Goal: Information Seeking & Learning: Learn about a topic

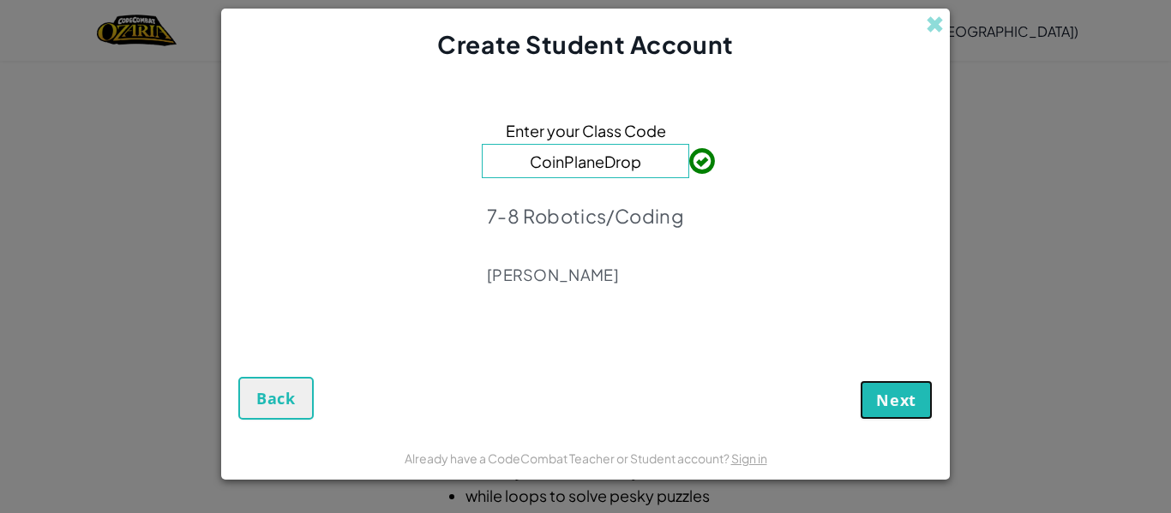
click at [897, 386] on button "Next" at bounding box center [896, 400] width 73 height 39
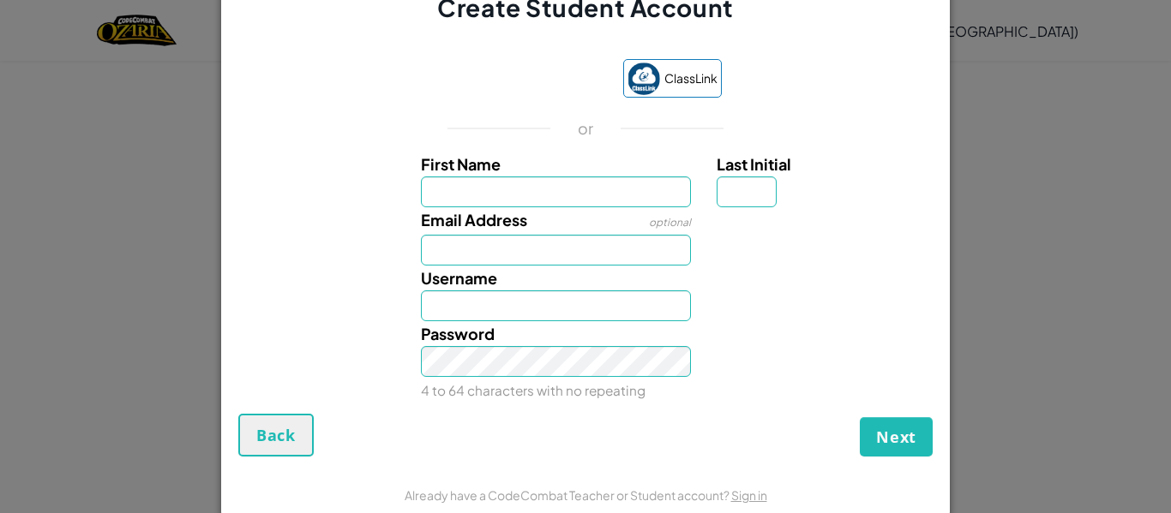
click at [532, 94] on iframe at bounding box center [528, 81] width 174 height 38
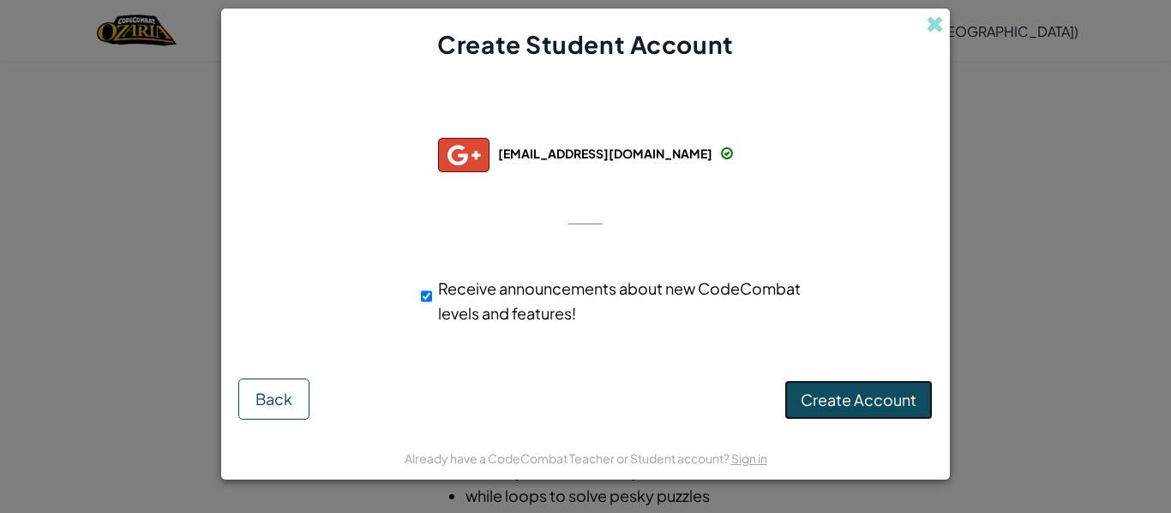
click at [875, 403] on span "Create Account" at bounding box center [859, 400] width 116 height 20
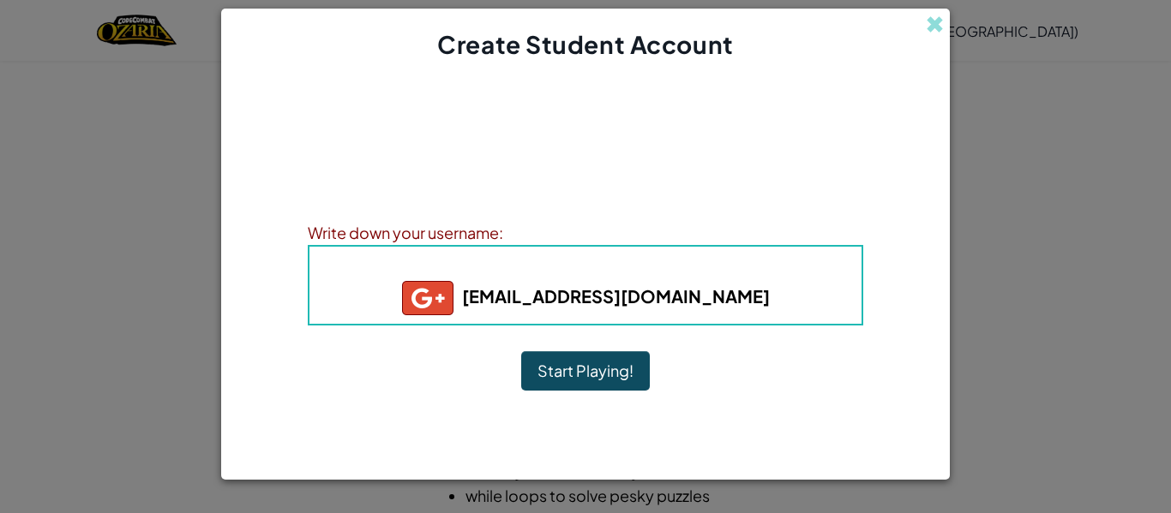
click at [619, 364] on button "Start Playing!" at bounding box center [585, 370] width 129 height 39
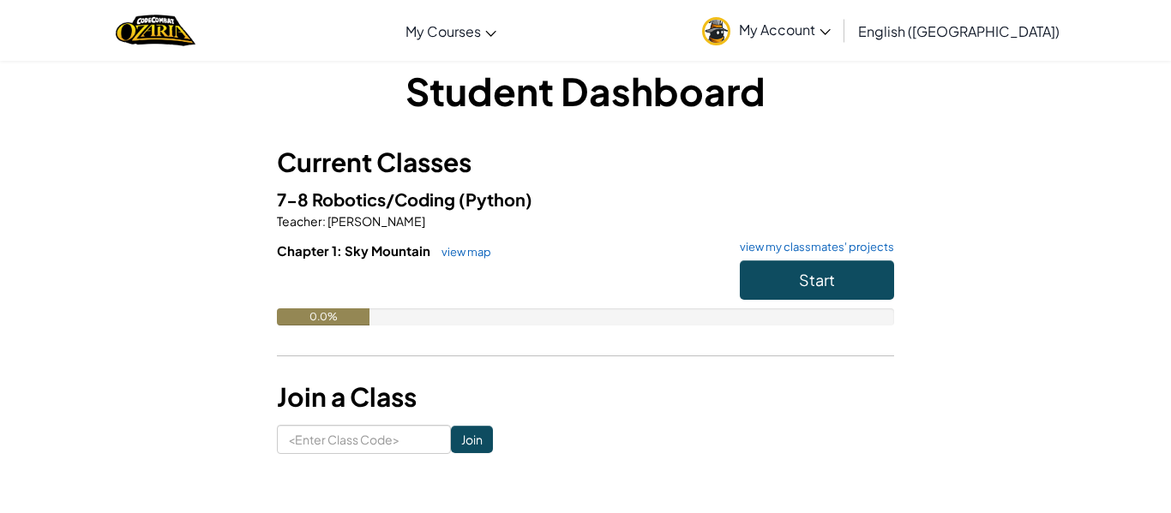
scroll to position [27, 0]
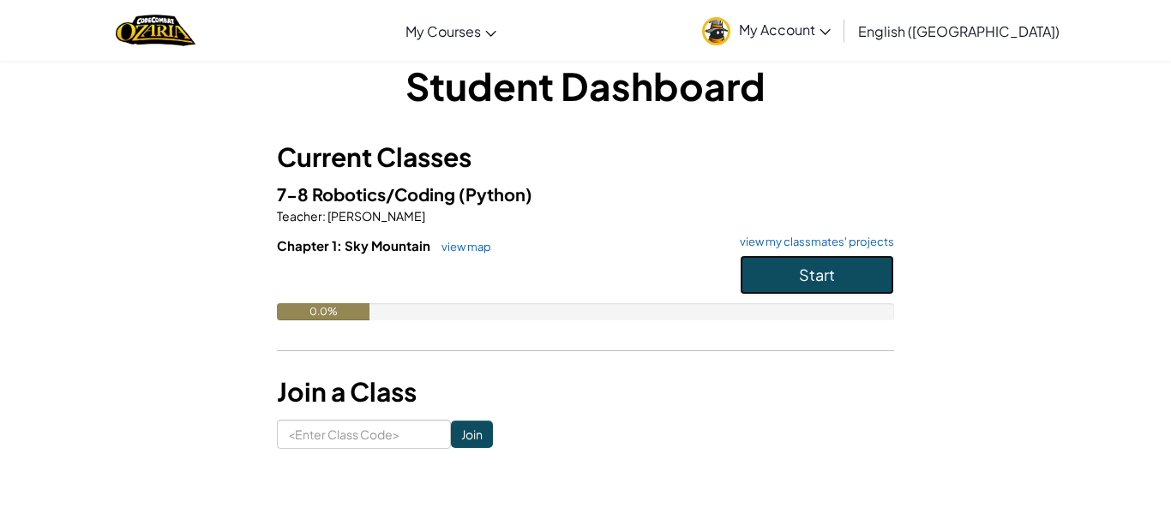
click at [787, 273] on button "Start" at bounding box center [817, 274] width 154 height 39
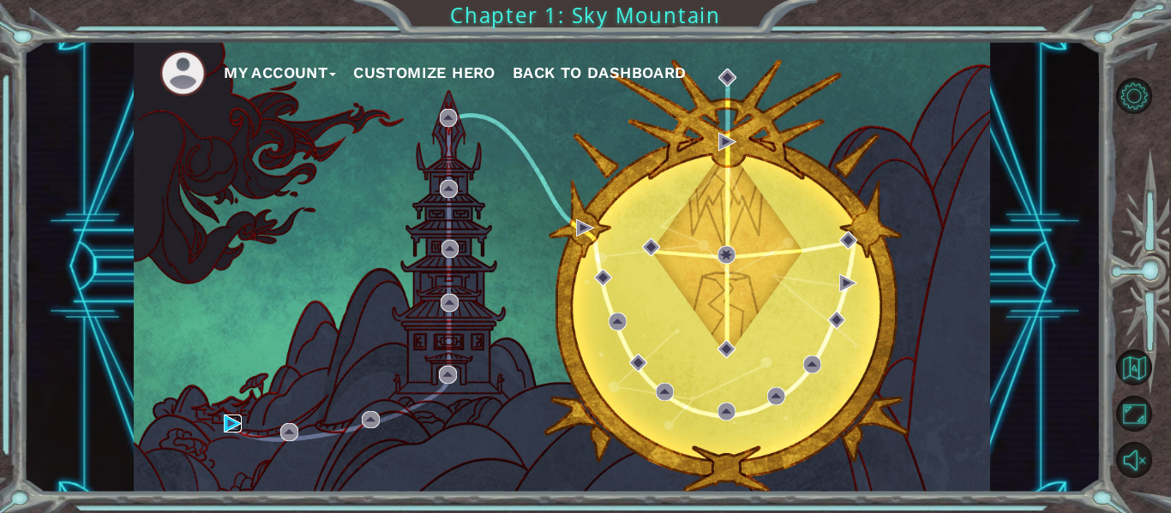
click at [233, 422] on img at bounding box center [233, 424] width 18 height 18
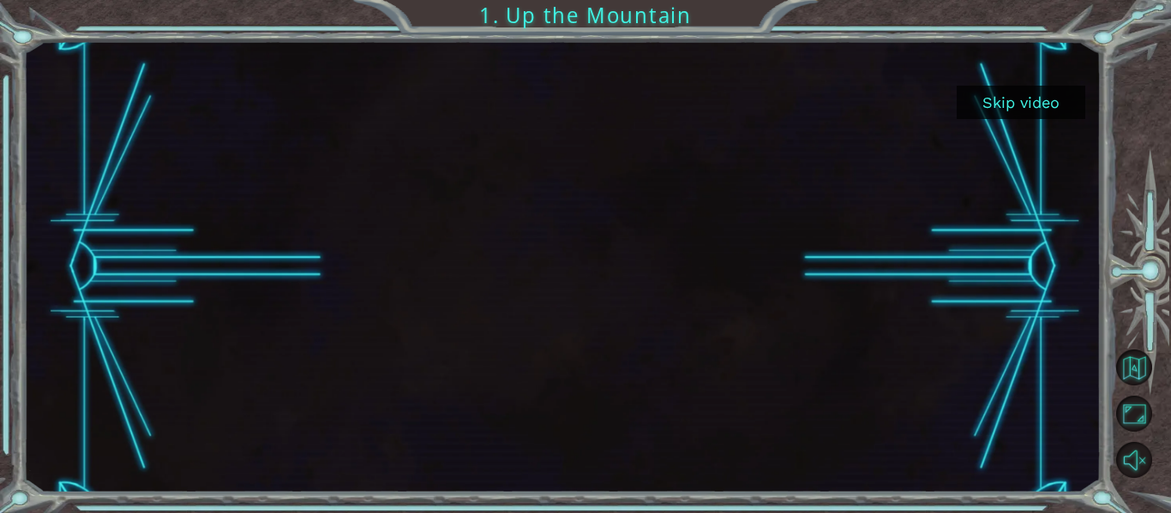
click at [1039, 89] on button "Skip video" at bounding box center [1021, 102] width 129 height 33
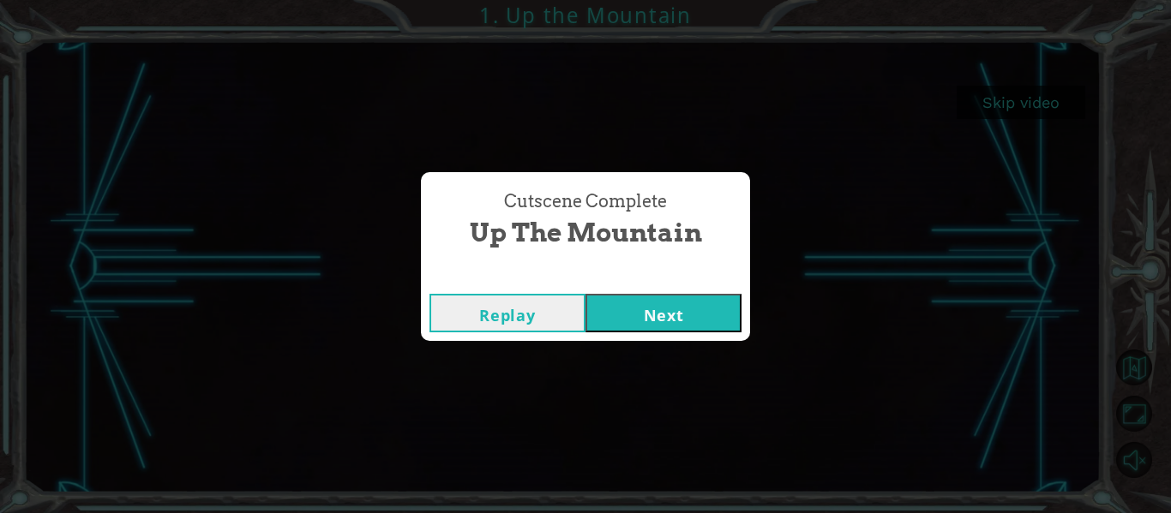
click at [671, 327] on button "Next" at bounding box center [663, 313] width 156 height 39
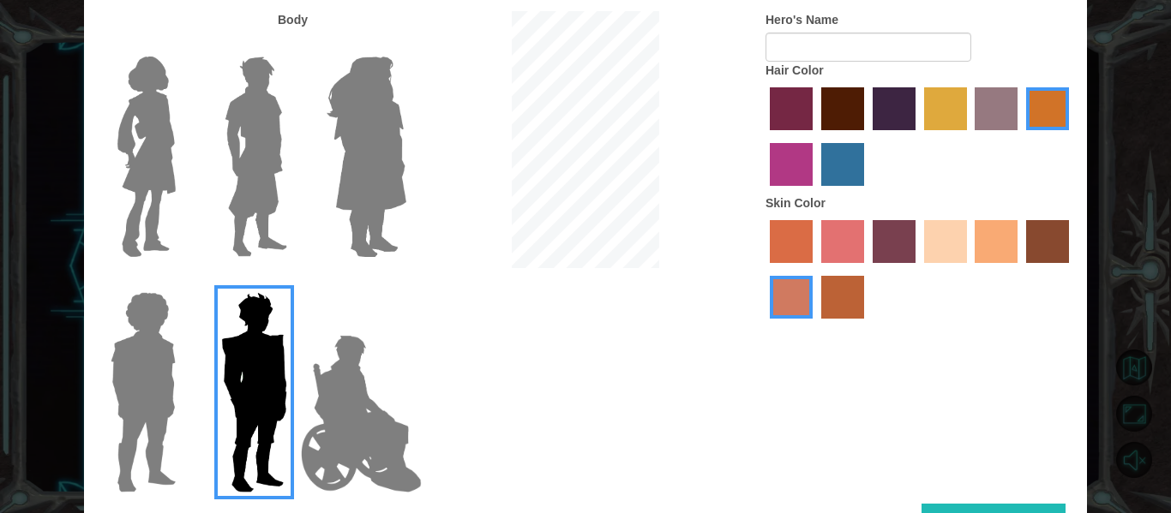
click at [988, 243] on label "tacao skin color" at bounding box center [996, 241] width 43 height 43
click at [969, 269] on input "tacao skin color" at bounding box center [969, 269] width 0 height 0
click at [849, 122] on label "maroon hair color" at bounding box center [842, 108] width 43 height 43
click at [815, 136] on input "maroon hair color" at bounding box center [815, 136] width 0 height 0
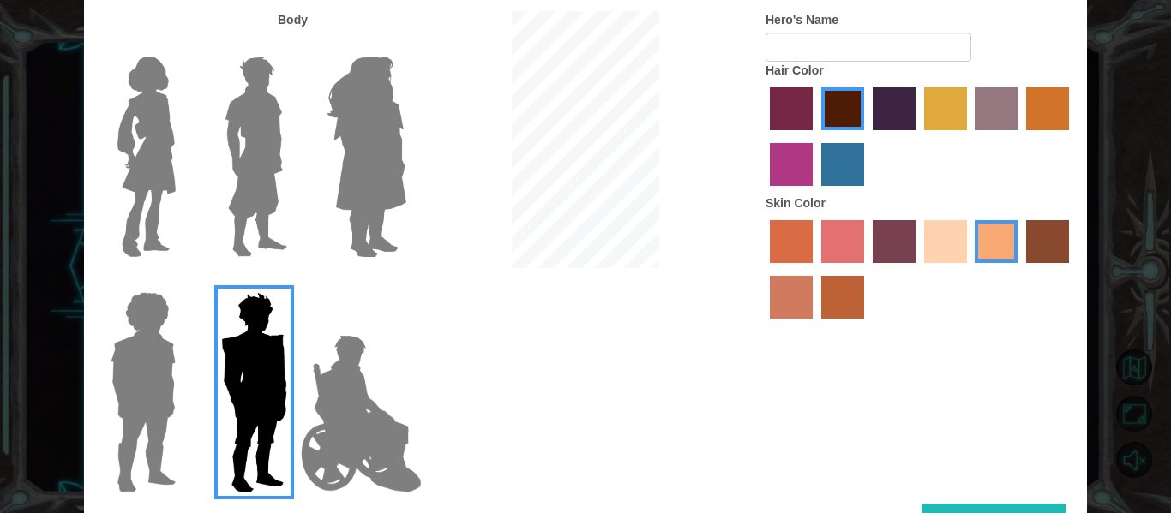
click at [322, 393] on img at bounding box center [361, 413] width 135 height 171
click at [405, 281] on input "Hero Jamie" at bounding box center [405, 281] width 0 height 0
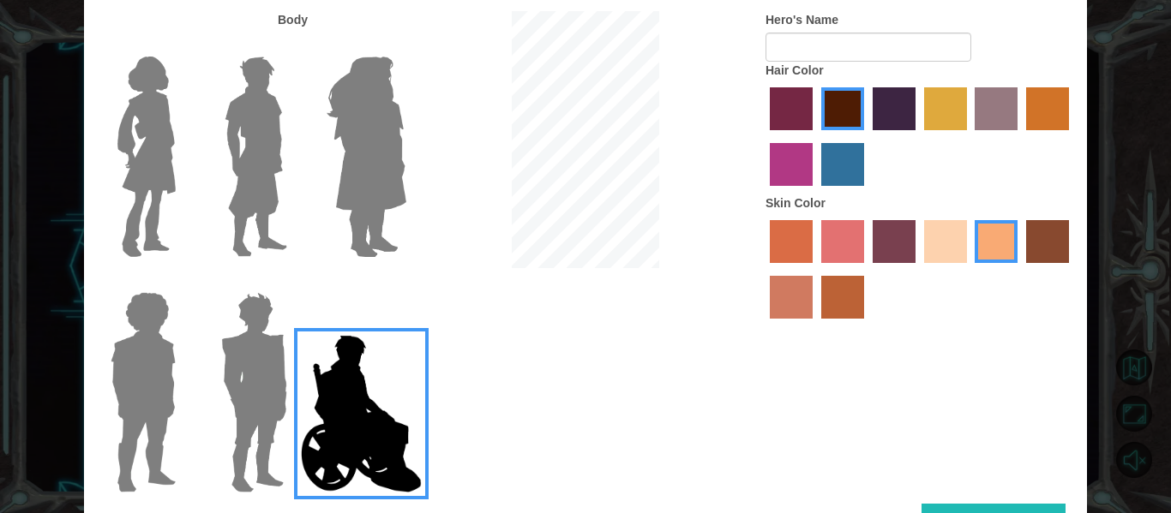
click at [182, 303] on img at bounding box center [143, 392] width 79 height 214
click at [183, 281] on input "Hero Steven" at bounding box center [183, 281] width 0 height 0
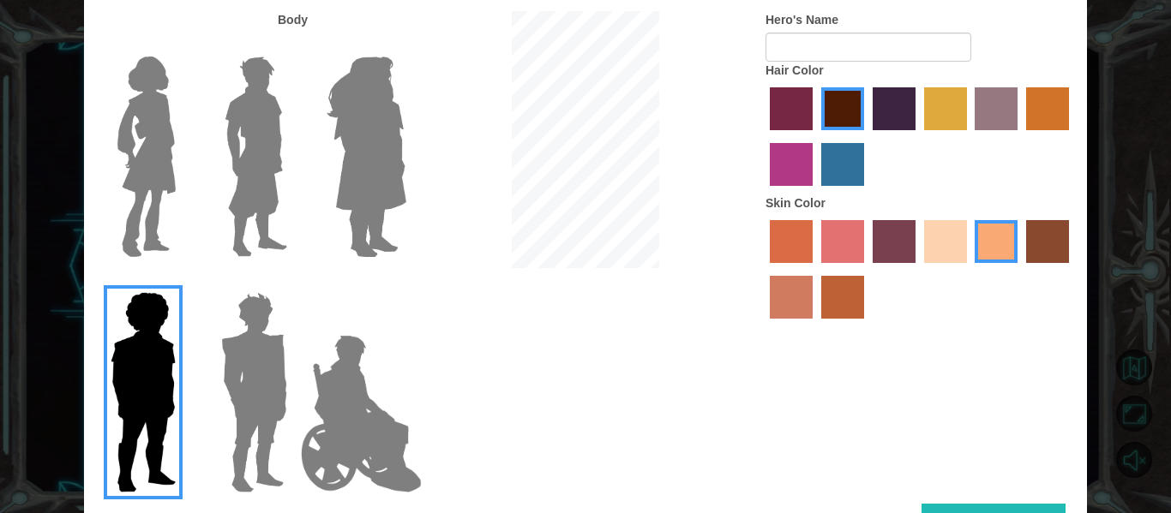
click at [231, 201] on img at bounding box center [256, 157] width 76 height 214
click at [294, 45] on input "Hero Lars" at bounding box center [294, 45] width 0 height 0
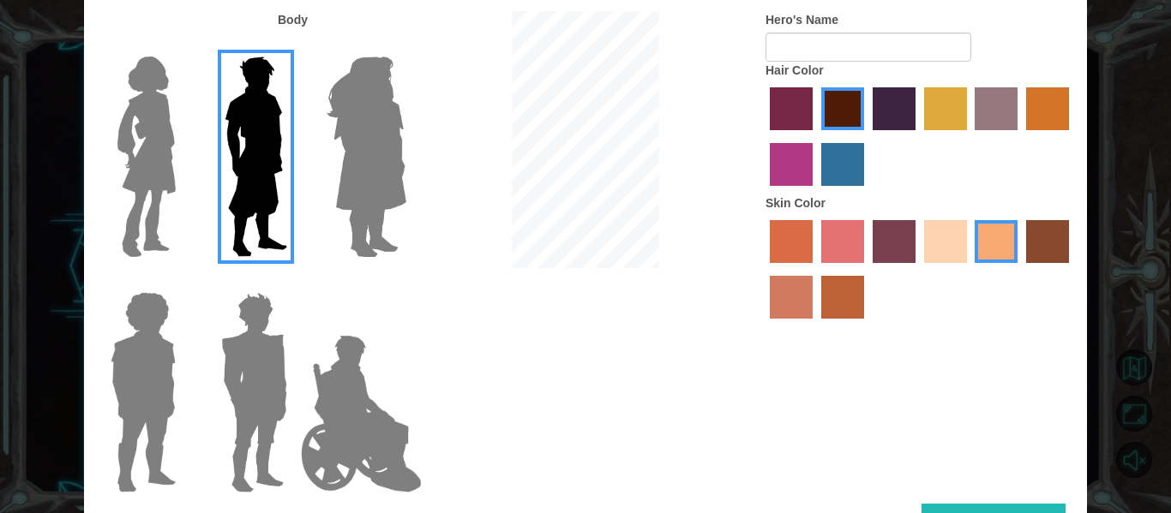
click at [162, 210] on img at bounding box center [147, 157] width 72 height 214
click at [183, 45] on input "Hero Connie" at bounding box center [183, 45] width 0 height 0
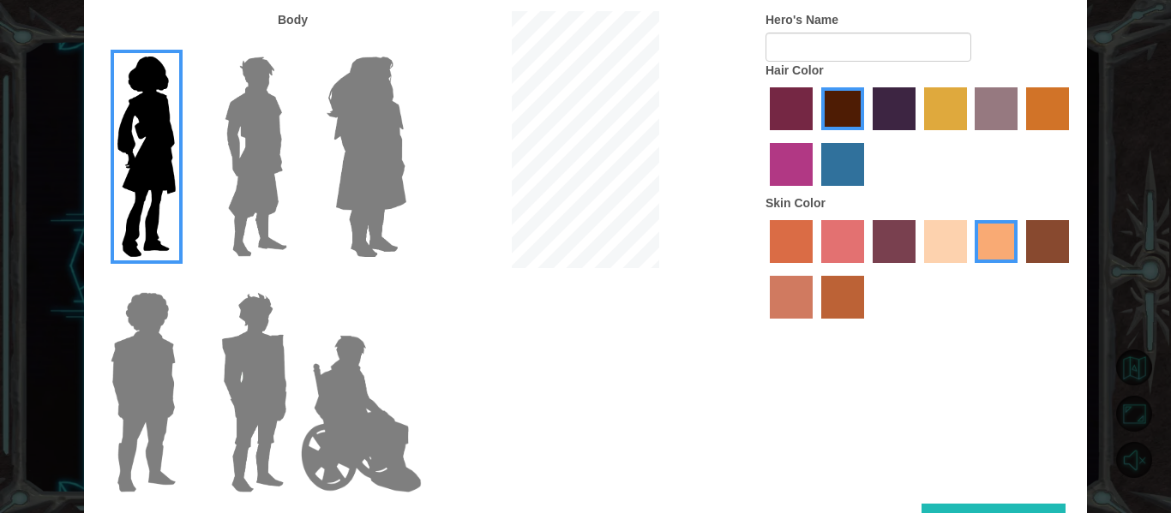
click at [252, 216] on img at bounding box center [256, 157] width 76 height 214
click at [294, 45] on input "Hero Lars" at bounding box center [294, 45] width 0 height 0
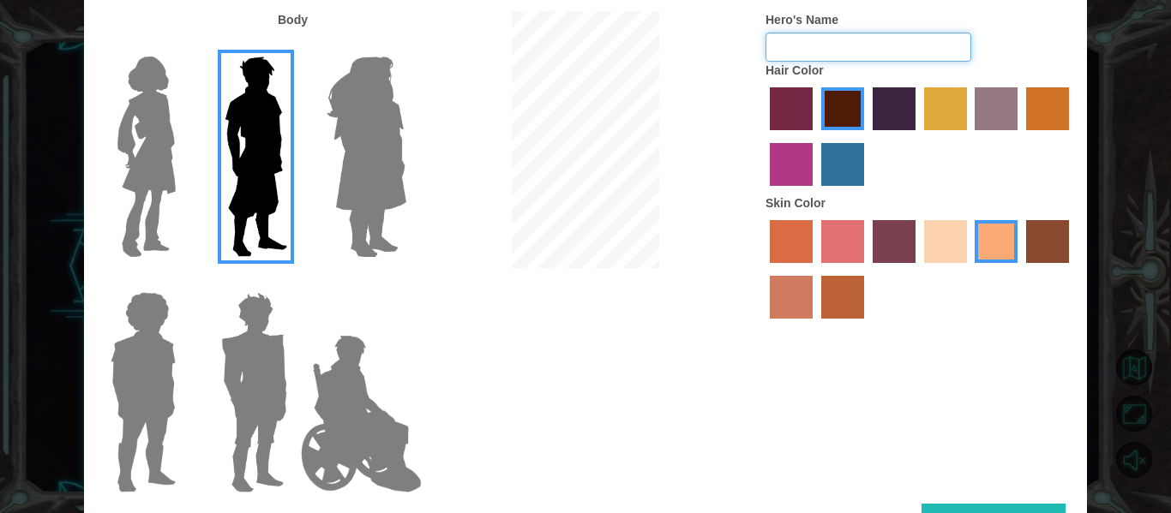
click at [859, 48] on input "Hero's Name" at bounding box center [868, 47] width 206 height 29
type input "Jack"
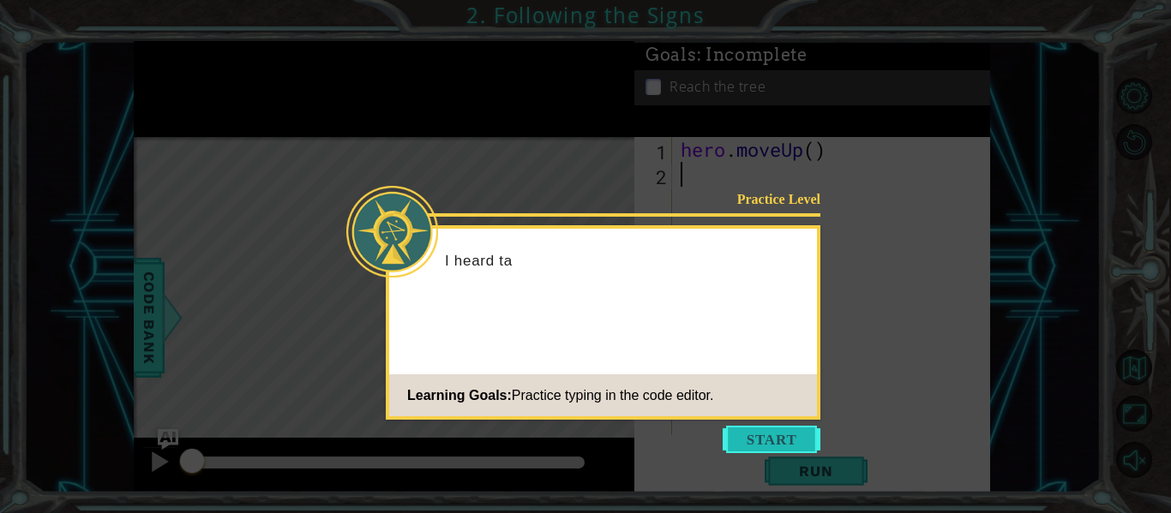
click at [787, 432] on button "Start" at bounding box center [772, 439] width 98 height 27
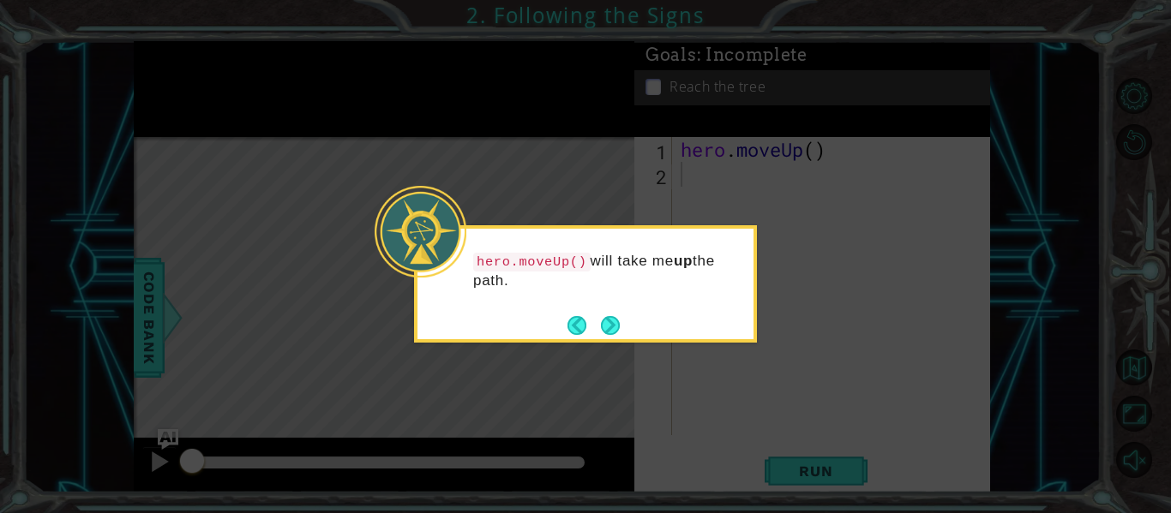
click at [624, 322] on div "hero.moveUp() will take me up the path." at bounding box center [585, 279] width 336 height 87
click at [618, 325] on button "Next" at bounding box center [610, 325] width 19 height 19
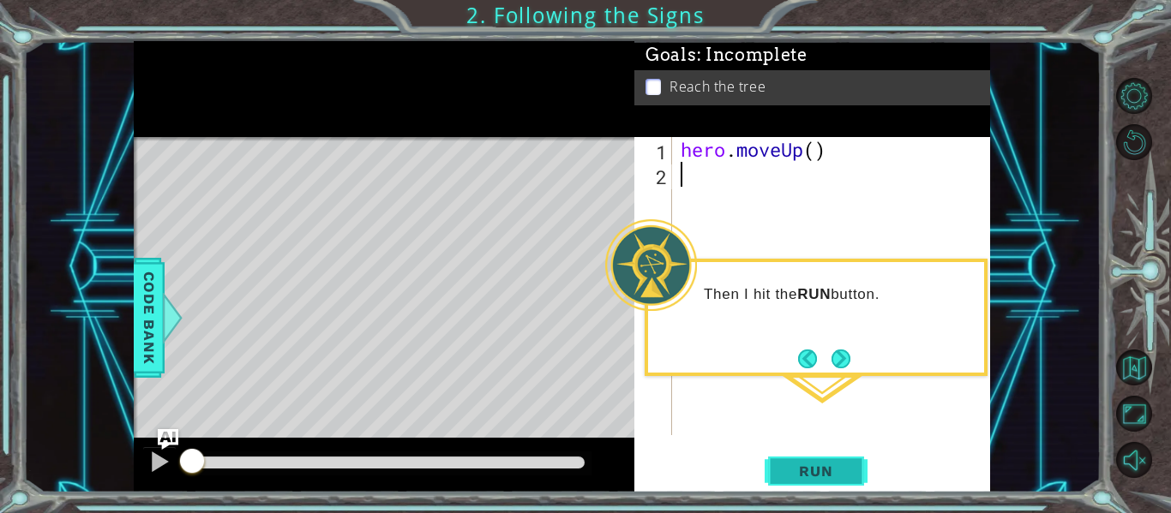
click at [834, 470] on span "Run" at bounding box center [816, 471] width 68 height 17
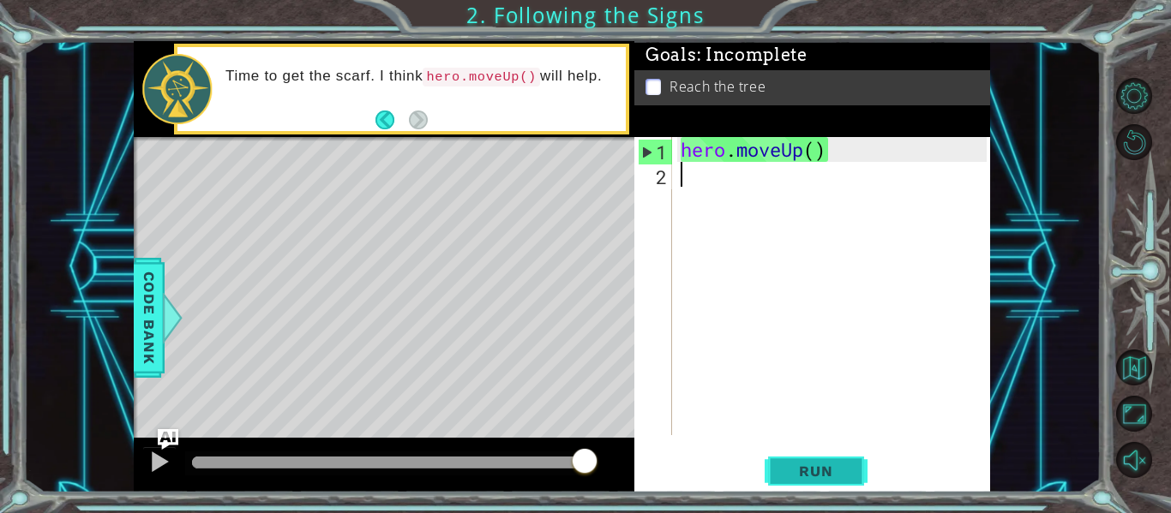
click at [826, 475] on span "Run" at bounding box center [816, 471] width 68 height 17
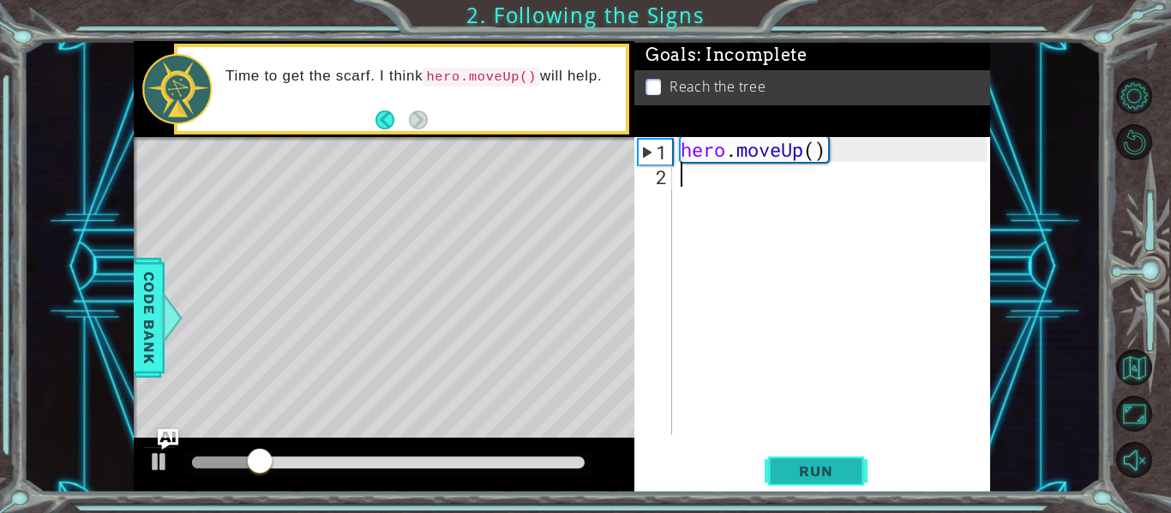
click at [843, 483] on button "Run" at bounding box center [816, 471] width 103 height 35
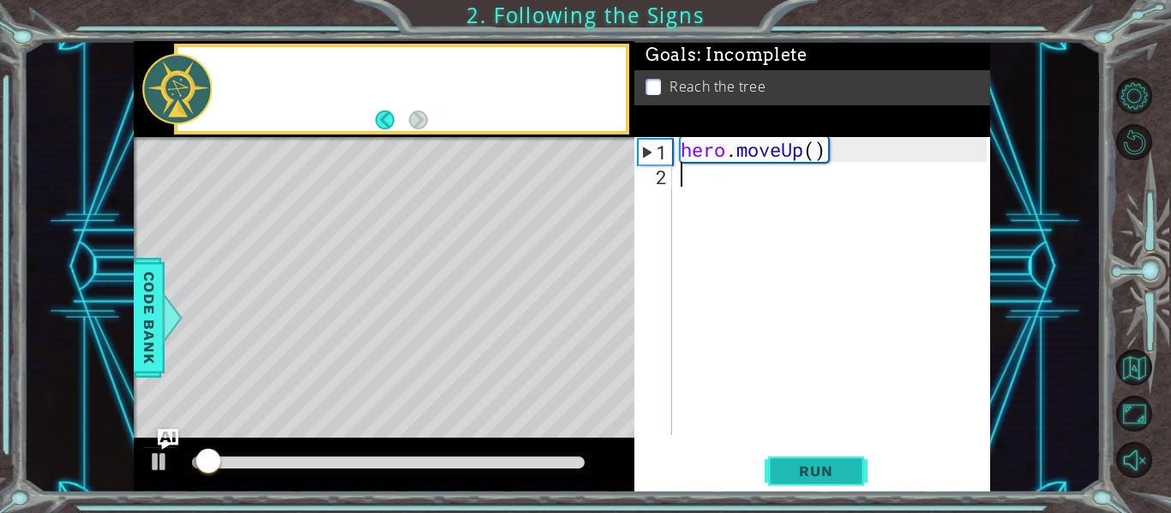
click at [841, 487] on button "Run" at bounding box center [816, 471] width 103 height 35
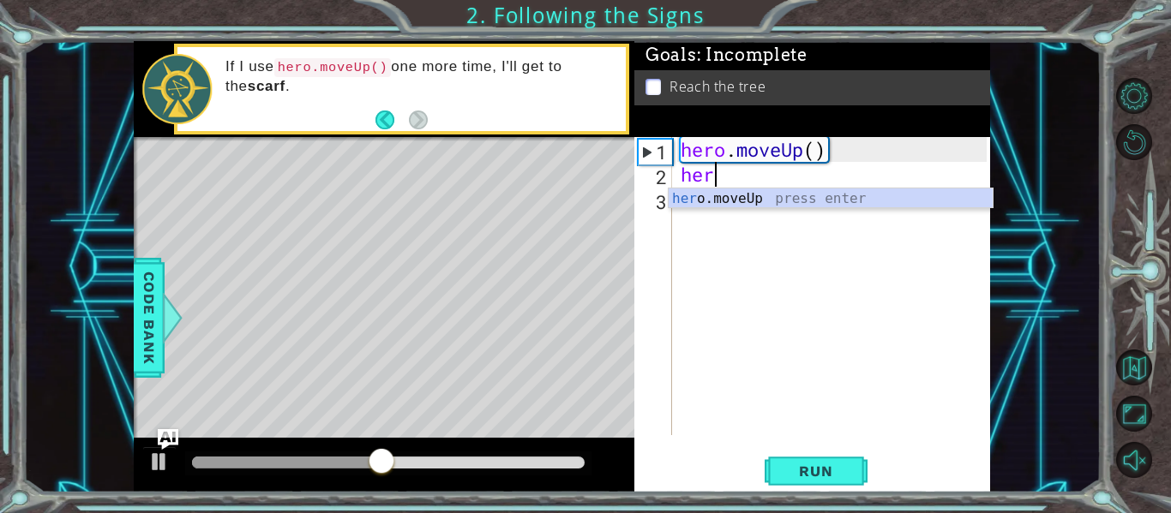
scroll to position [0, 1]
type textarea "here'"
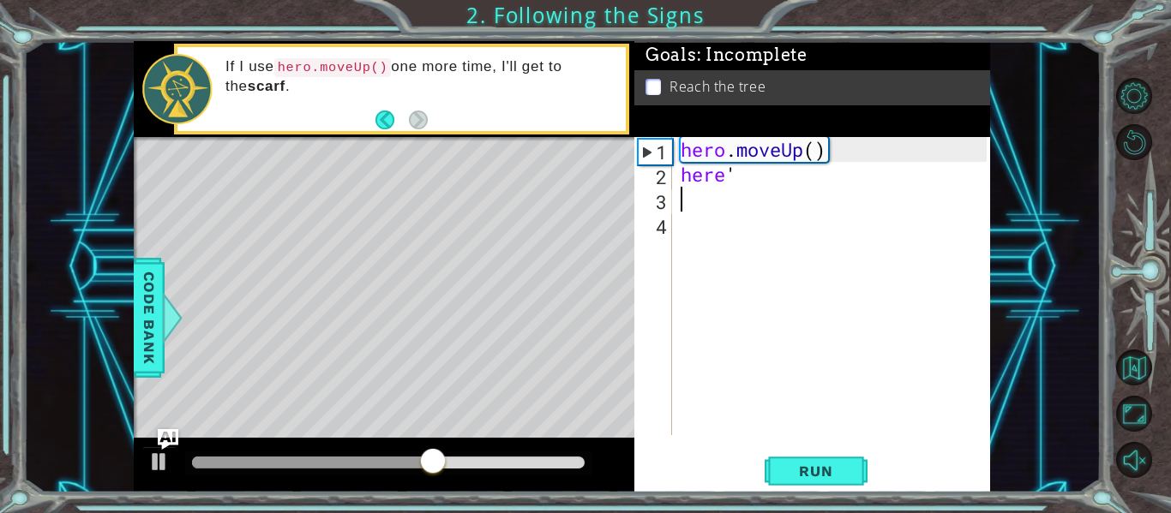
scroll to position [0, 0]
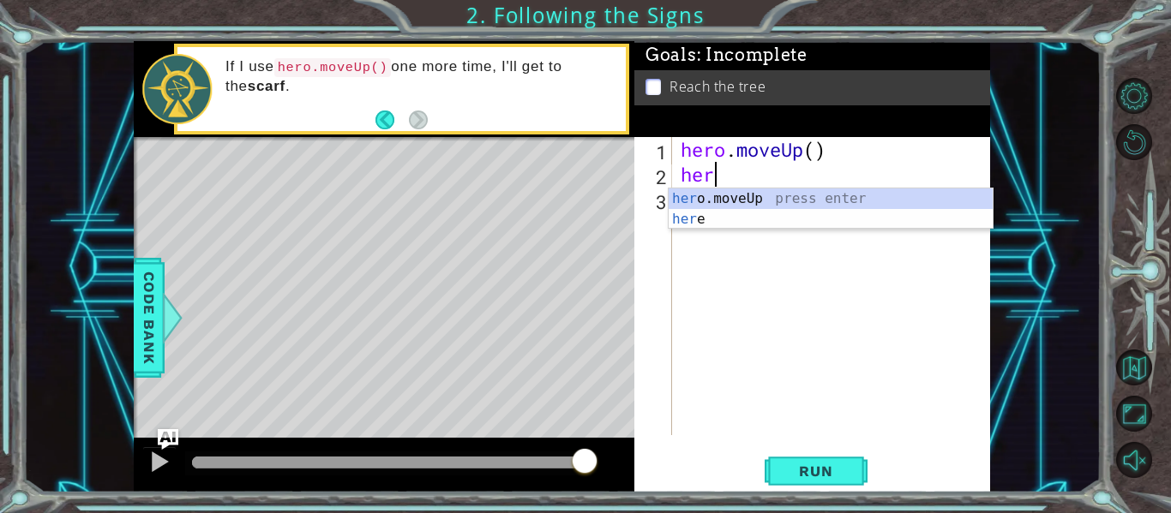
type textarea "hero"
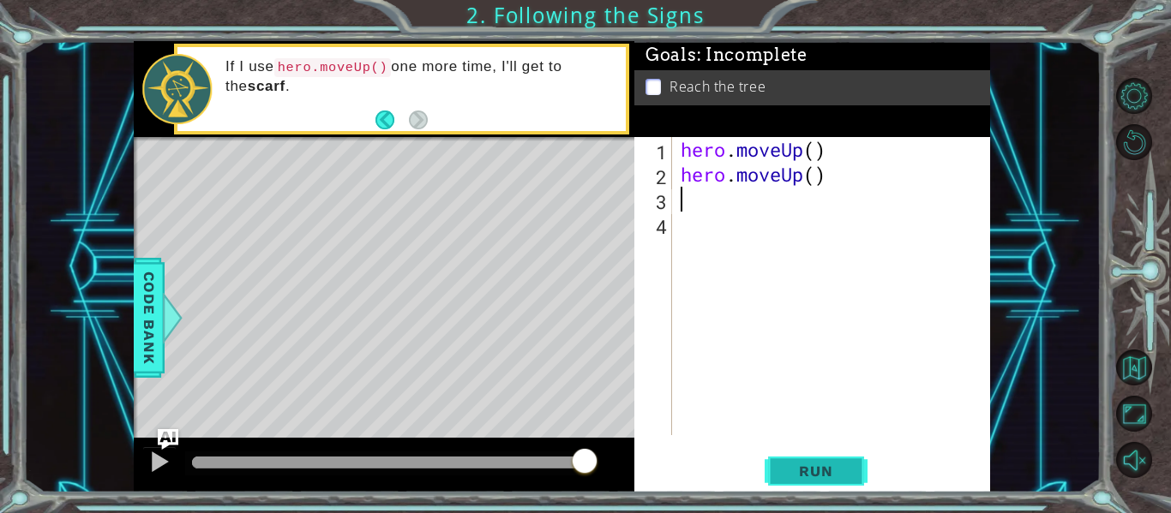
click at [843, 487] on button "Run" at bounding box center [816, 471] width 103 height 35
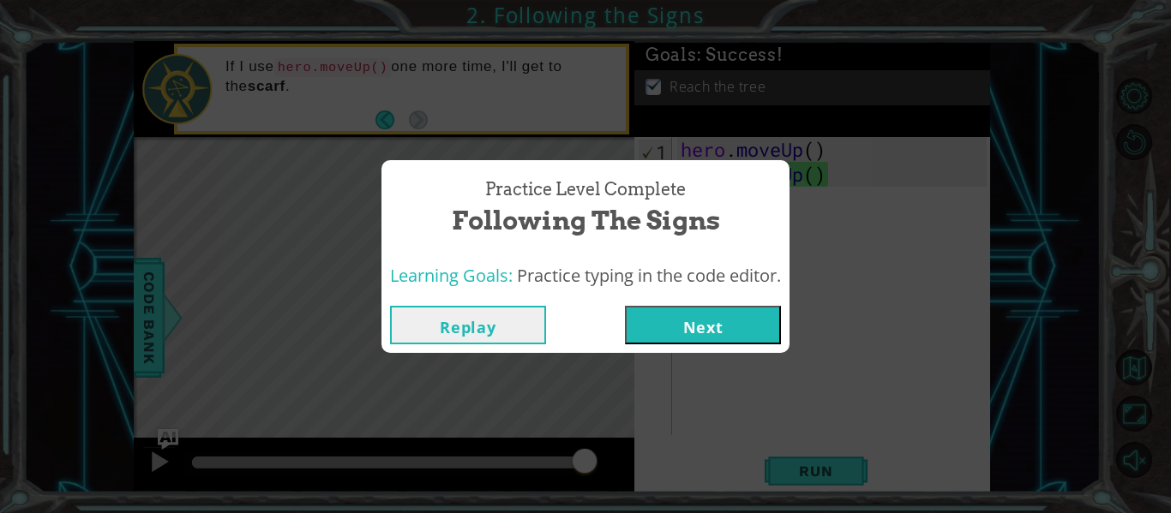
click at [729, 322] on button "Next" at bounding box center [703, 325] width 156 height 39
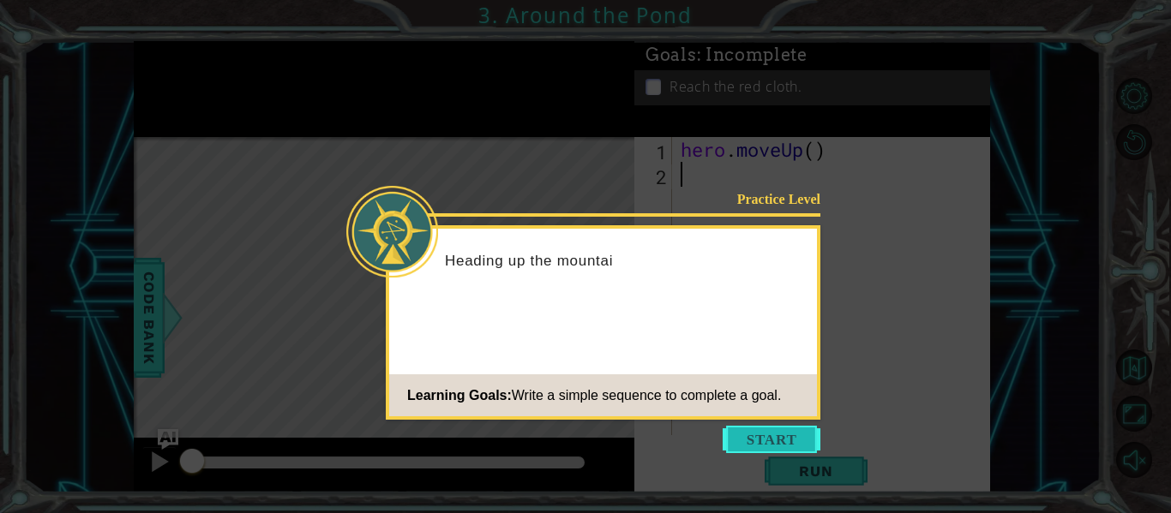
click at [780, 444] on button "Start" at bounding box center [772, 439] width 98 height 27
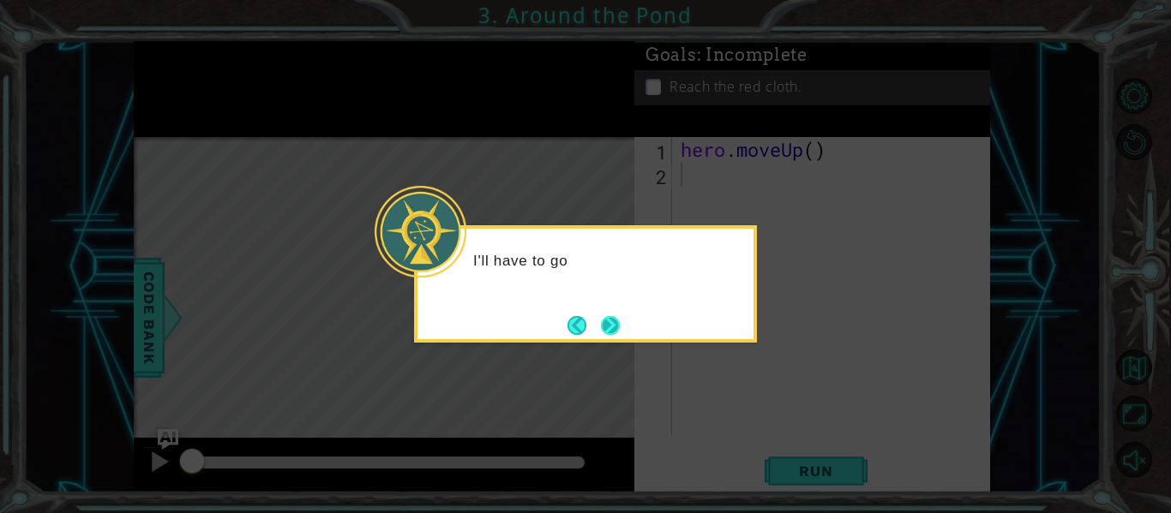
click at [620, 316] on button "Next" at bounding box center [610, 325] width 19 height 19
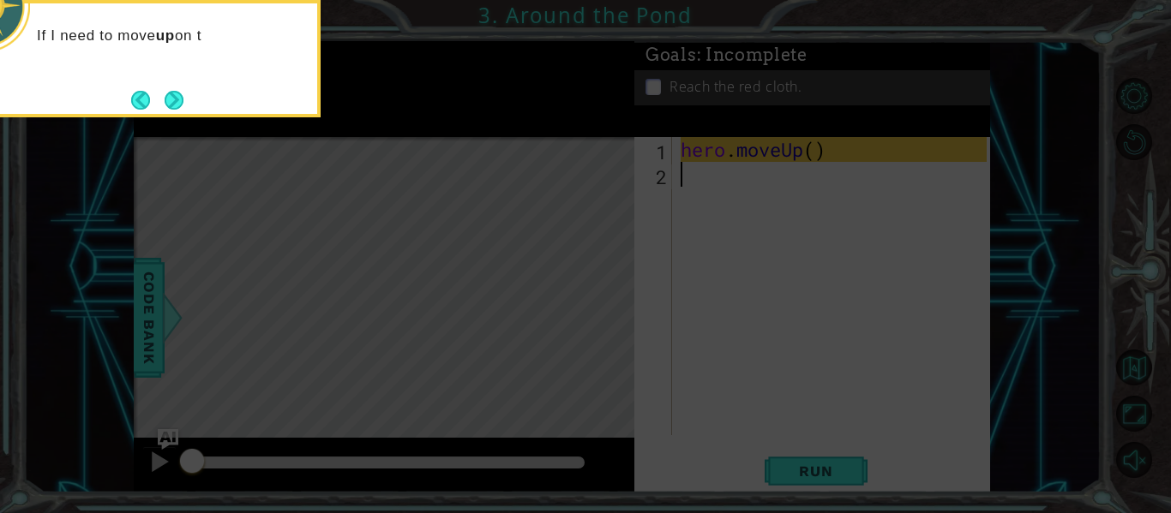
click at [811, 207] on icon at bounding box center [585, 76] width 1171 height 873
click at [176, 105] on button "Next" at bounding box center [174, 100] width 19 height 19
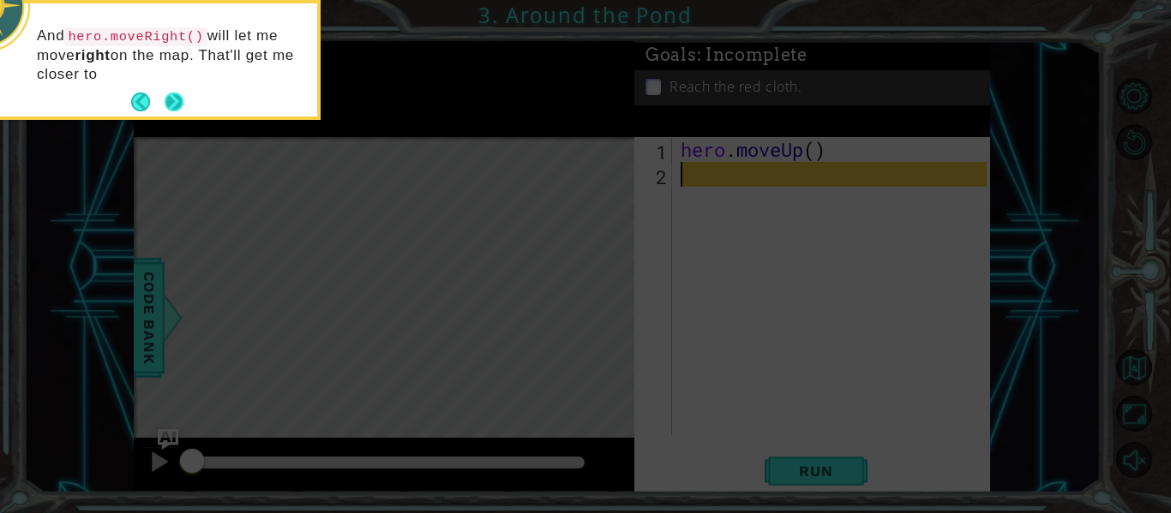
click at [172, 105] on button "Next" at bounding box center [174, 102] width 19 height 19
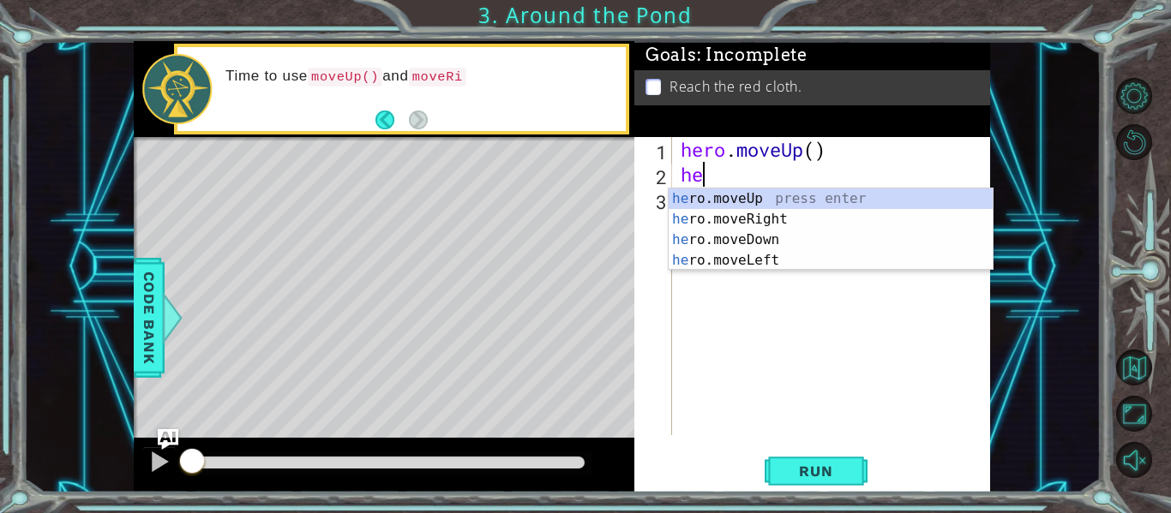
type textarea "her"
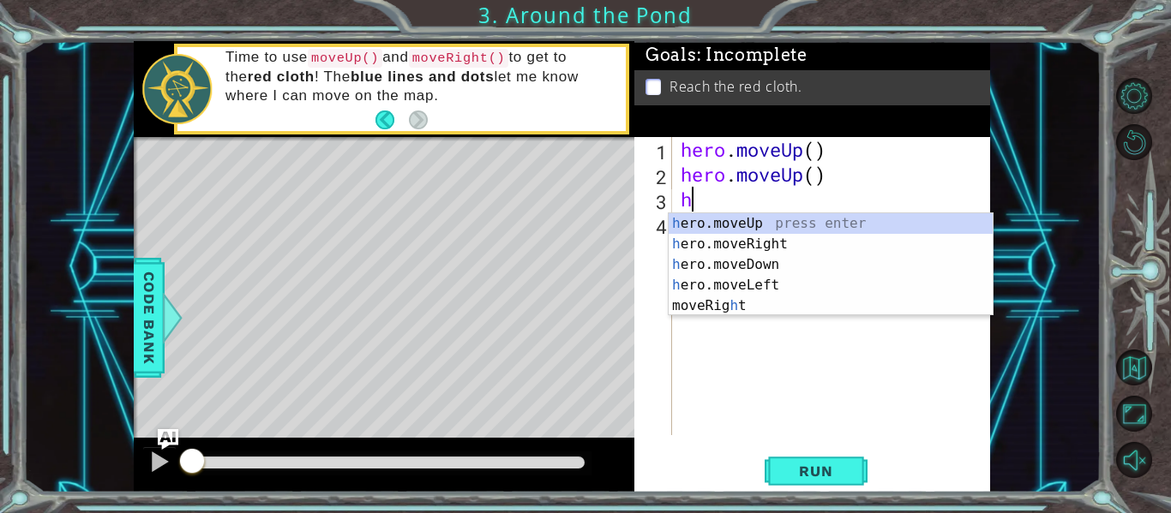
type textarea "here"
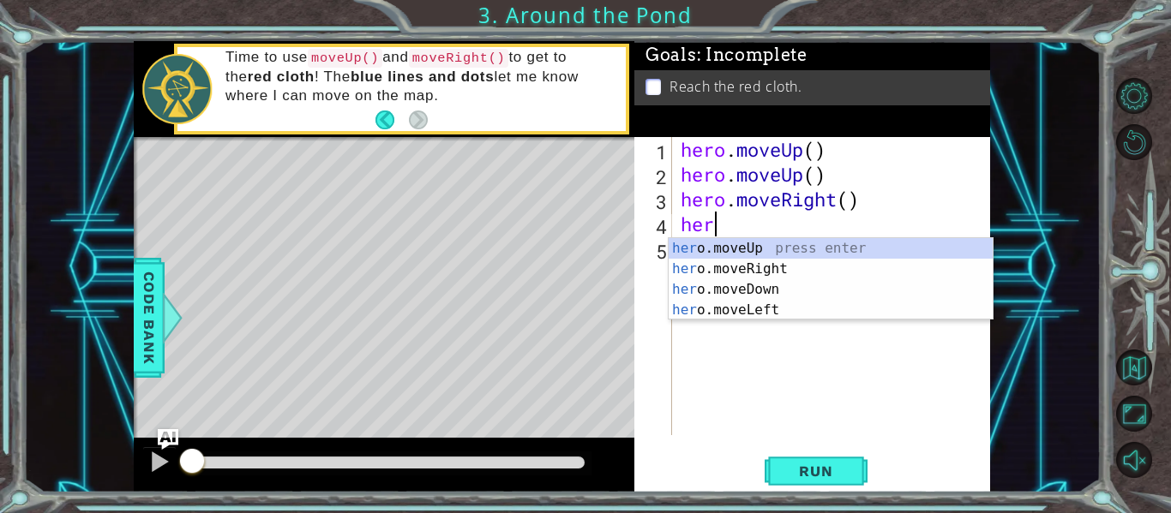
scroll to position [0, 1]
type textarea "hero"
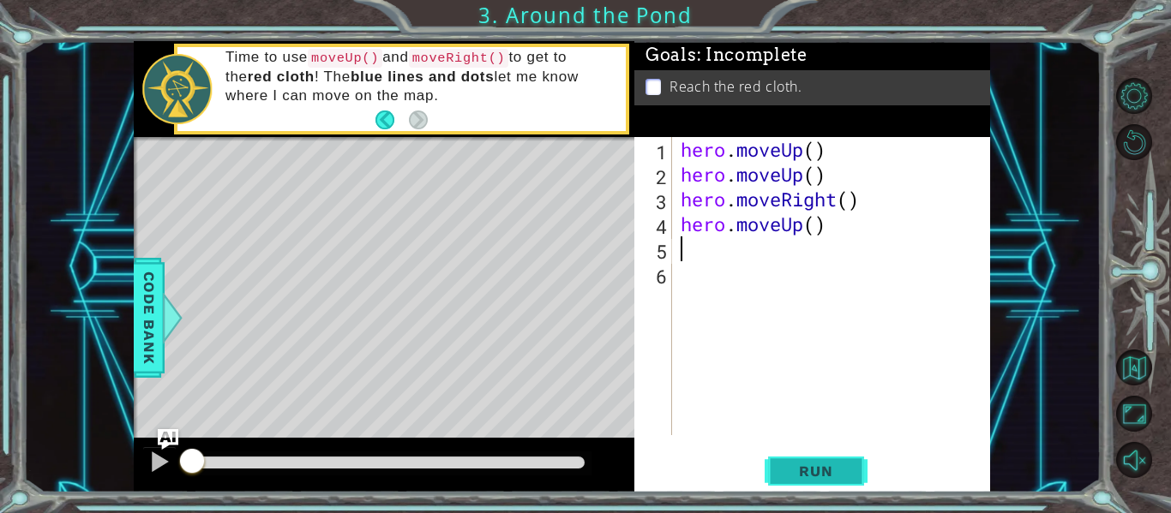
click at [840, 477] on span "Run" at bounding box center [816, 471] width 68 height 17
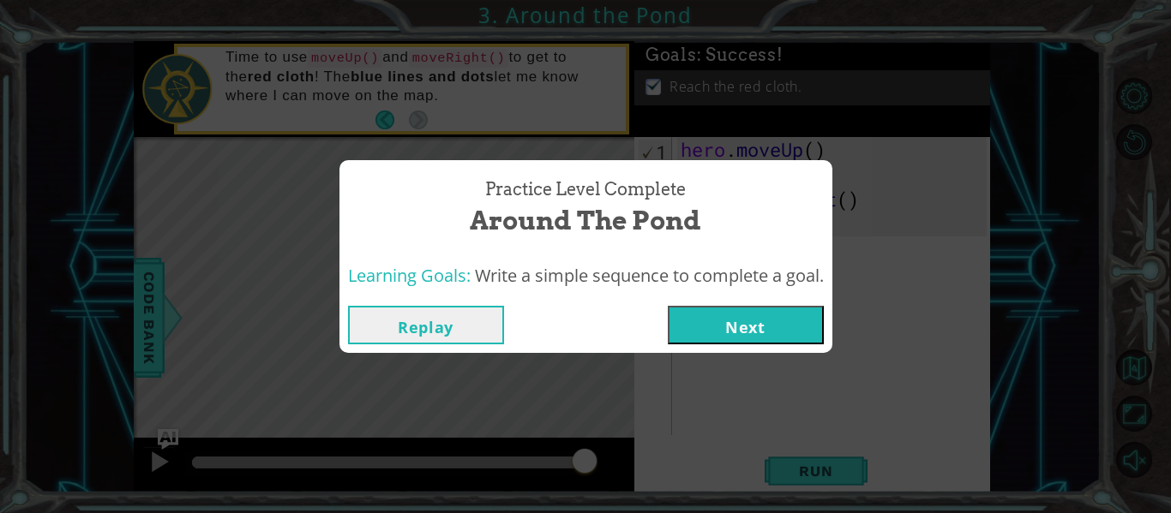
click at [797, 311] on button "Next" at bounding box center [746, 325] width 156 height 39
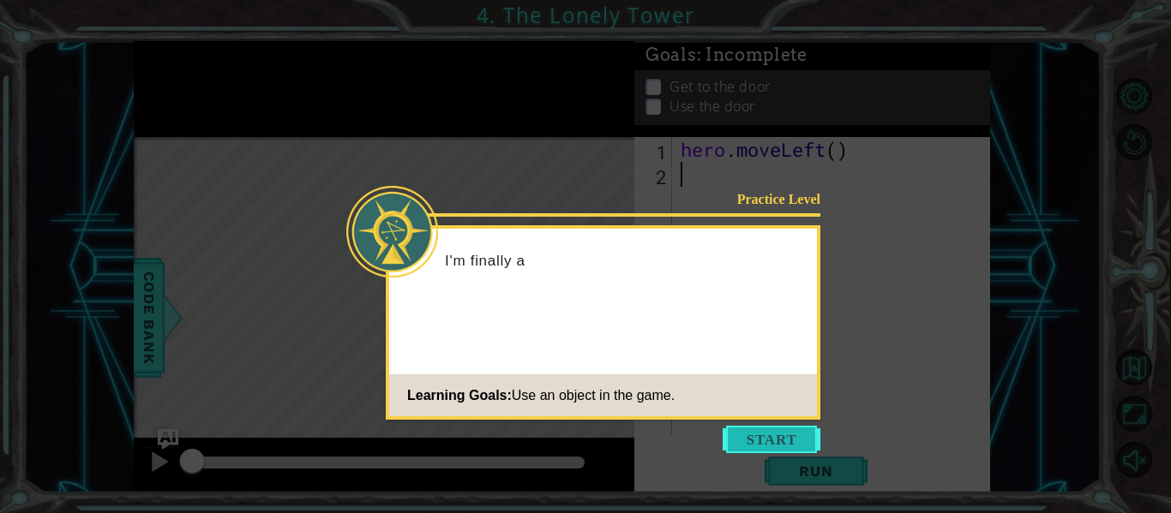
click at [784, 444] on button "Start" at bounding box center [772, 439] width 98 height 27
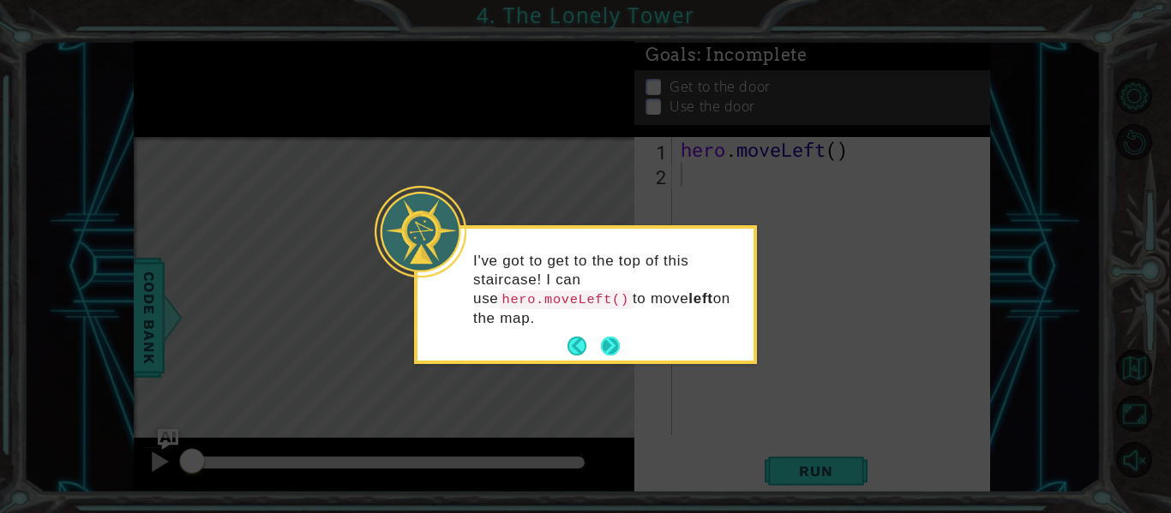
click at [617, 355] on button "Next" at bounding box center [610, 346] width 19 height 19
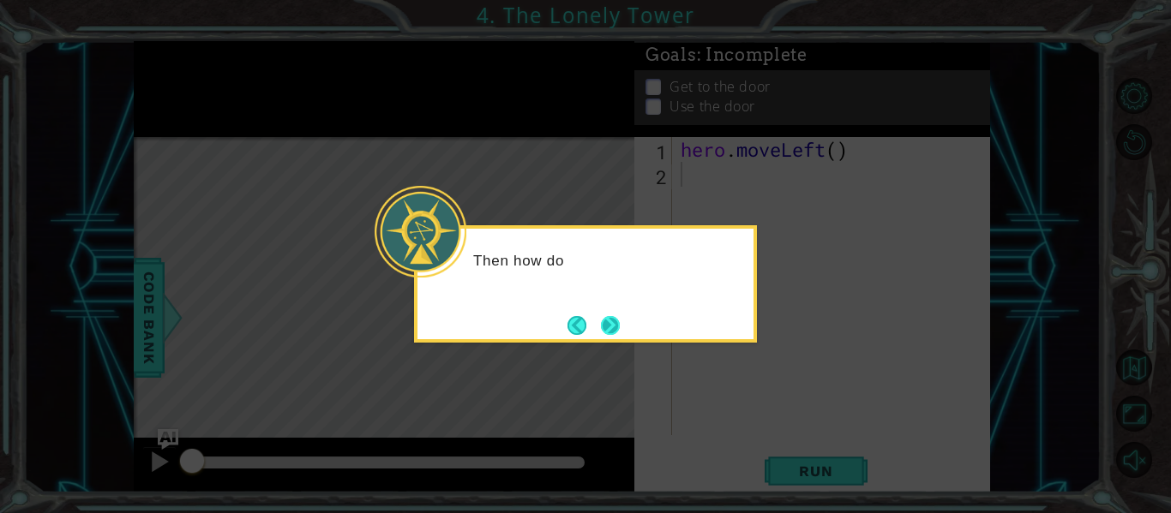
click at [621, 322] on button "Next" at bounding box center [611, 325] width 20 height 20
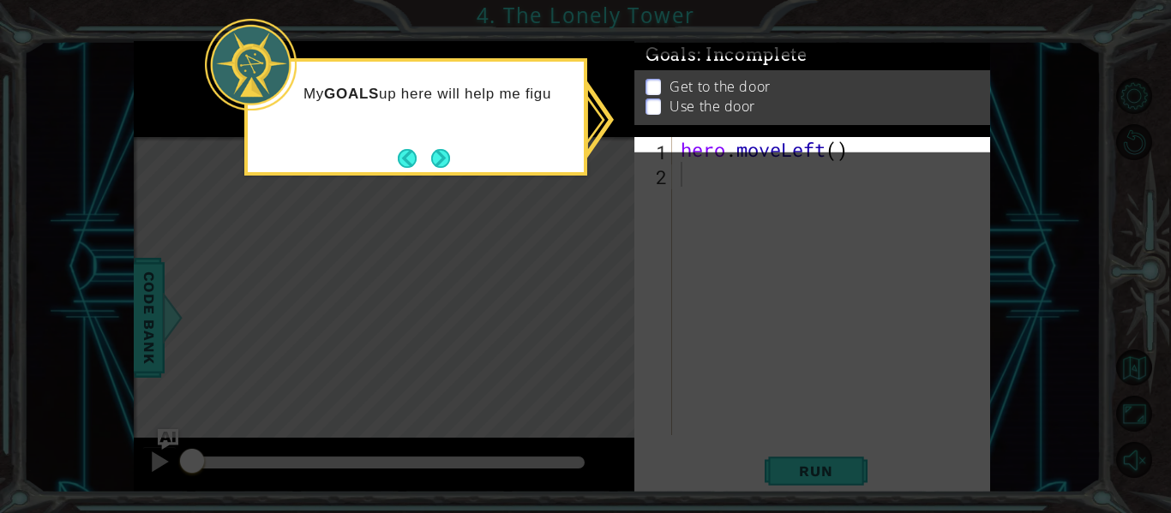
click at [606, 350] on icon at bounding box center [585, 256] width 1171 height 513
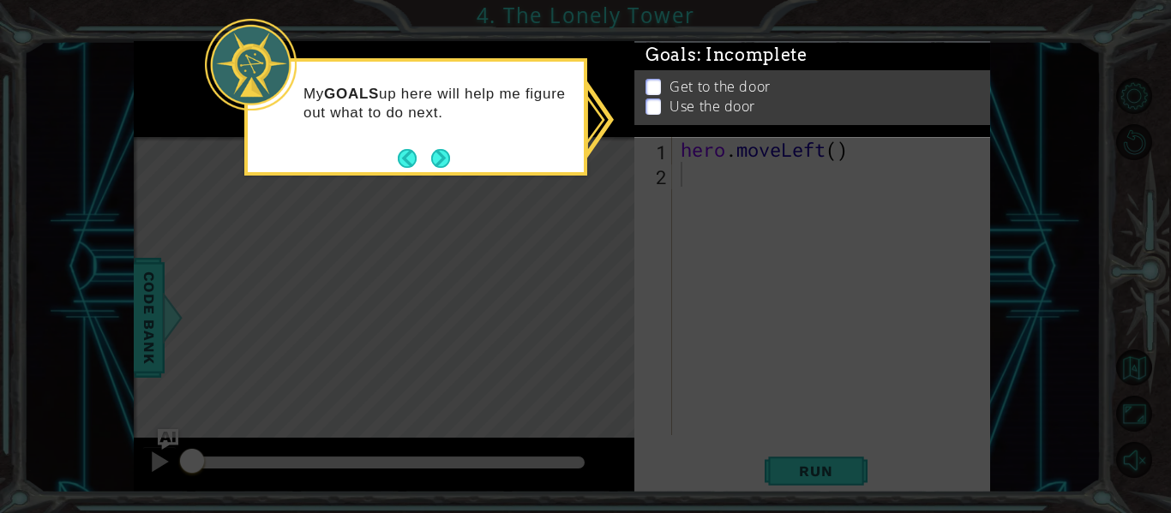
click at [439, 176] on icon at bounding box center [585, 256] width 1171 height 513
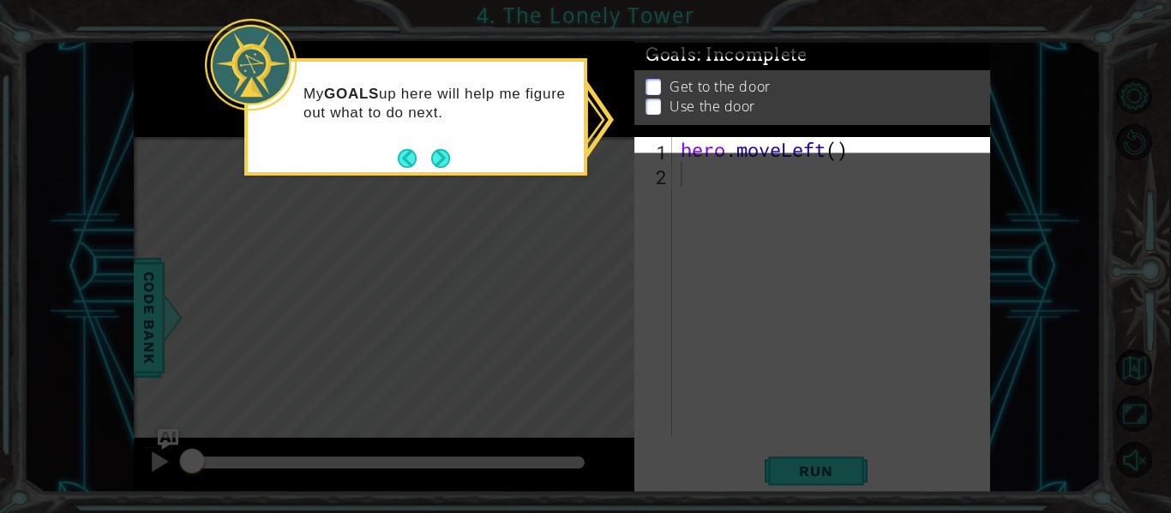
click at [459, 166] on div "My GOALS up here will help me figure out what to do next." at bounding box center [415, 116] width 343 height 117
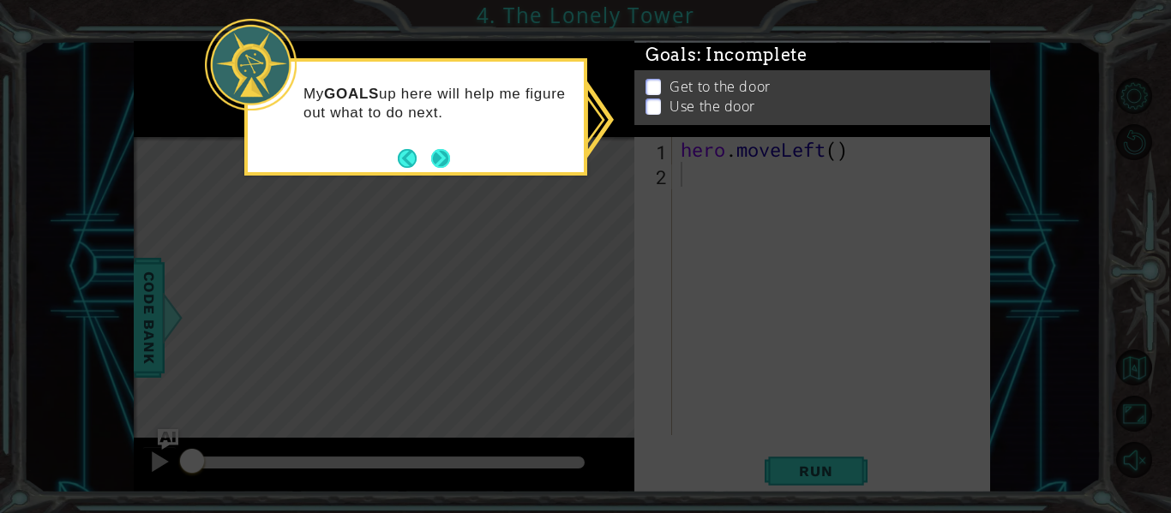
click at [447, 162] on button "Next" at bounding box center [440, 158] width 19 height 19
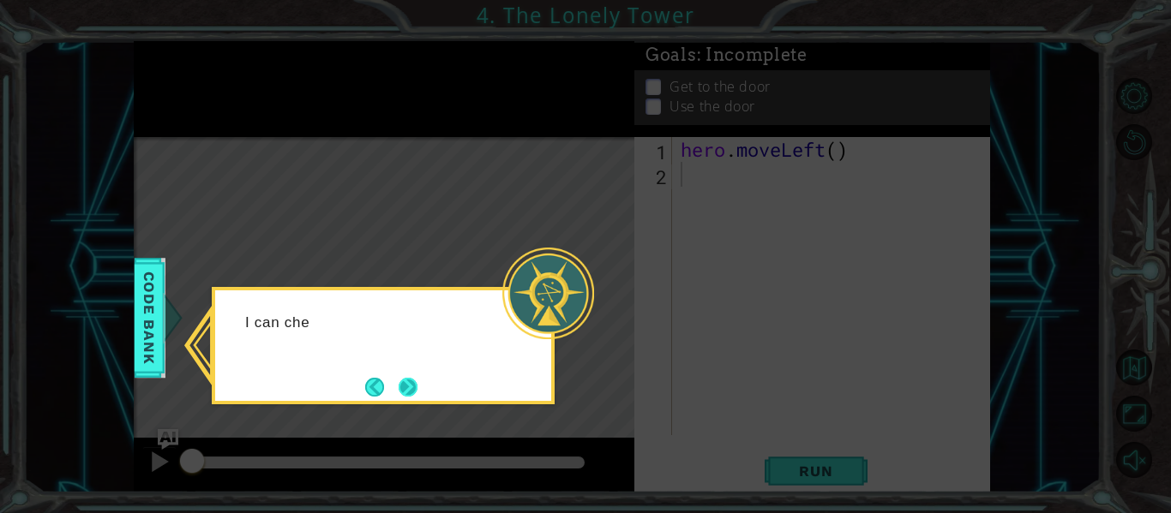
click at [417, 386] on button "Next" at bounding box center [408, 387] width 19 height 19
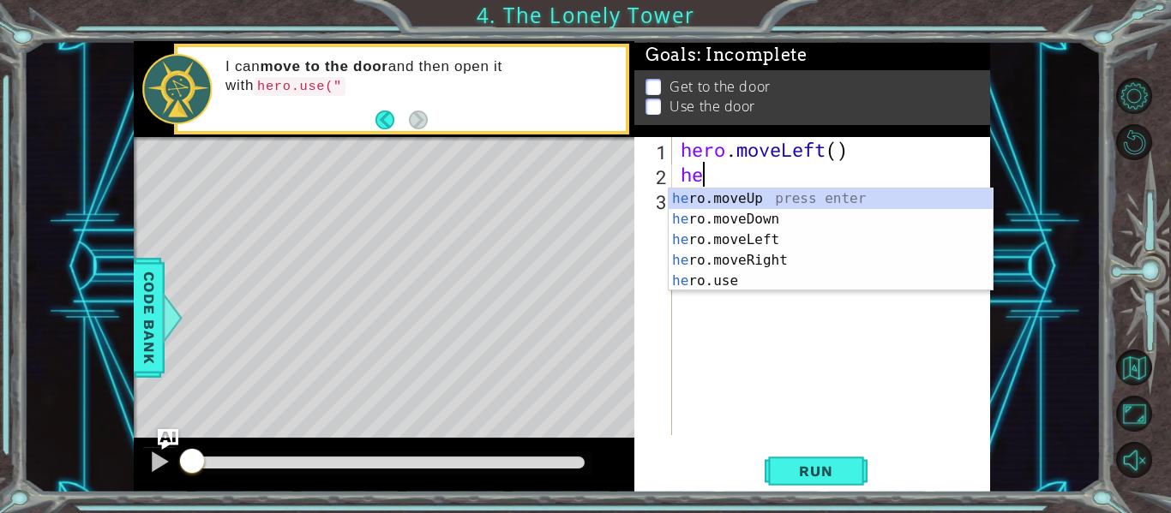
scroll to position [0, 1]
type textarea "her"
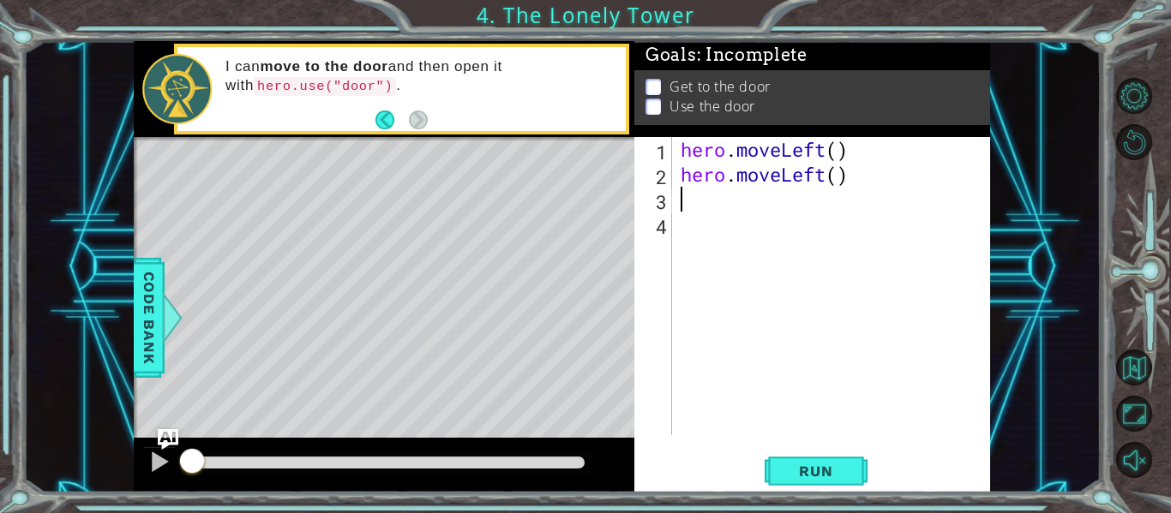
scroll to position [0, 0]
type textarea "her"
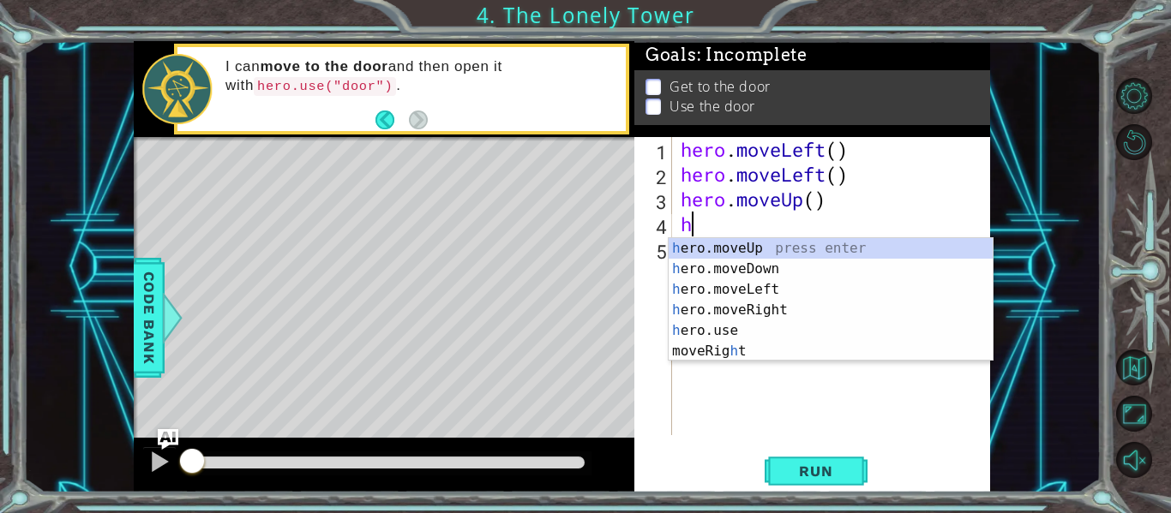
type textarea "he"
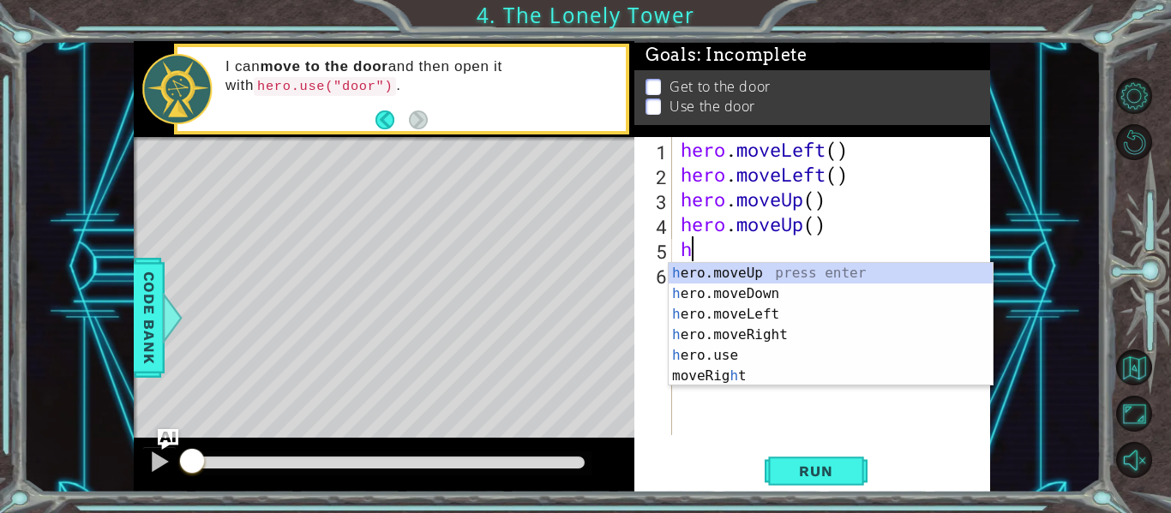
type textarea "he"
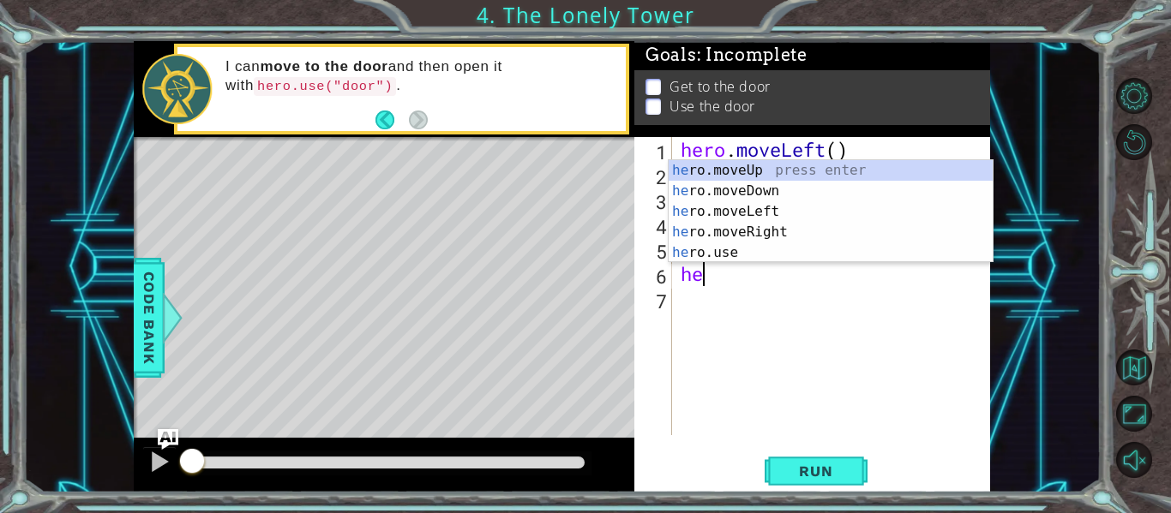
type textarea "her"
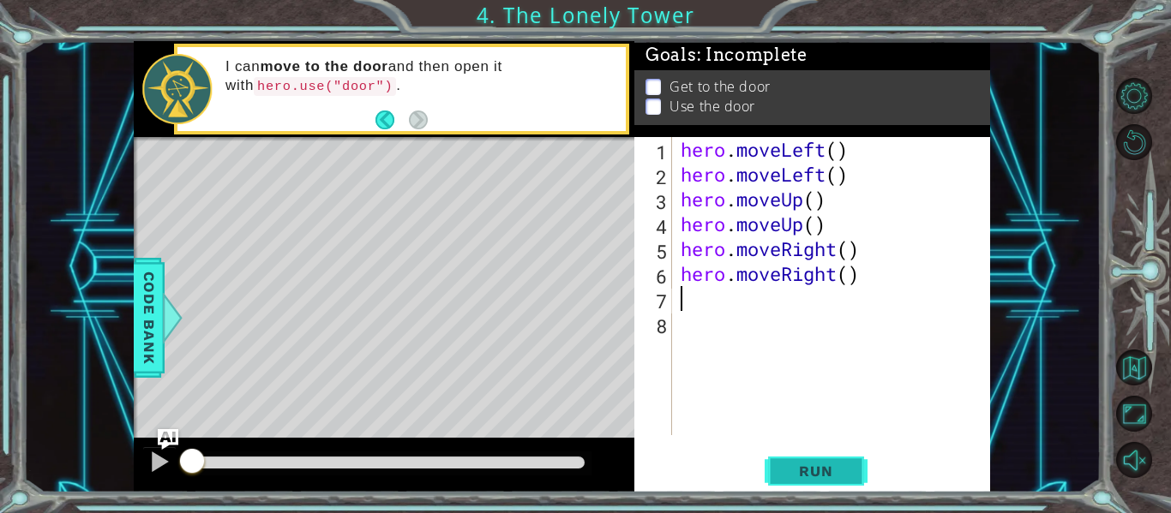
click at [867, 466] on button "Run" at bounding box center [816, 471] width 103 height 35
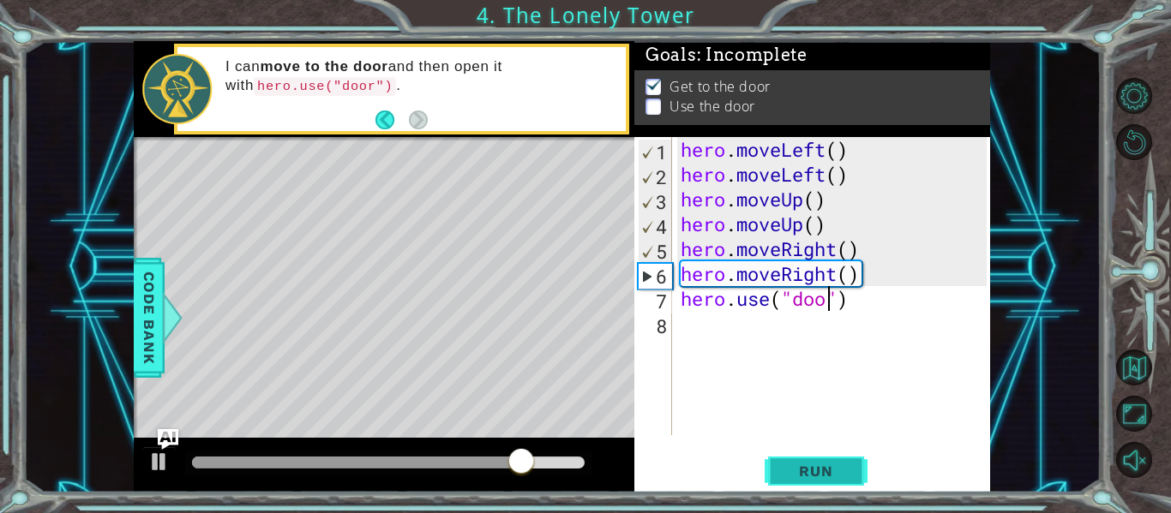
scroll to position [0, 8]
type textarea "hero.use("door")"
click at [855, 477] on button "Run" at bounding box center [816, 471] width 103 height 35
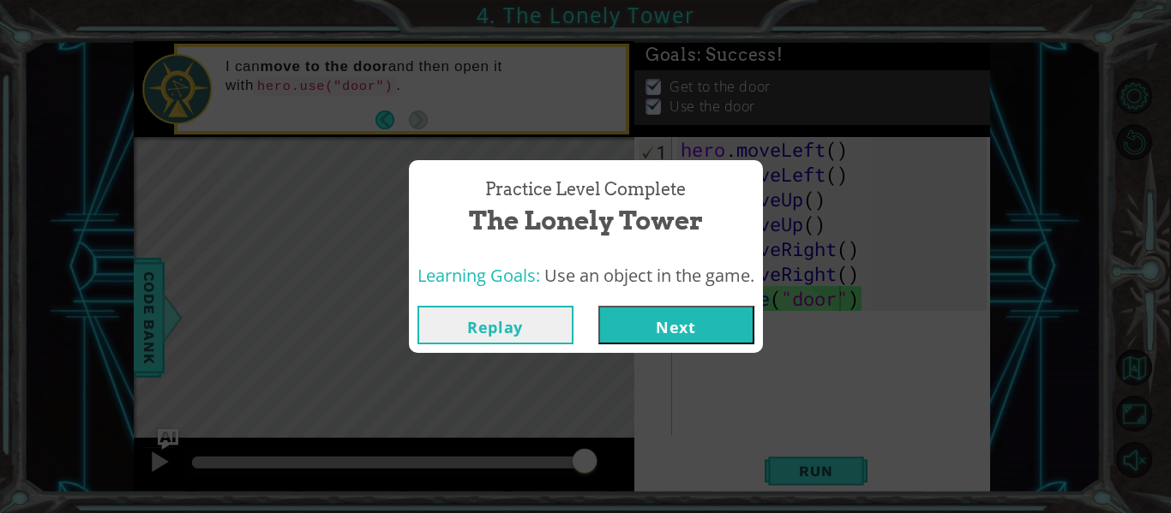
click at [680, 340] on button "Next" at bounding box center [676, 325] width 156 height 39
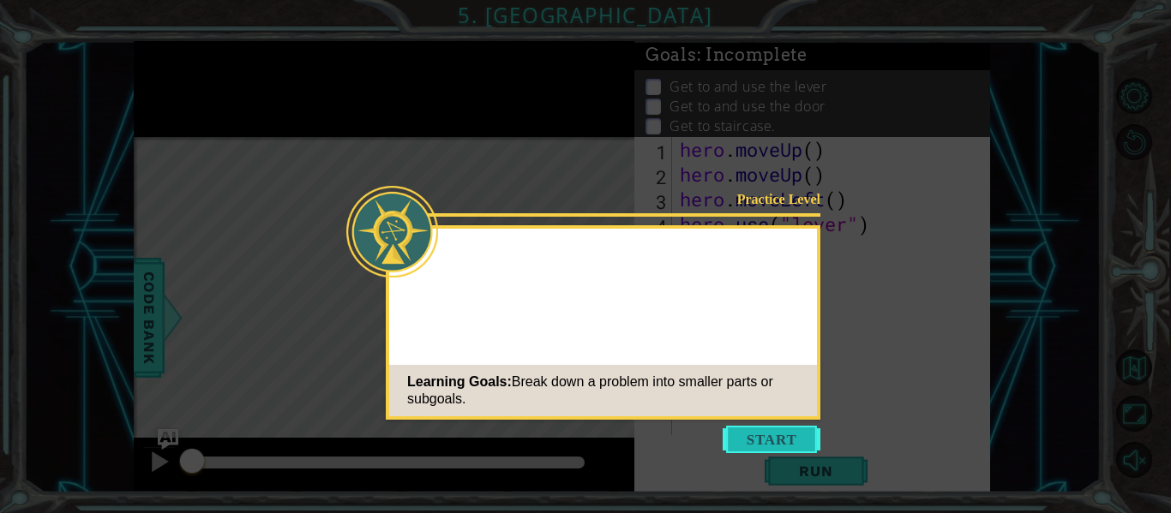
click at [784, 438] on button "Start" at bounding box center [772, 439] width 98 height 27
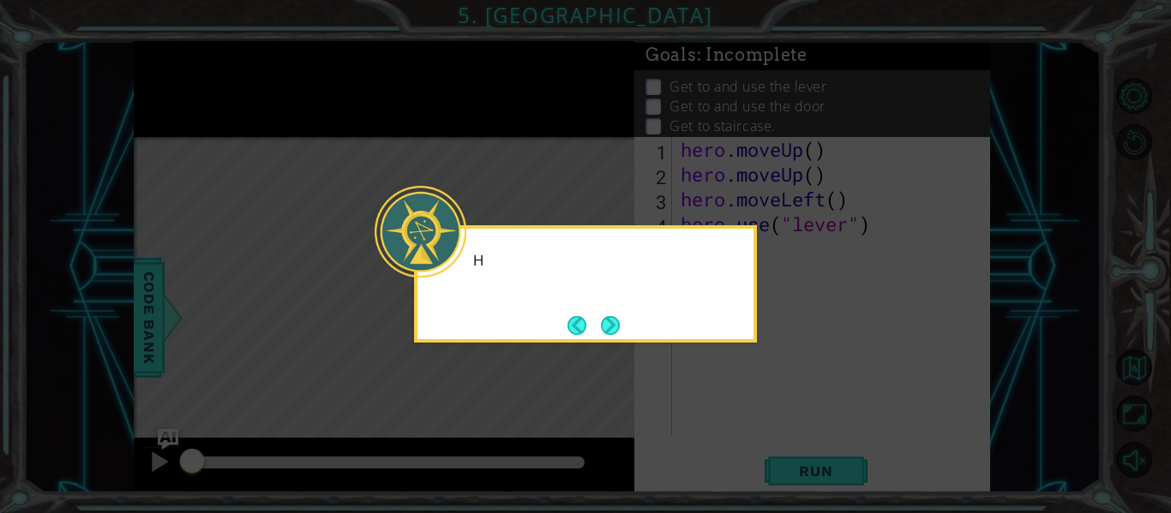
click at [552, 387] on icon at bounding box center [585, 256] width 1171 height 513
click at [610, 344] on icon at bounding box center [585, 256] width 1171 height 513
click at [651, 358] on icon at bounding box center [585, 256] width 1171 height 513
click at [616, 329] on button "Next" at bounding box center [610, 325] width 19 height 19
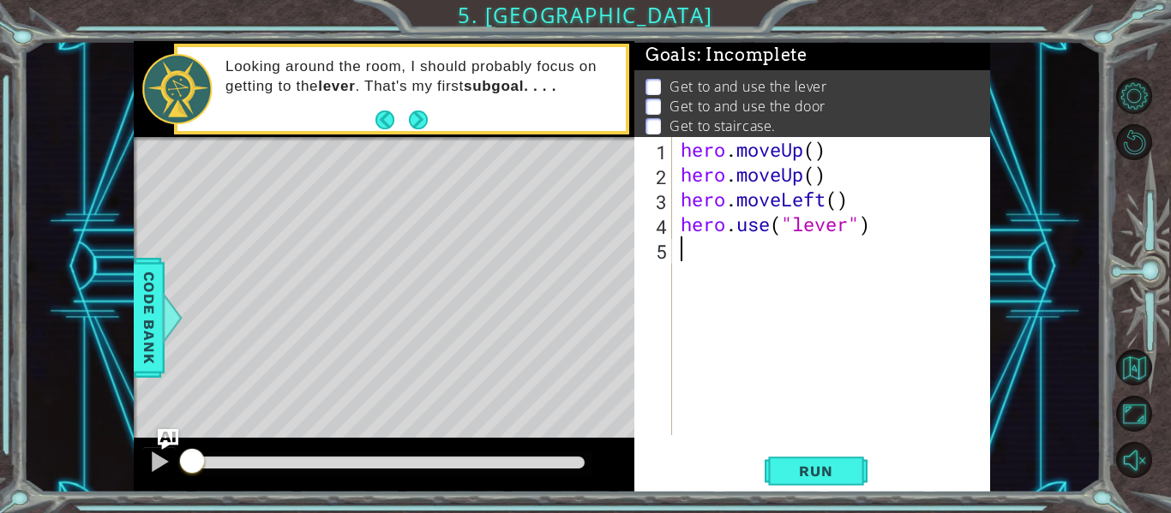
click at [423, 140] on div at bounding box center [384, 139] width 501 height 4
click at [418, 125] on button "Next" at bounding box center [418, 120] width 19 height 19
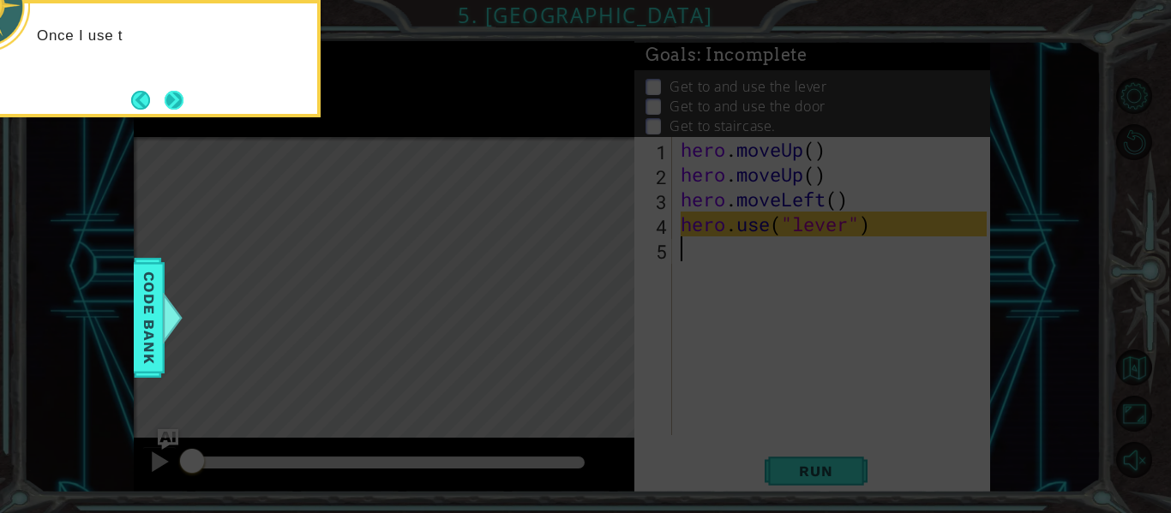
click at [170, 109] on button "Next" at bounding box center [174, 100] width 19 height 19
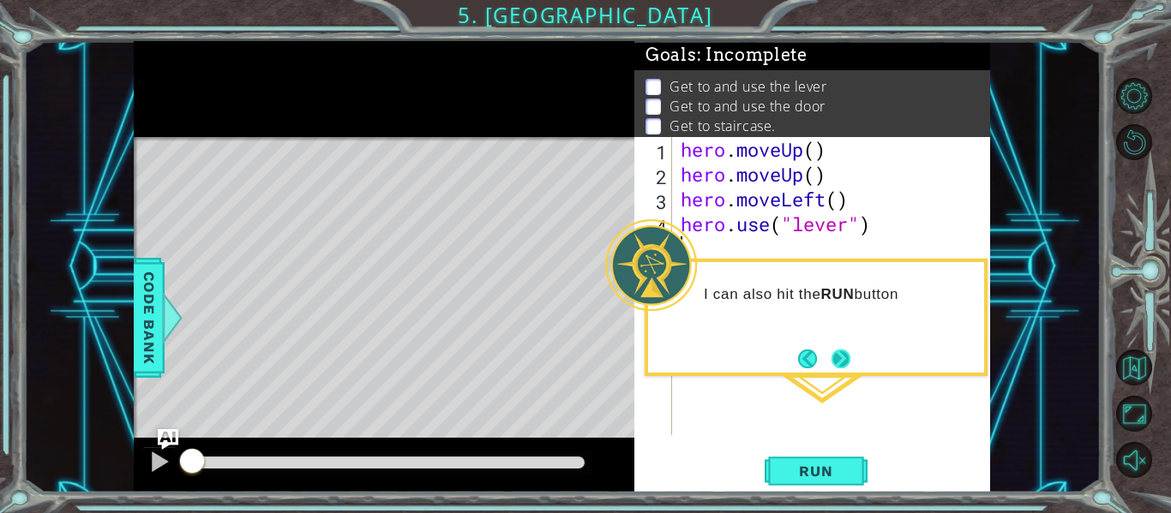
click at [850, 364] on button "Next" at bounding box center [840, 359] width 19 height 19
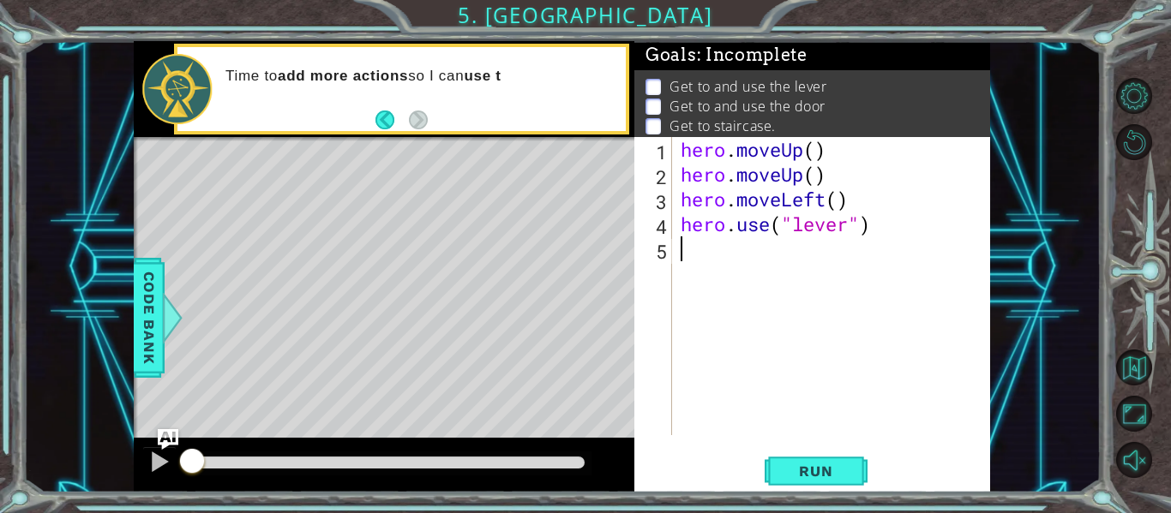
click at [824, 231] on div "hero . moveUp ( ) hero . moveUp ( ) hero . moveLeft ( ) hero . use ( "lever" )" at bounding box center [836, 311] width 318 height 348
type textarea "hero.use("lever")"
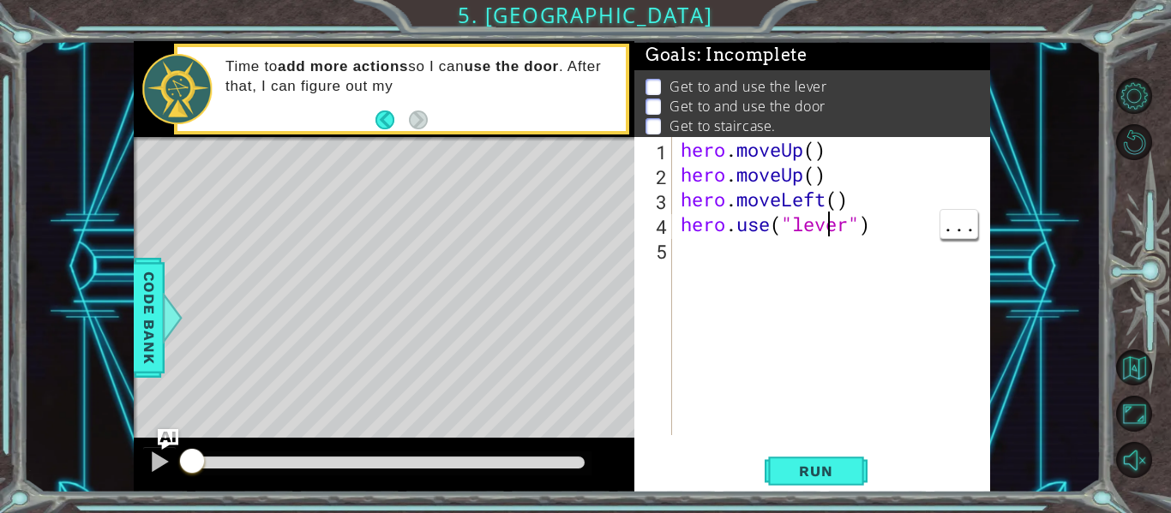
click at [842, 270] on div "hero . moveUp ( ) hero . moveUp ( ) hero . moveLeft ( ) hero . use ( "lever" )" at bounding box center [836, 311] width 318 height 348
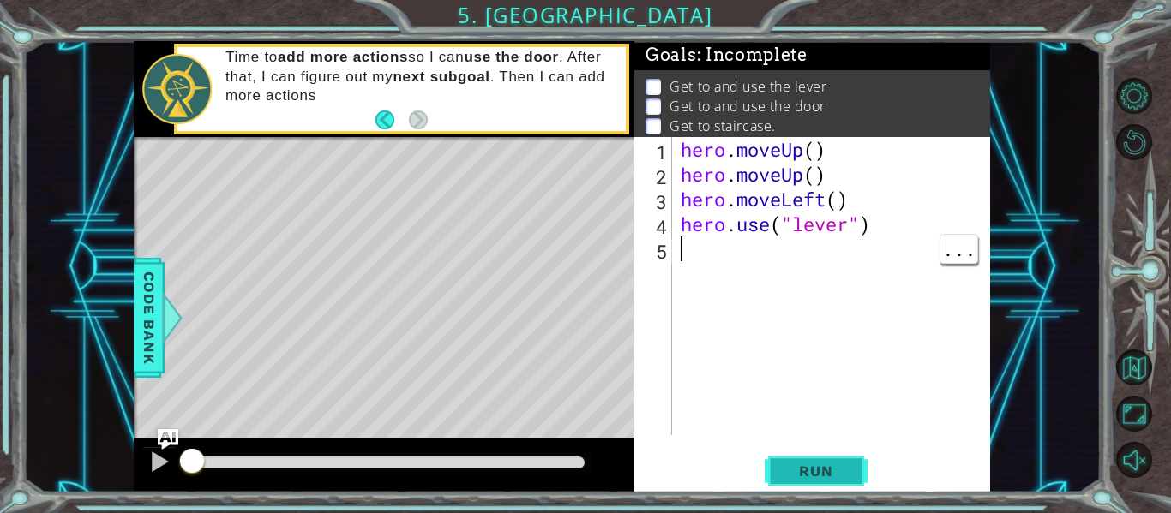
click at [834, 481] on button "Run" at bounding box center [816, 471] width 103 height 35
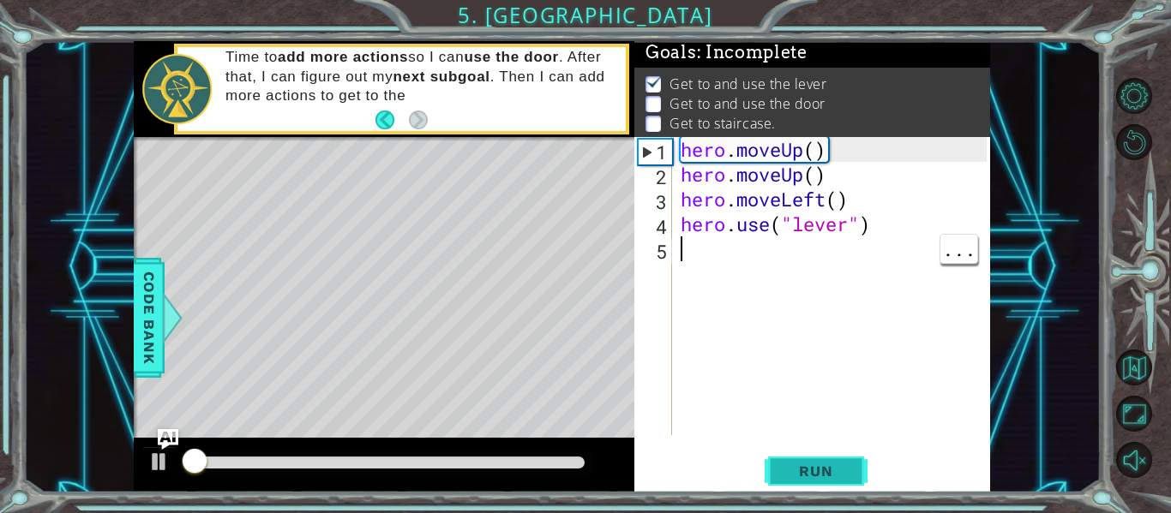
click at [832, 488] on button "Run" at bounding box center [816, 471] width 103 height 35
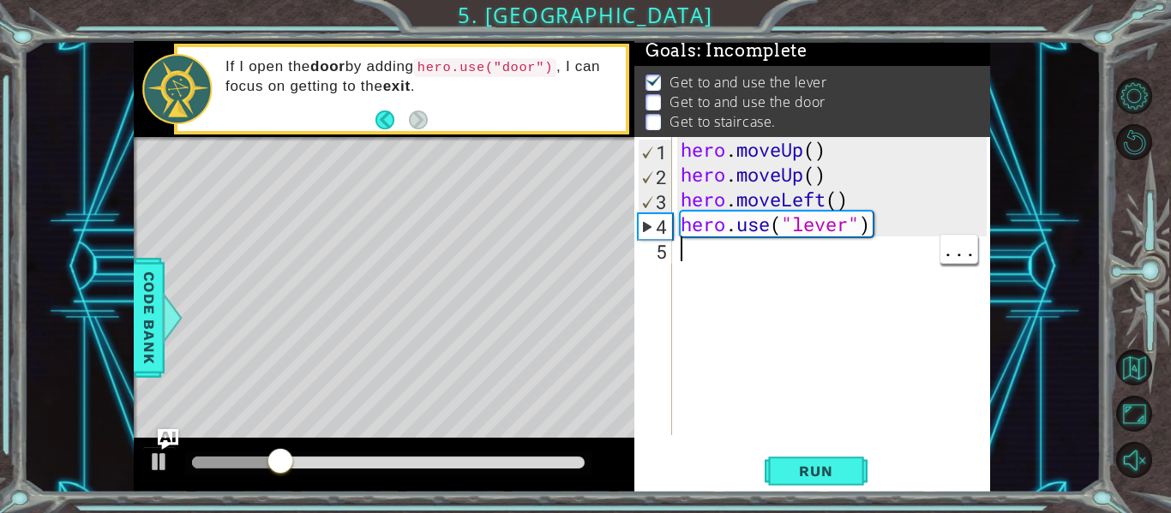
click at [738, 302] on div "hero . moveUp ( ) hero . moveUp ( ) hero . moveLeft ( ) hero . use ( "lever" )" at bounding box center [836, 311] width 318 height 348
type textarea "h"
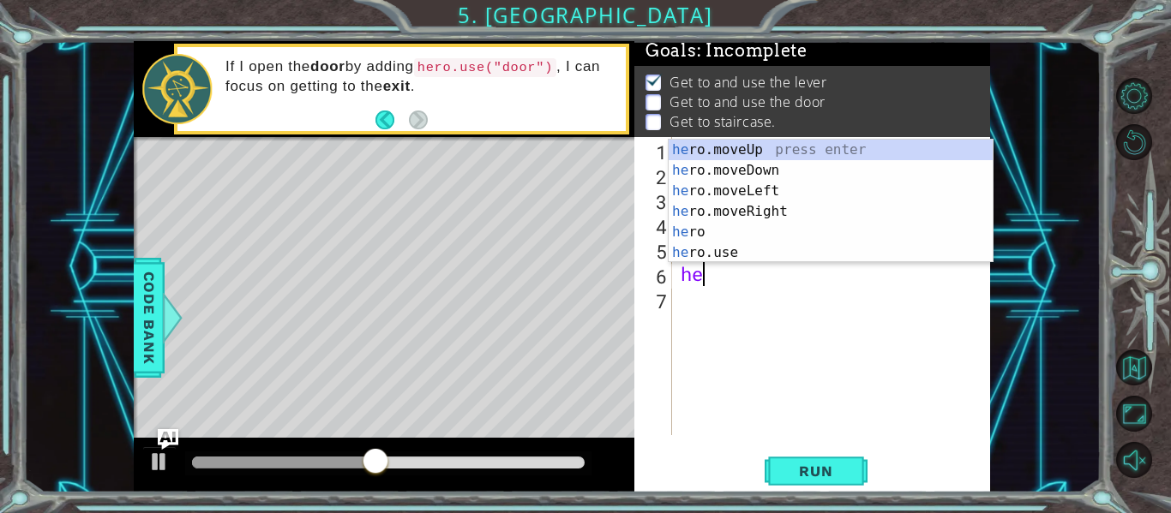
type textarea "her"
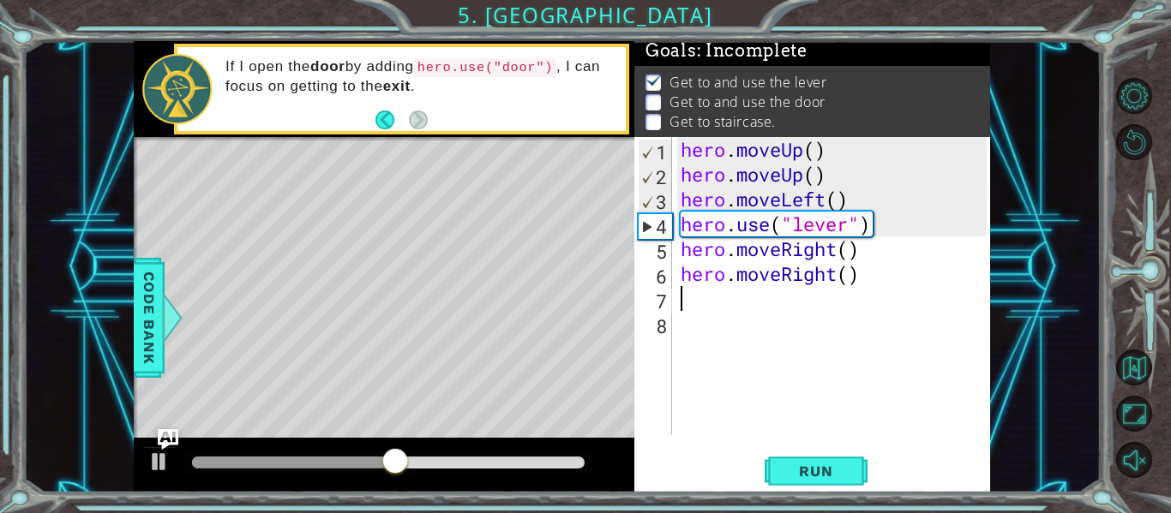
scroll to position [0, 0]
type textarea "h"
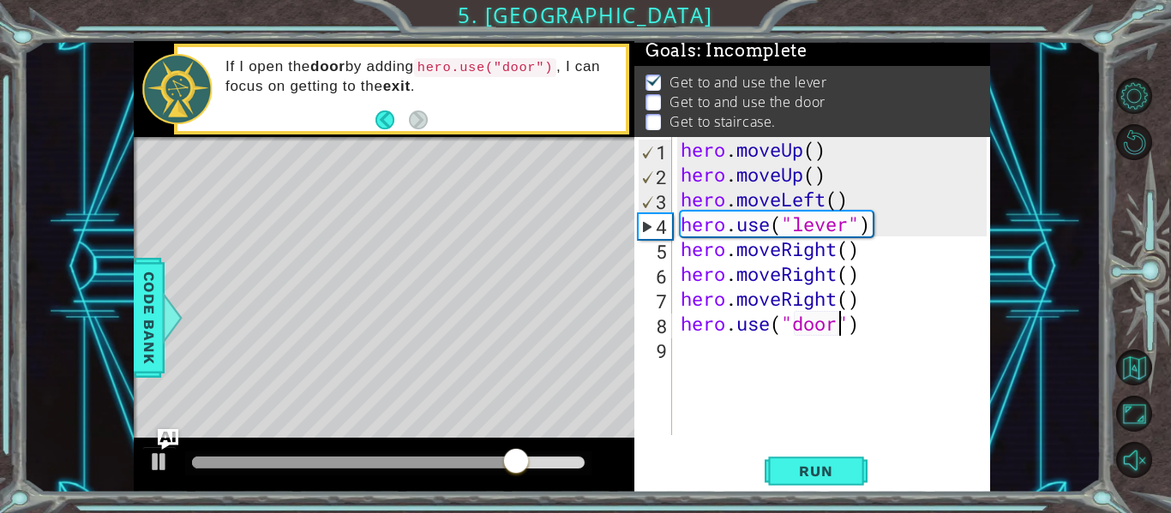
scroll to position [0, 8]
type textarea "hero.use("door")"
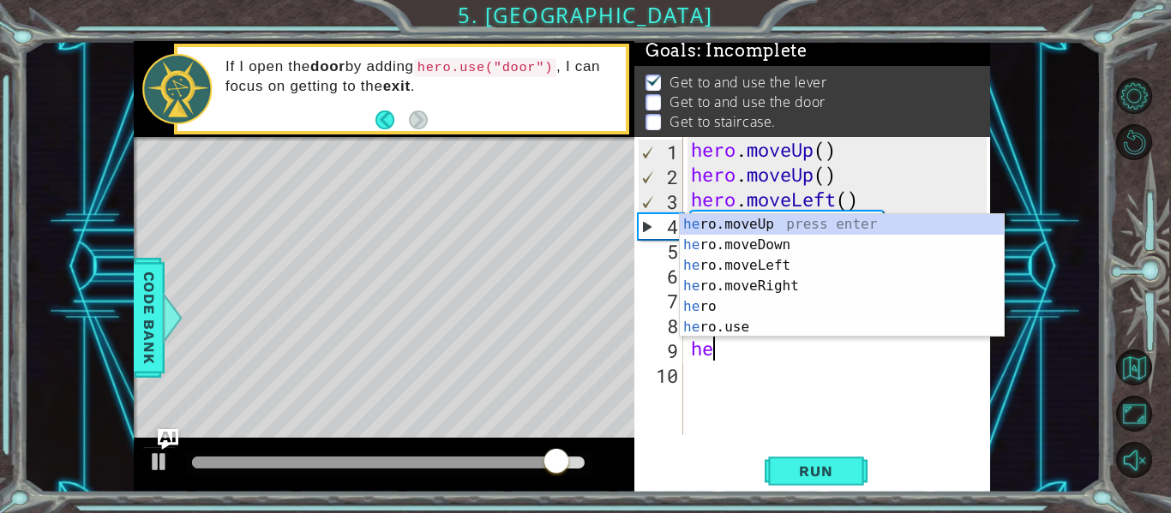
scroll to position [0, 1]
type textarea "hero"
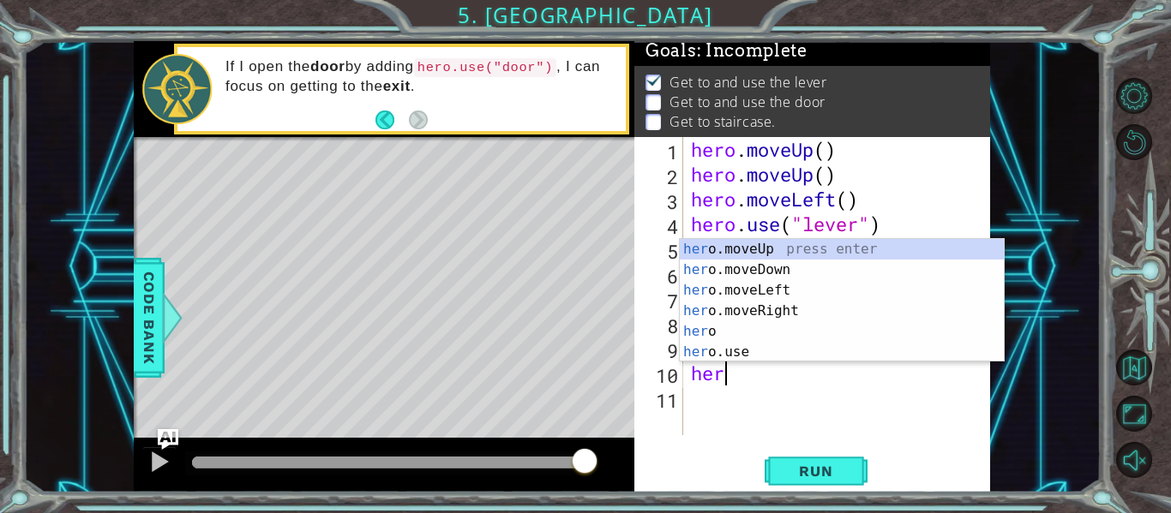
type textarea "hero"
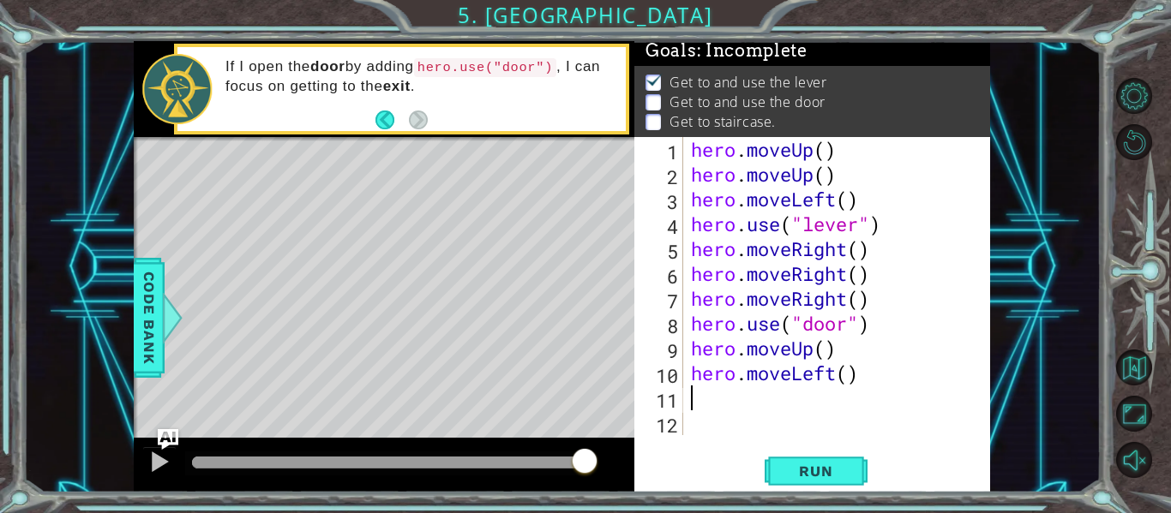
scroll to position [0, 0]
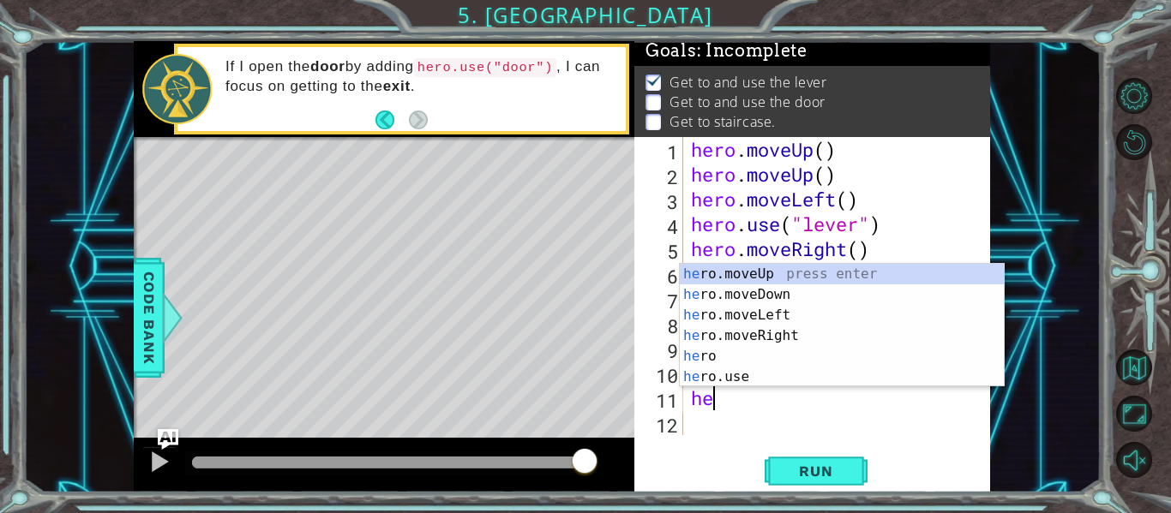
type textarea "her"
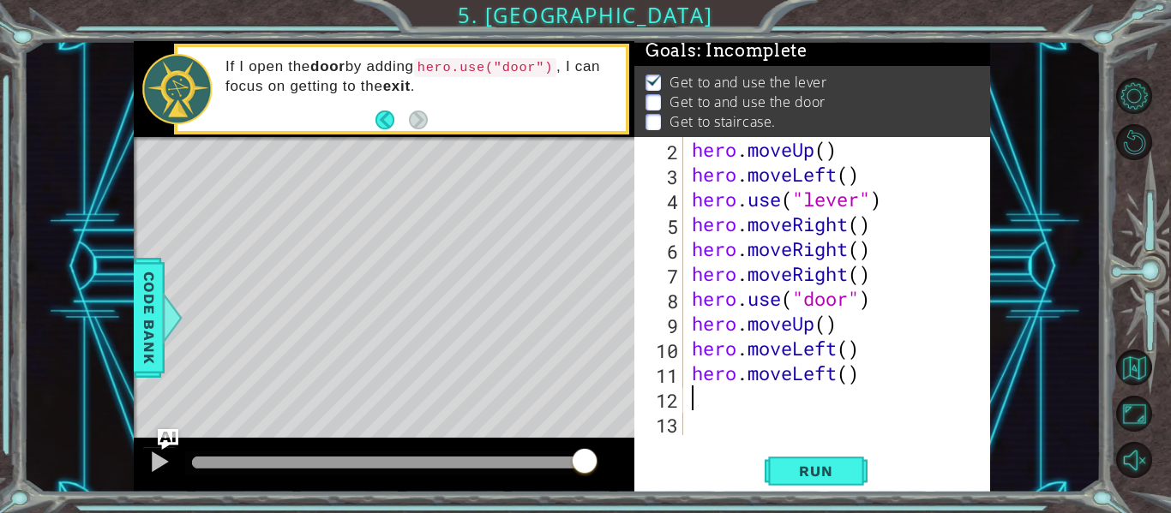
scroll to position [25, 0]
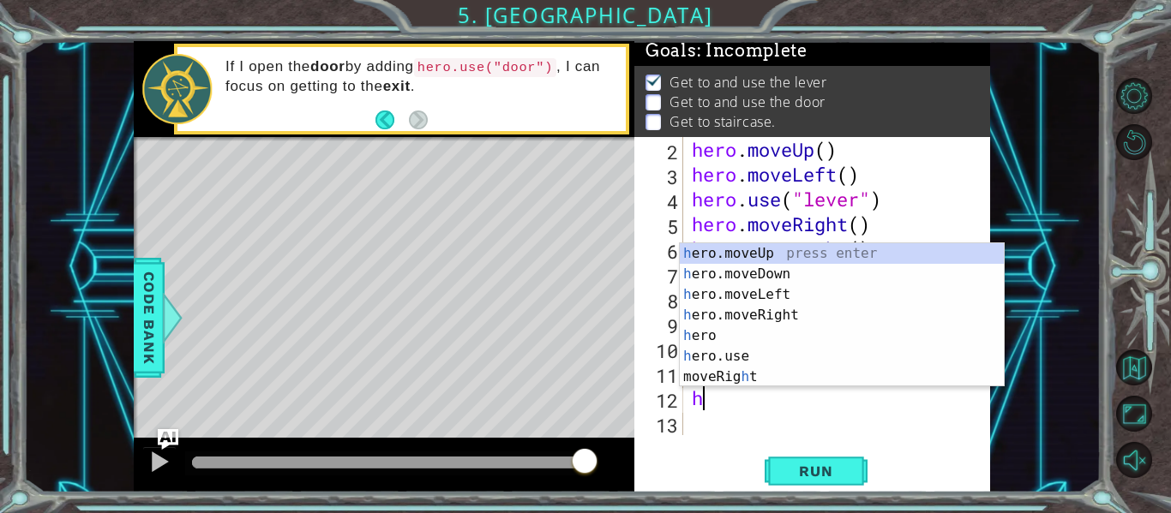
type textarea "her"
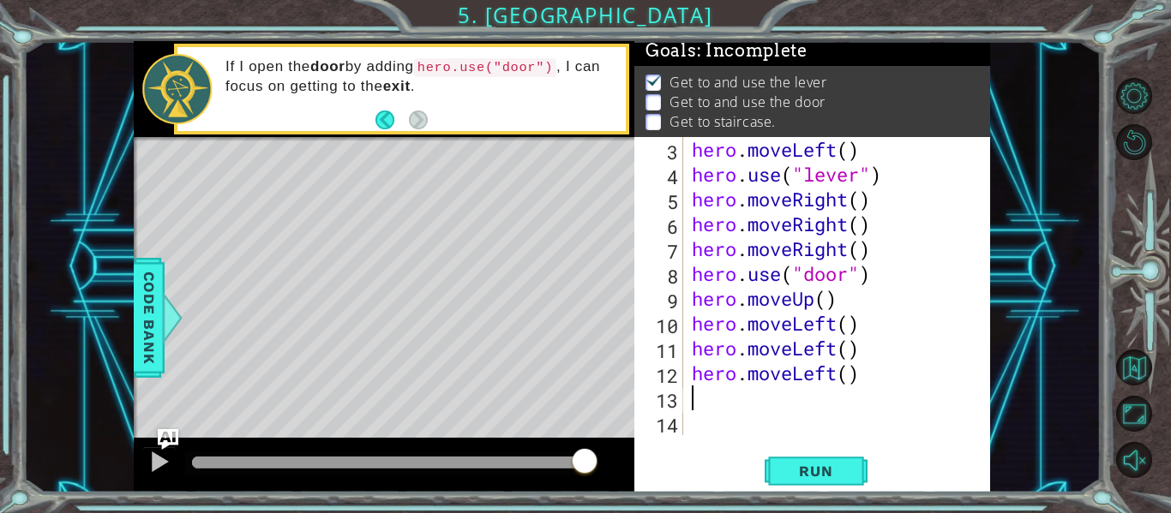
scroll to position [50, 0]
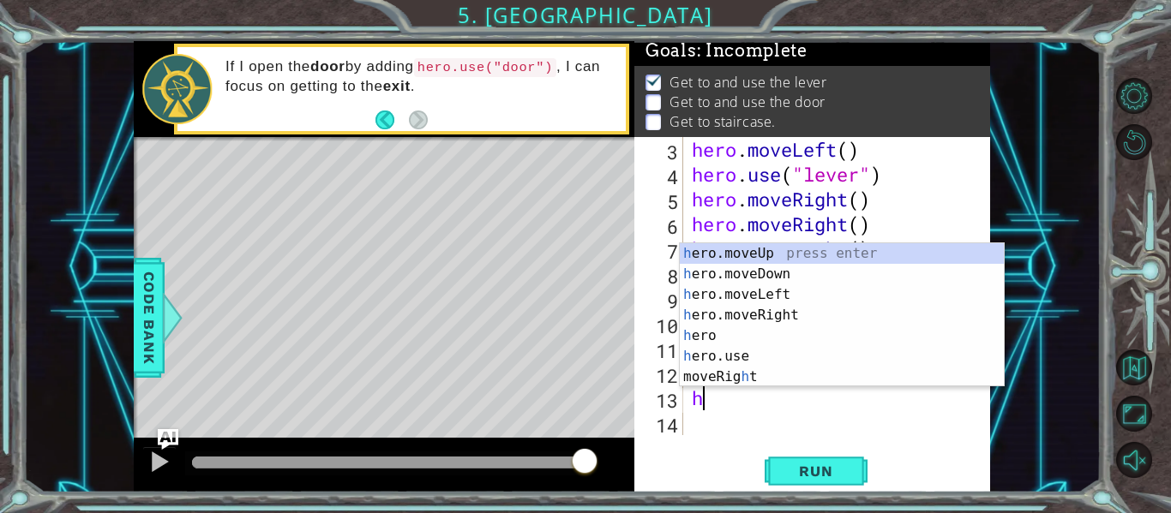
type textarea "her"
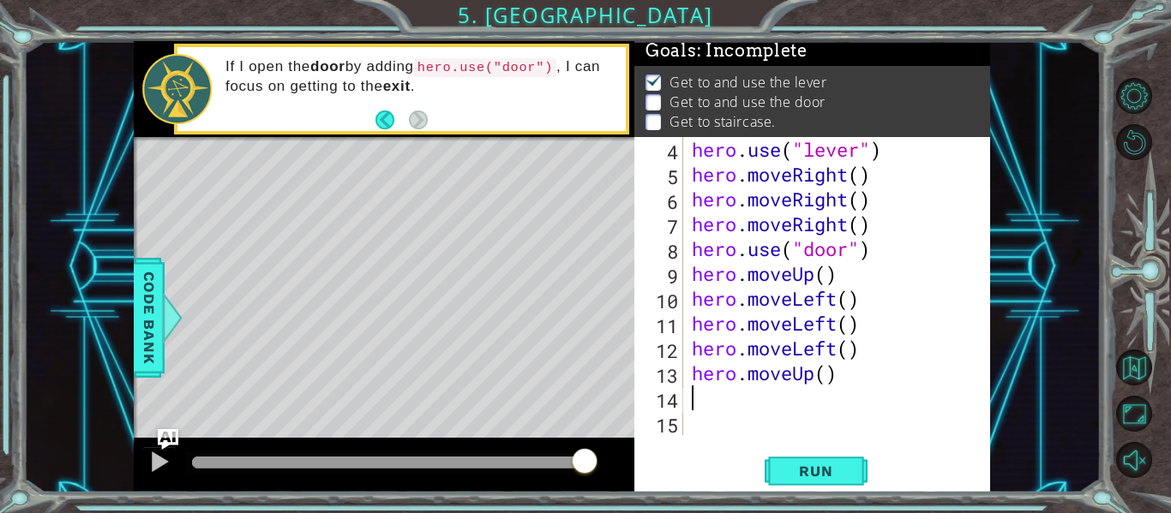
scroll to position [75, 0]
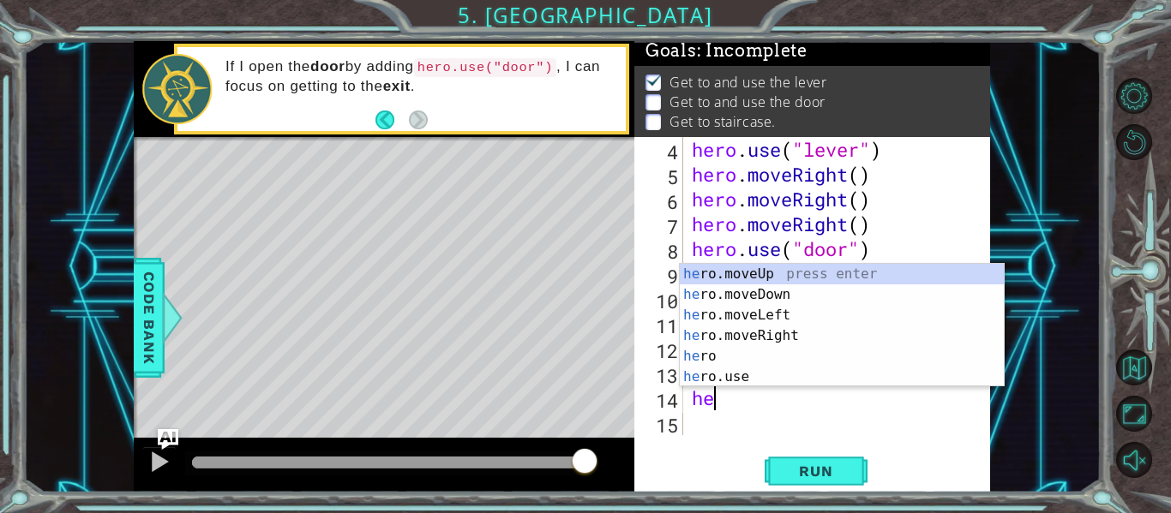
type textarea "hero"
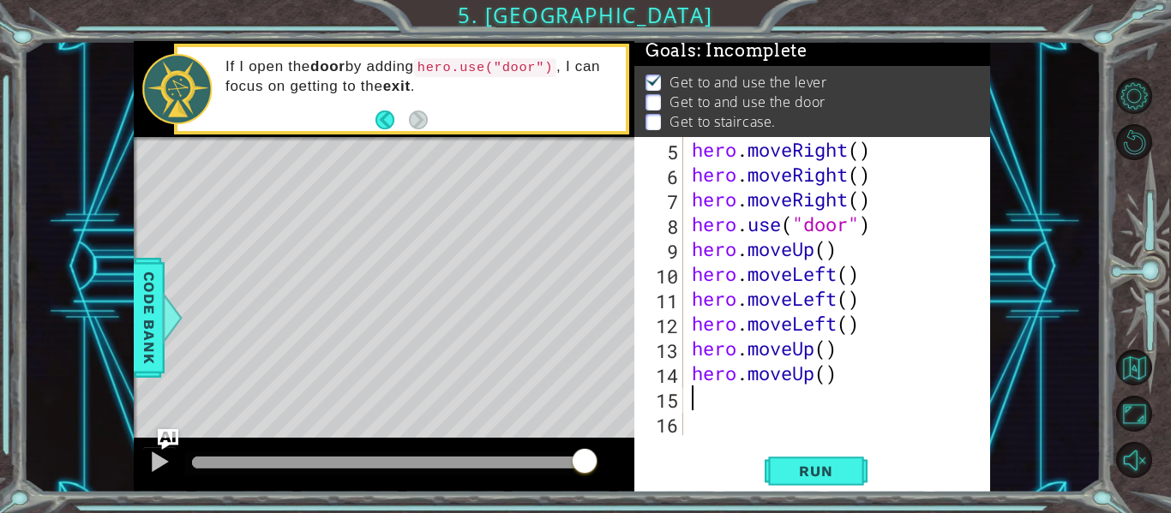
scroll to position [99, 0]
click at [672, 384] on div "14" at bounding box center [660, 375] width 45 height 25
click at [842, 477] on span "Run" at bounding box center [816, 471] width 68 height 17
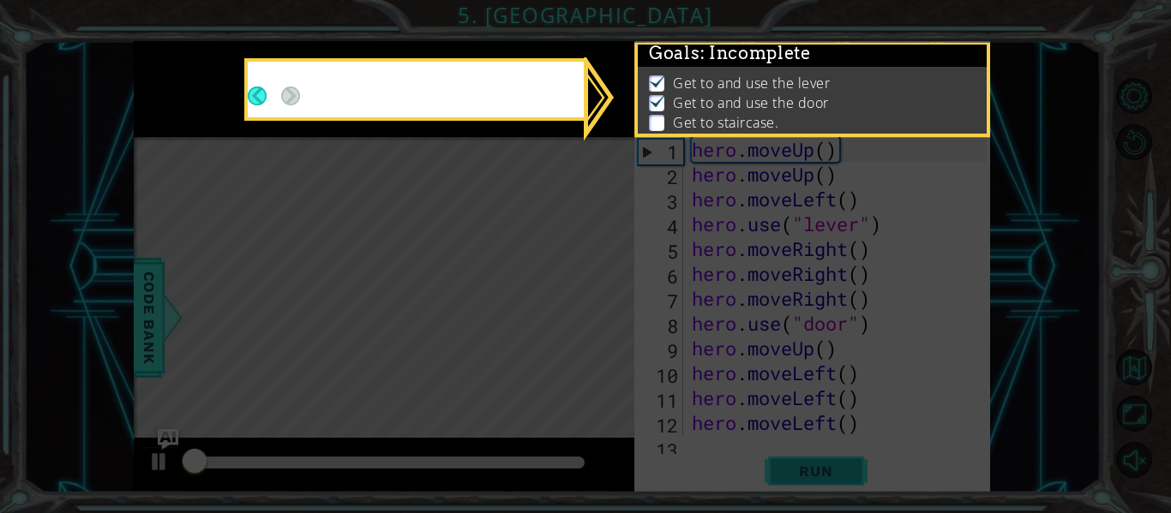
scroll to position [4, 0]
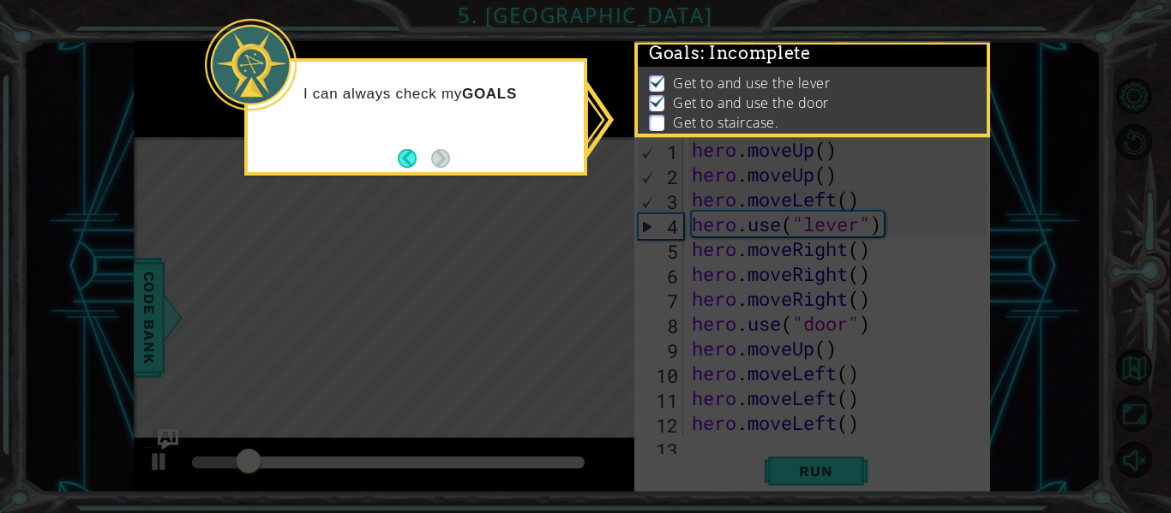
click at [440, 177] on icon at bounding box center [585, 256] width 1171 height 513
click at [453, 166] on div "I can always check my GOALS and figure out what" at bounding box center [415, 116] width 343 height 117
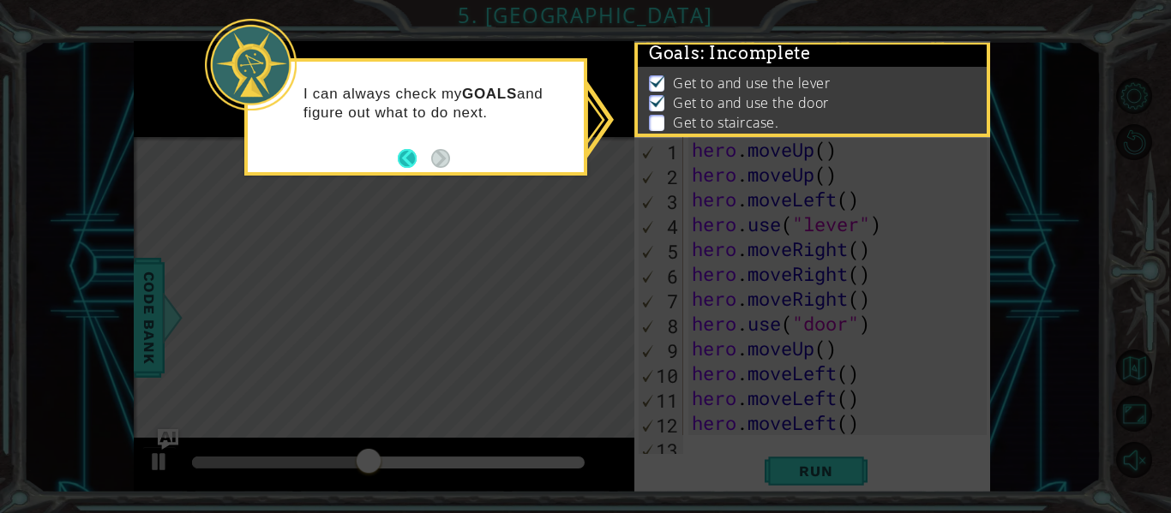
click at [409, 153] on button "Back" at bounding box center [414, 158] width 33 height 19
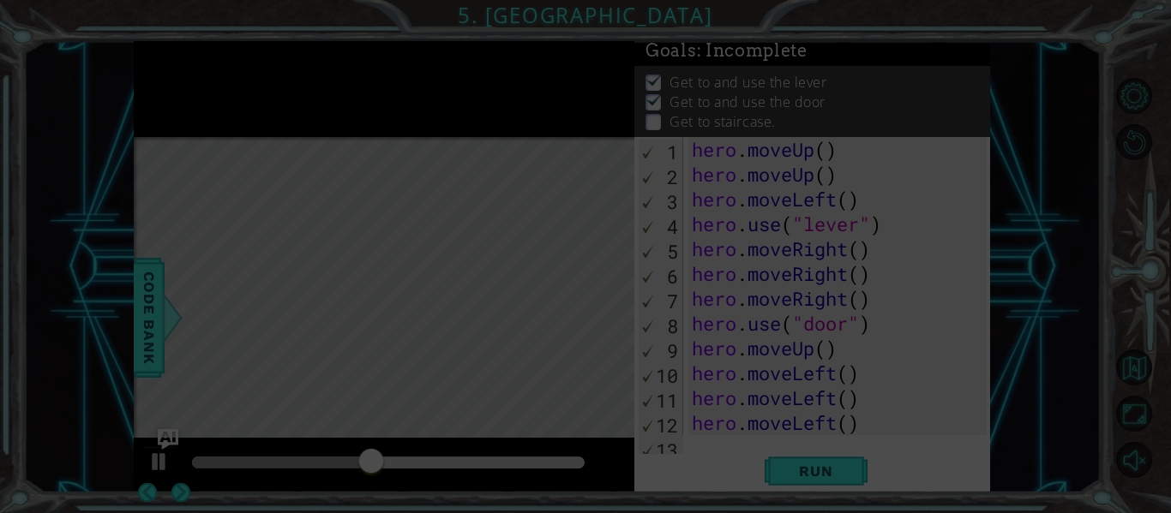
scroll to position [2, 0]
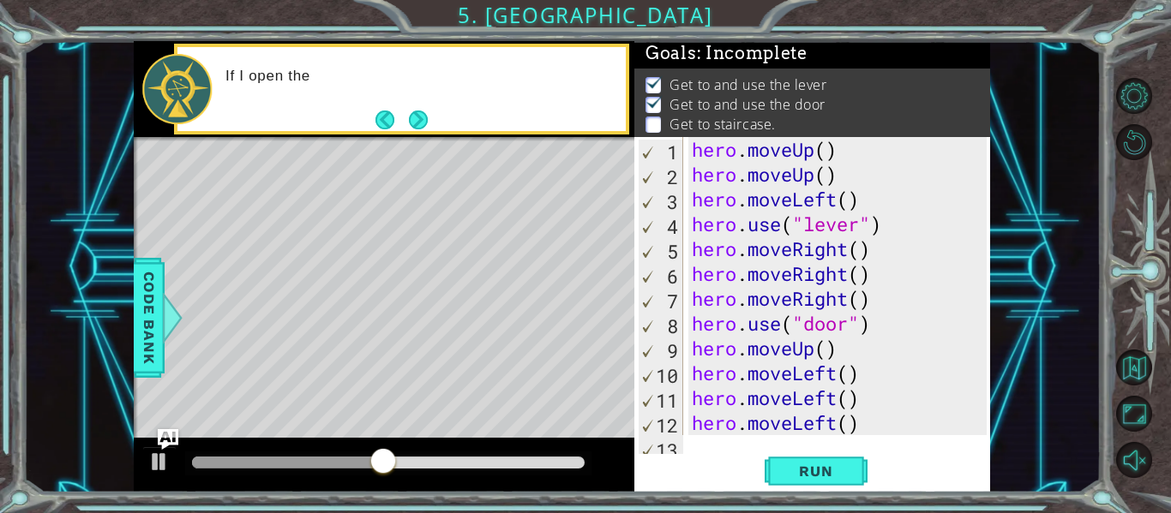
click at [417, 138] on div at bounding box center [384, 139] width 501 height 4
click at [409, 129] on button "Next" at bounding box center [418, 120] width 19 height 19
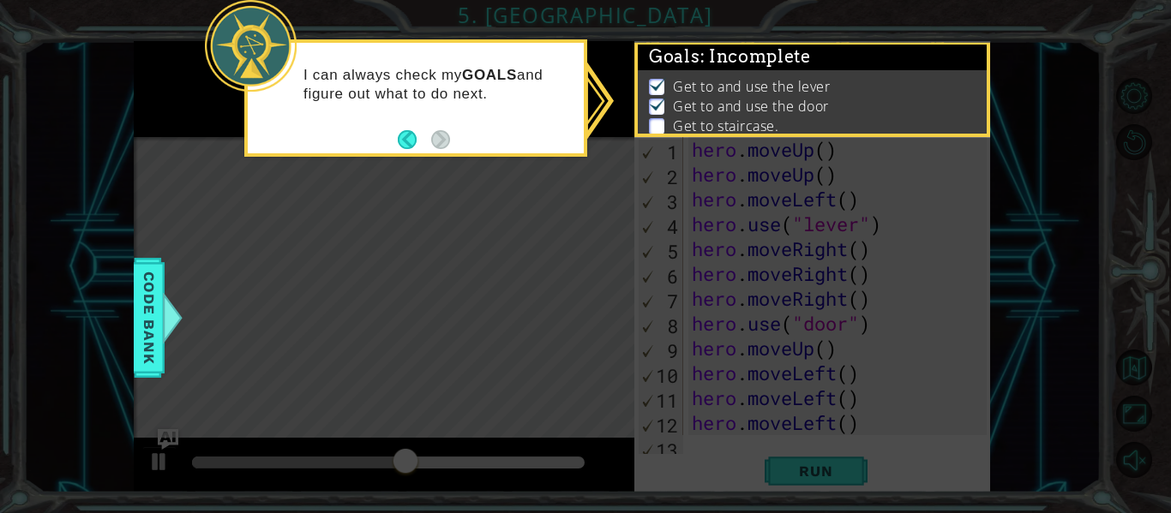
click at [768, 129] on p "Get to staircase." at bounding box center [725, 126] width 105 height 19
click at [660, 113] on p at bounding box center [656, 107] width 15 height 16
click at [153, 338] on span "Code Bank" at bounding box center [148, 318] width 27 height 105
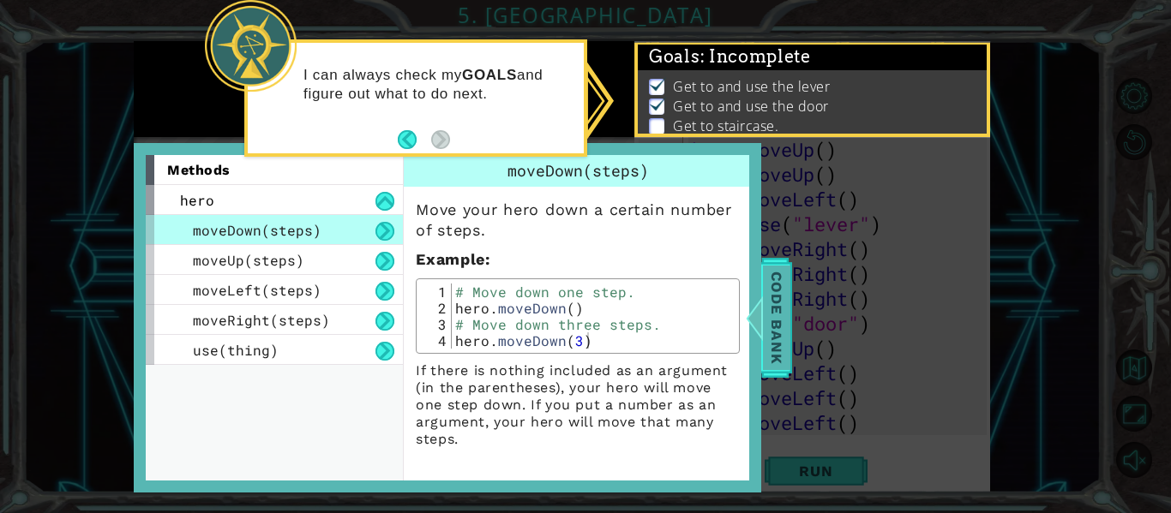
click at [766, 324] on span "Code Bank" at bounding box center [776, 318] width 27 height 105
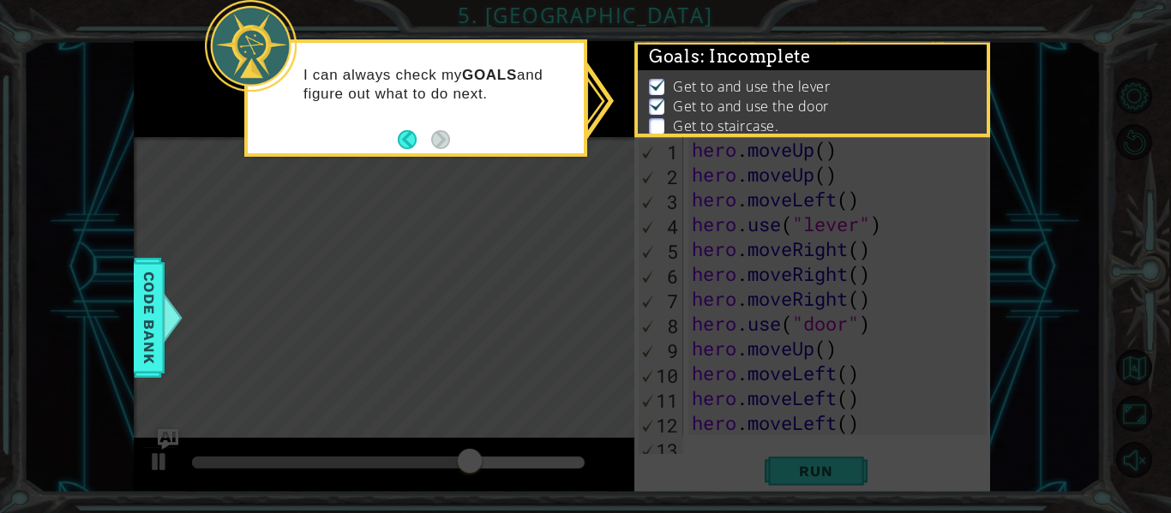
click at [921, 353] on icon at bounding box center [585, 256] width 1171 height 513
click at [825, 117] on span "Get to and use the door" at bounding box center [751, 107] width 156 height 20
click at [792, 87] on p "Get to and use the lever" at bounding box center [751, 86] width 157 height 19
click at [749, 108] on p "Get to and use the door" at bounding box center [751, 106] width 156 height 19
click at [745, 113] on p "Get to and use the door" at bounding box center [751, 106] width 156 height 19
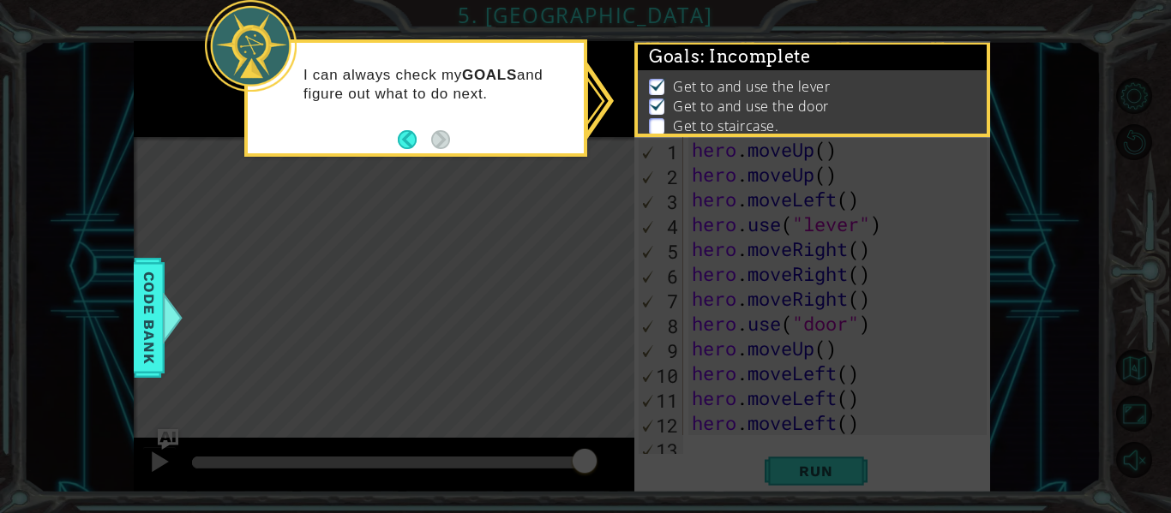
click at [767, 112] on p "Get to and use the door" at bounding box center [751, 106] width 156 height 19
click at [722, 104] on p "Get to and use the door" at bounding box center [751, 106] width 156 height 19
click at [723, 62] on span ": Incomplete" at bounding box center [755, 56] width 111 height 21
click at [715, 55] on span ": Incomplete" at bounding box center [755, 56] width 111 height 21
click at [405, 133] on button "Back" at bounding box center [414, 139] width 33 height 19
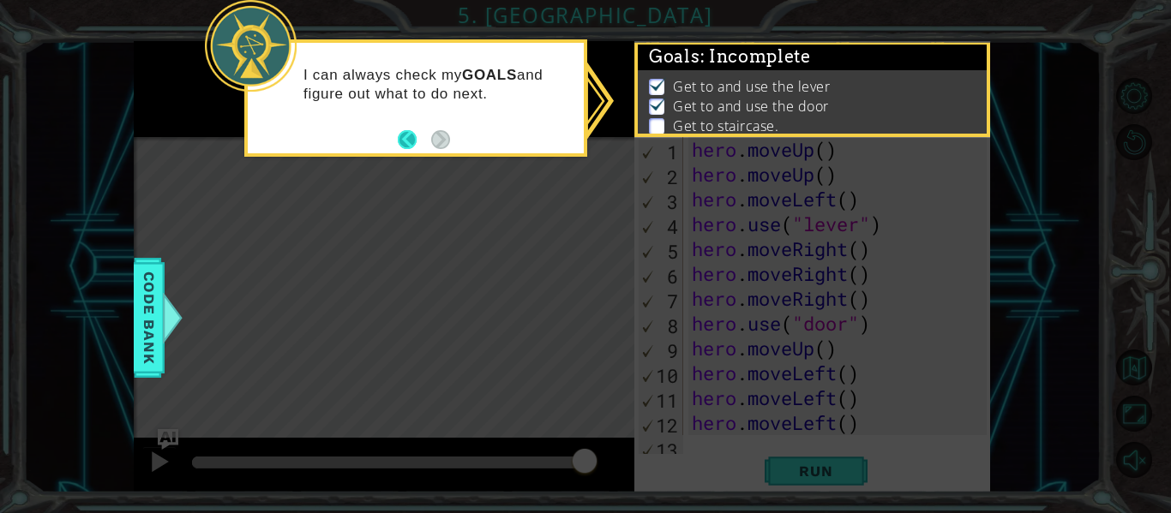
scroll to position [0, 0]
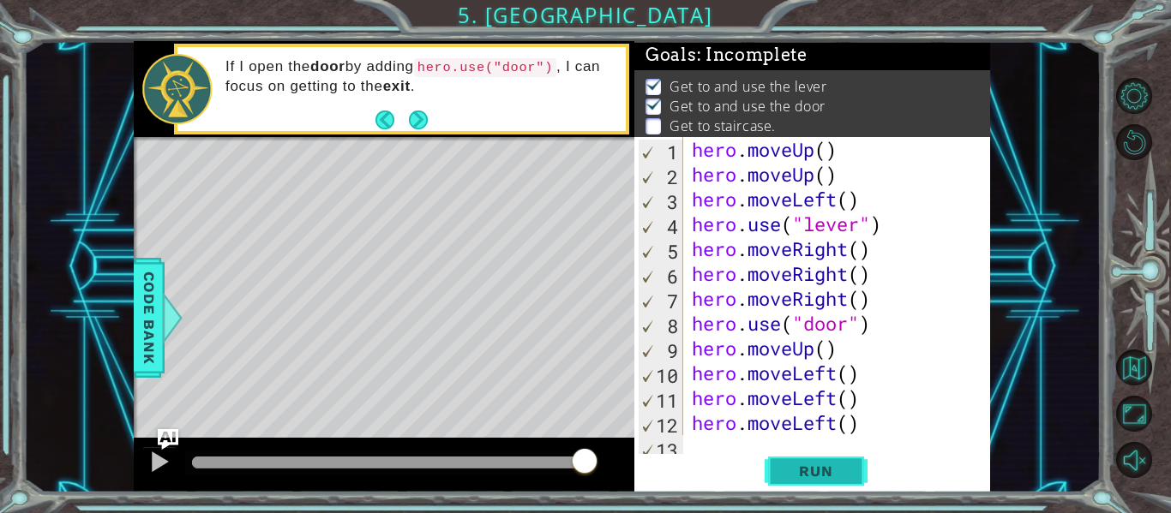
click at [823, 483] on button "Run" at bounding box center [816, 471] width 103 height 35
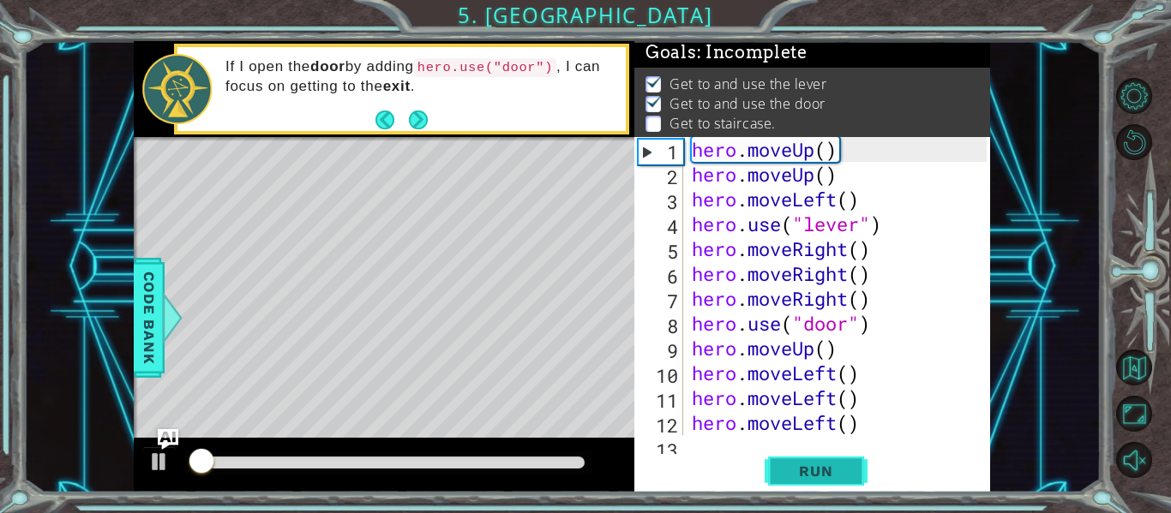
click at [815, 483] on button "Run" at bounding box center [816, 471] width 103 height 35
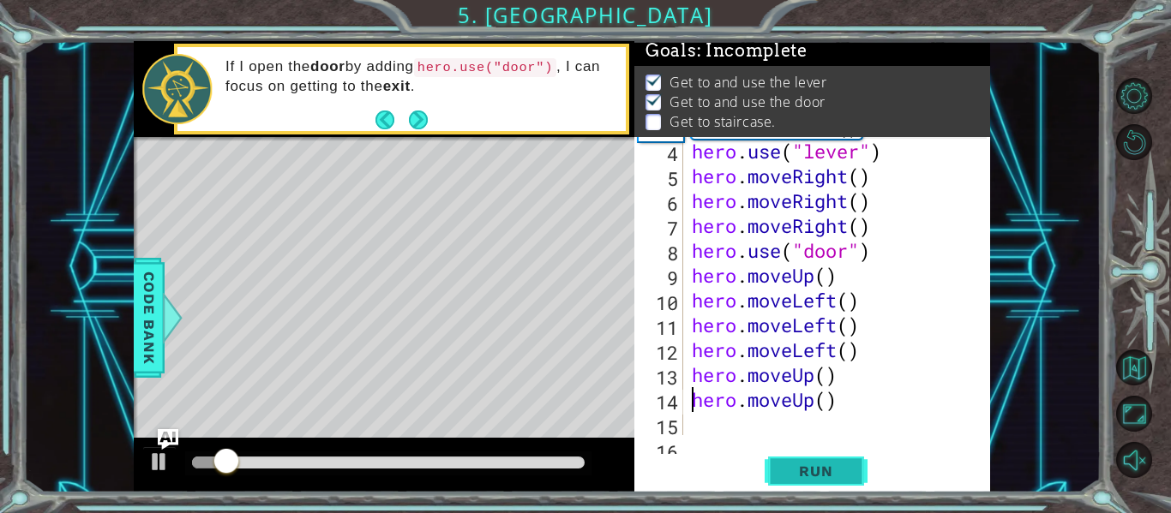
scroll to position [74, 0]
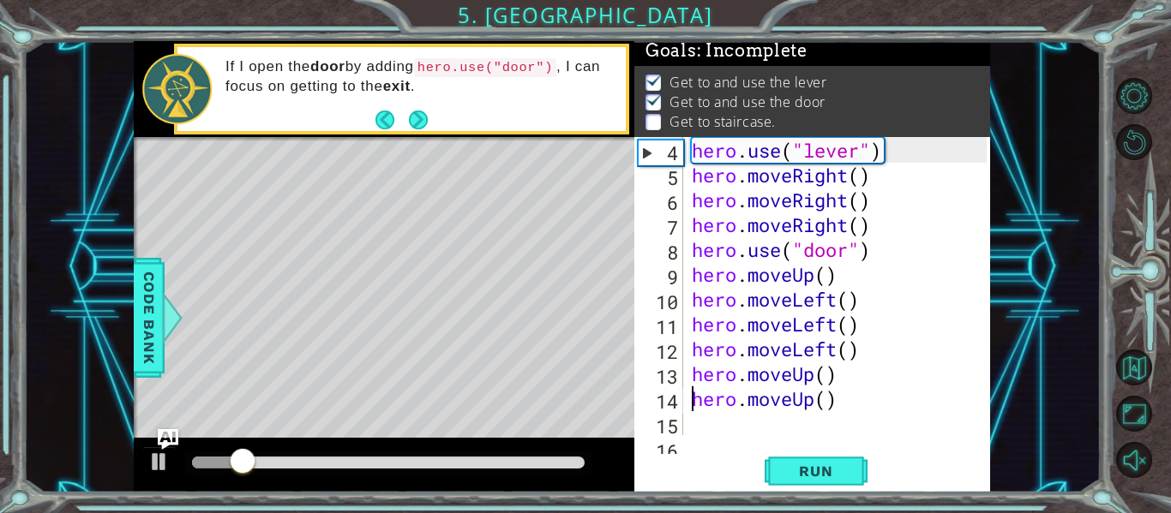
click at [837, 285] on div "hero . moveLeft ( ) hero . use ( "lever" ) hero . moveRight ( ) hero . moveRigh…" at bounding box center [841, 287] width 307 height 348
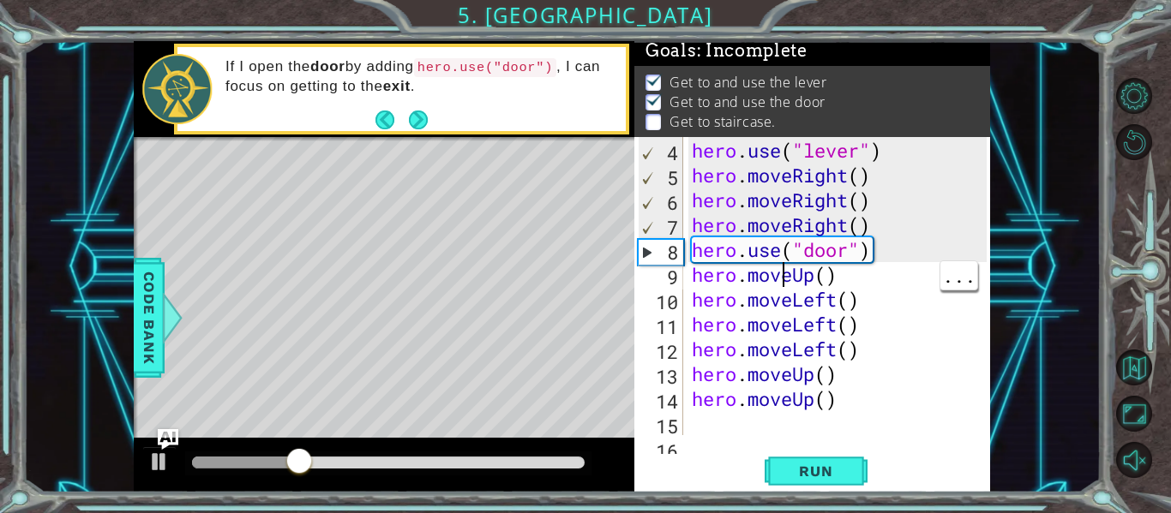
type textarea "hero.moveLeft()"
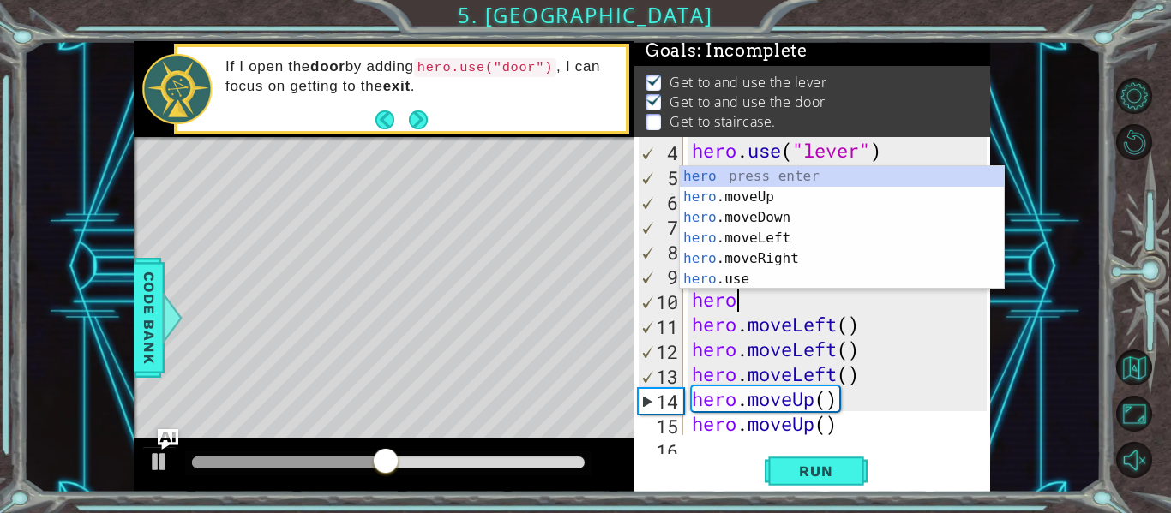
type textarea "herom"
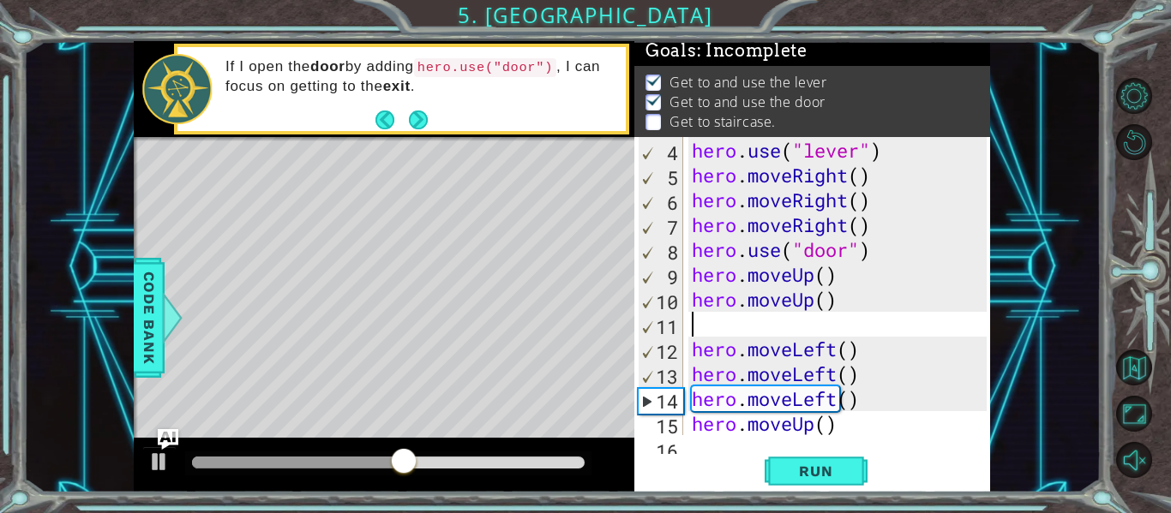
scroll to position [0, 0]
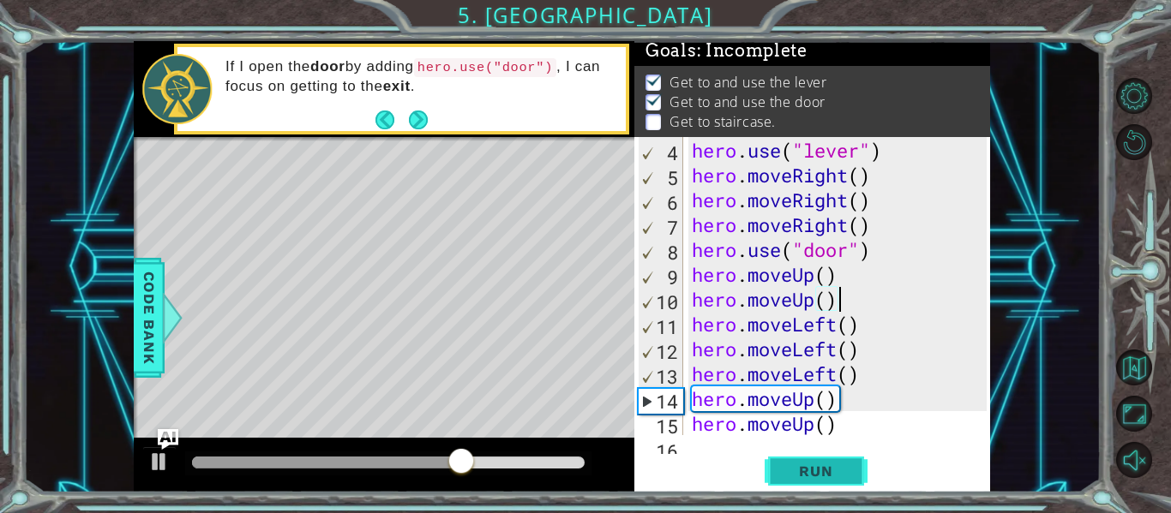
type textarea "hero.moveUp()"
click at [833, 478] on span "Run" at bounding box center [816, 471] width 68 height 17
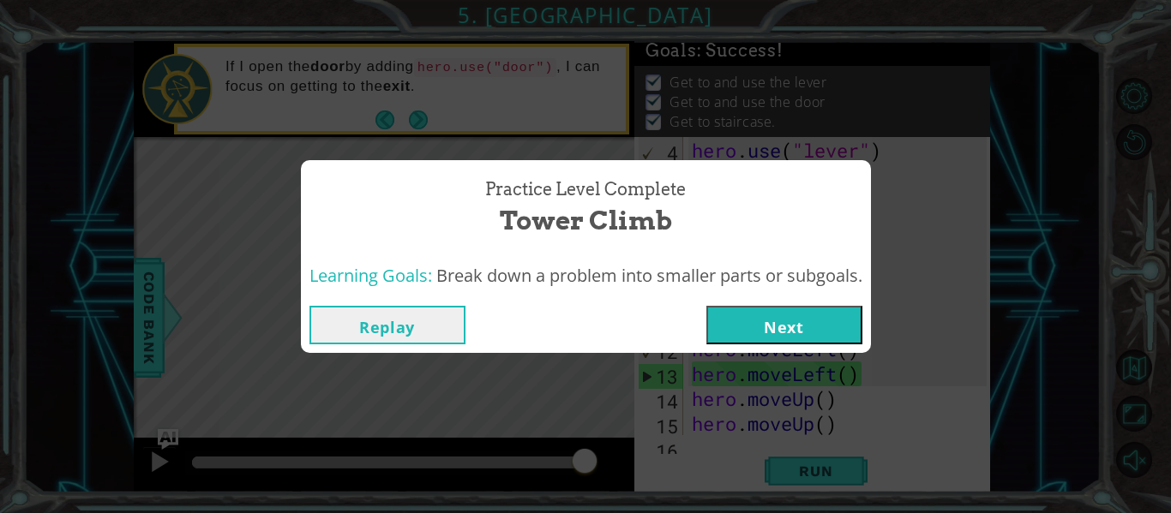
click at [818, 332] on button "Next" at bounding box center [784, 325] width 156 height 39
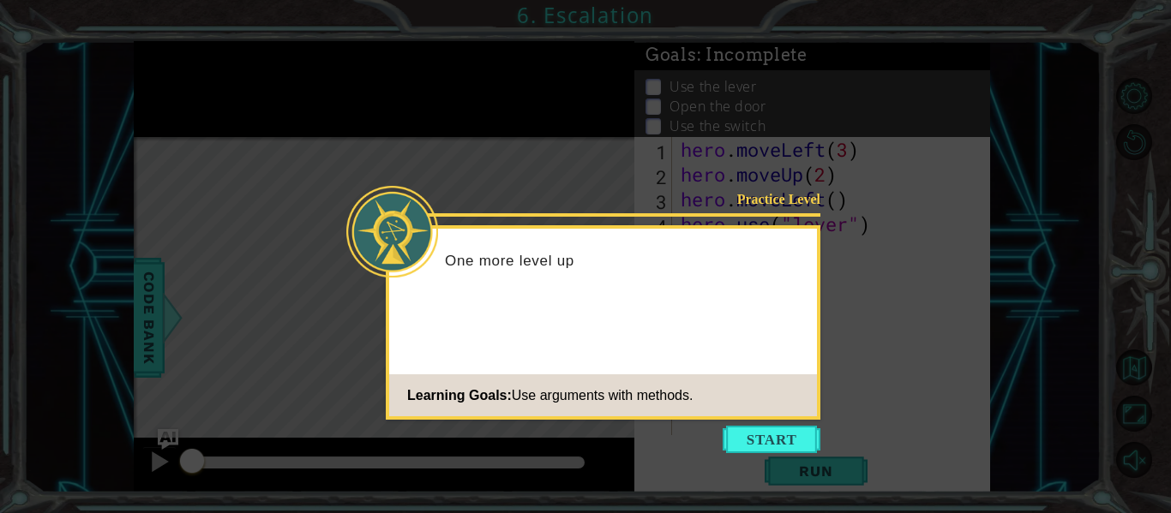
click at [788, 420] on icon at bounding box center [585, 256] width 1171 height 513
click at [789, 431] on button "Start" at bounding box center [772, 439] width 98 height 27
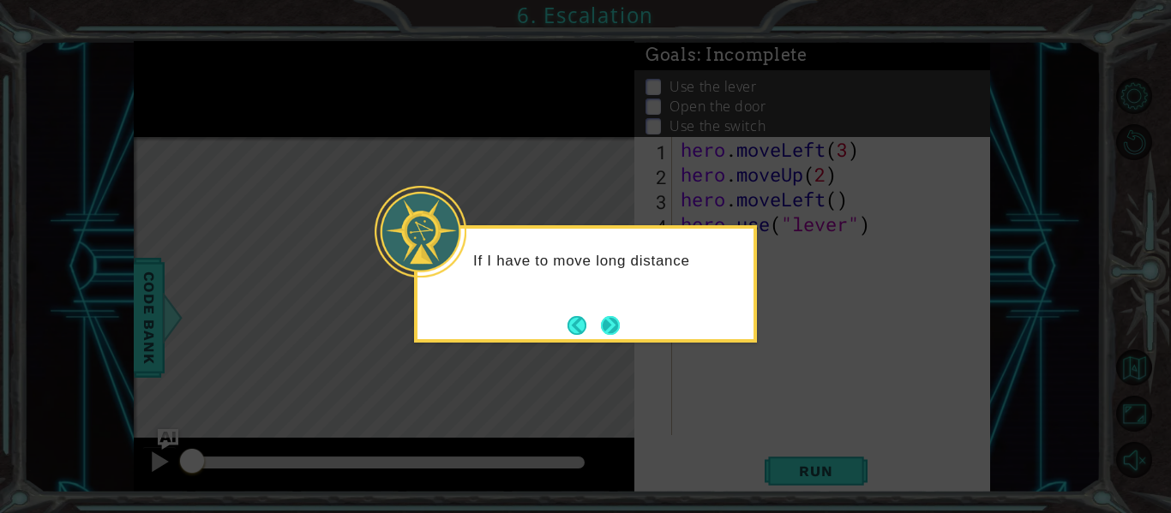
click at [620, 334] on button "Next" at bounding box center [610, 325] width 19 height 19
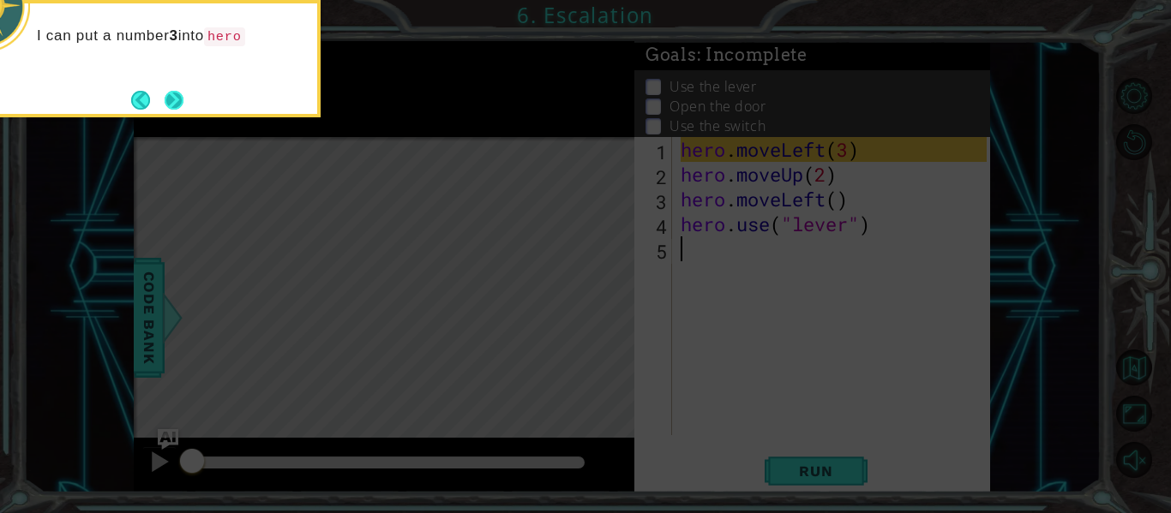
click at [176, 94] on button "Next" at bounding box center [174, 100] width 19 height 19
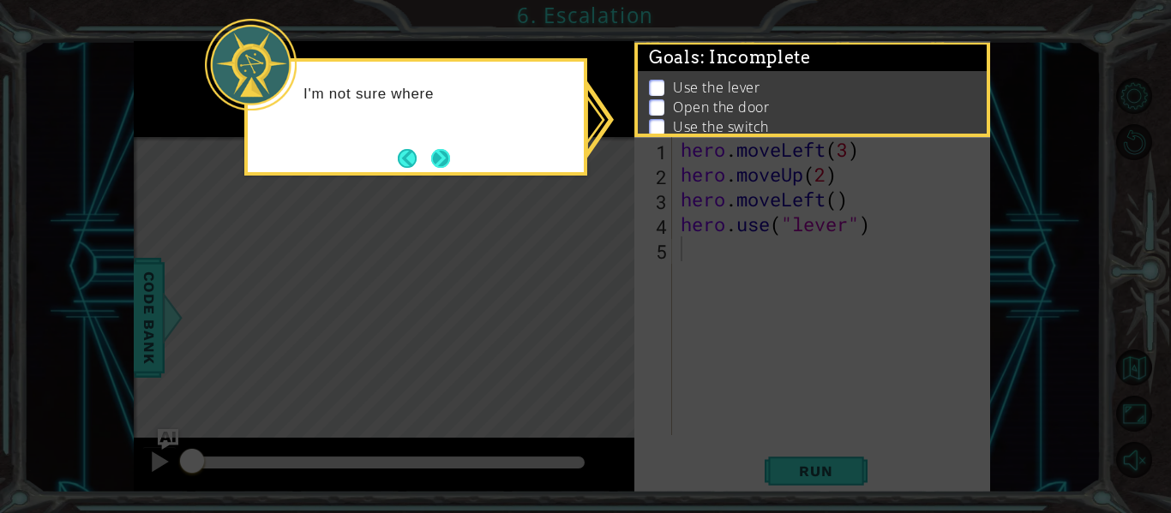
click at [450, 166] on button "Next" at bounding box center [440, 158] width 19 height 19
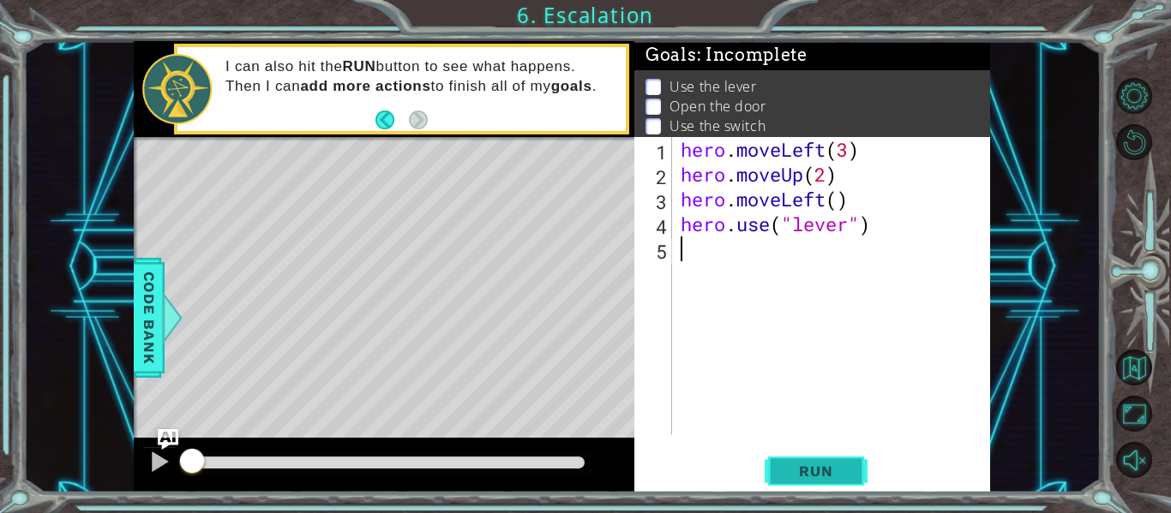
click at [831, 472] on span "Run" at bounding box center [816, 471] width 68 height 17
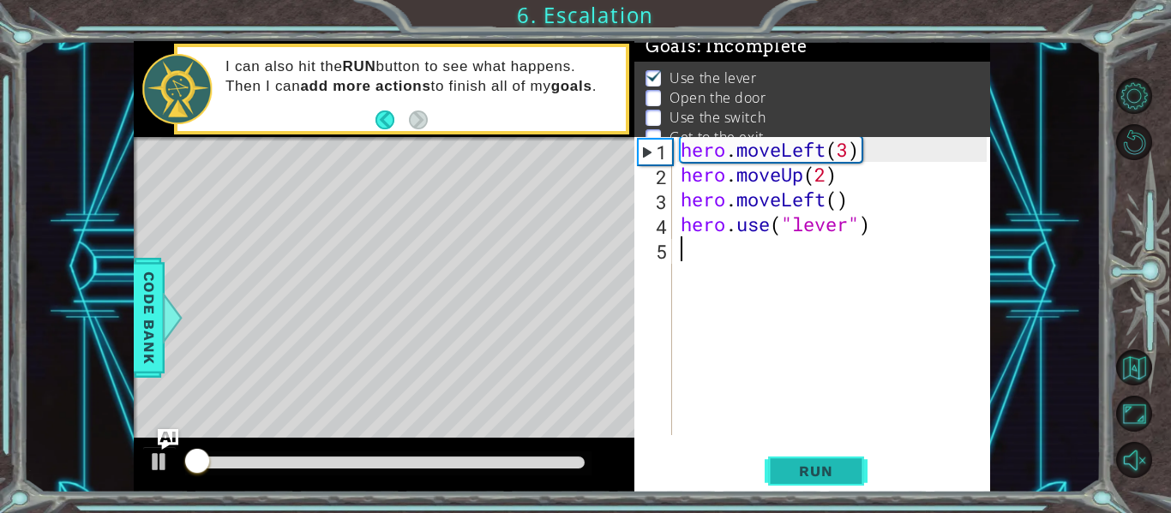
scroll to position [14, 0]
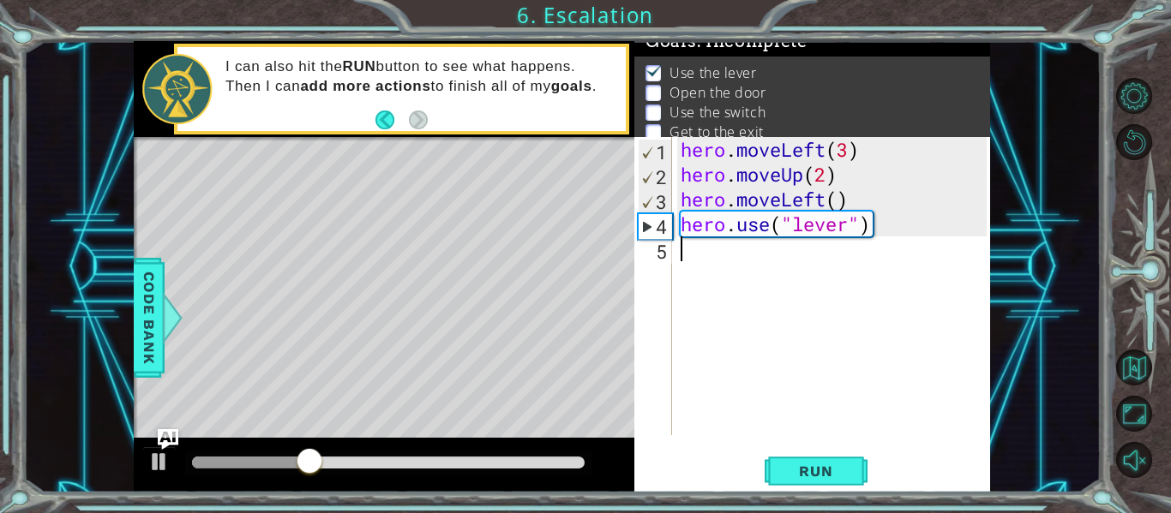
click at [731, 250] on div "hero . moveLeft ( 3 ) hero . moveUp ( 2 ) hero . moveLeft ( ) hero . use ( "lev…" at bounding box center [836, 311] width 318 height 348
type textarea "hero.use("lever")"
click at [754, 274] on div "hero . moveLeft ( 3 ) hero . moveUp ( 2 ) hero . moveLeft ( ) hero . use ( "lev…" at bounding box center [836, 311] width 318 height 348
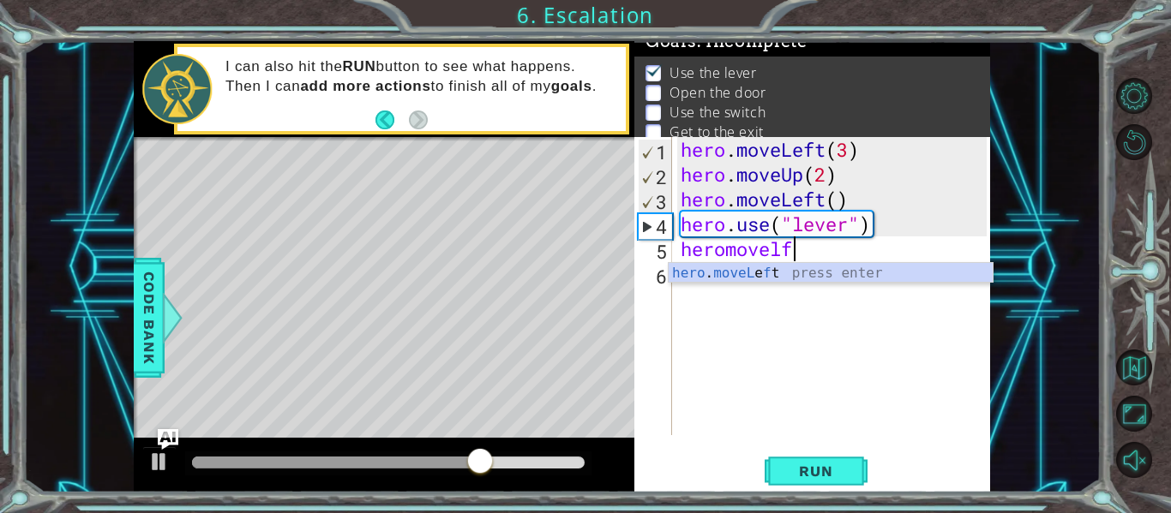
scroll to position [0, 5]
type textarea "hero.moveLeft(1)"
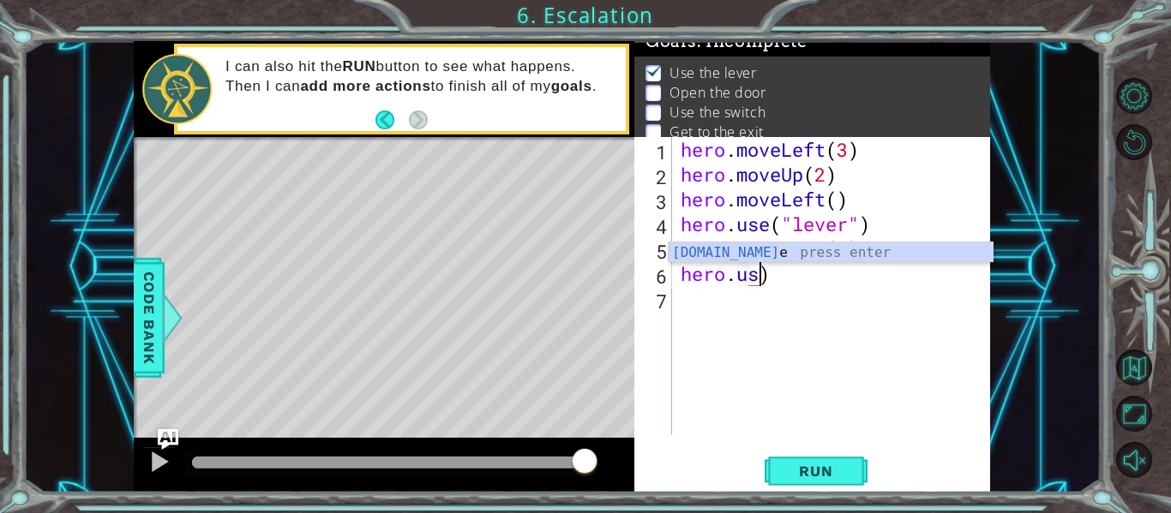
scroll to position [0, 3]
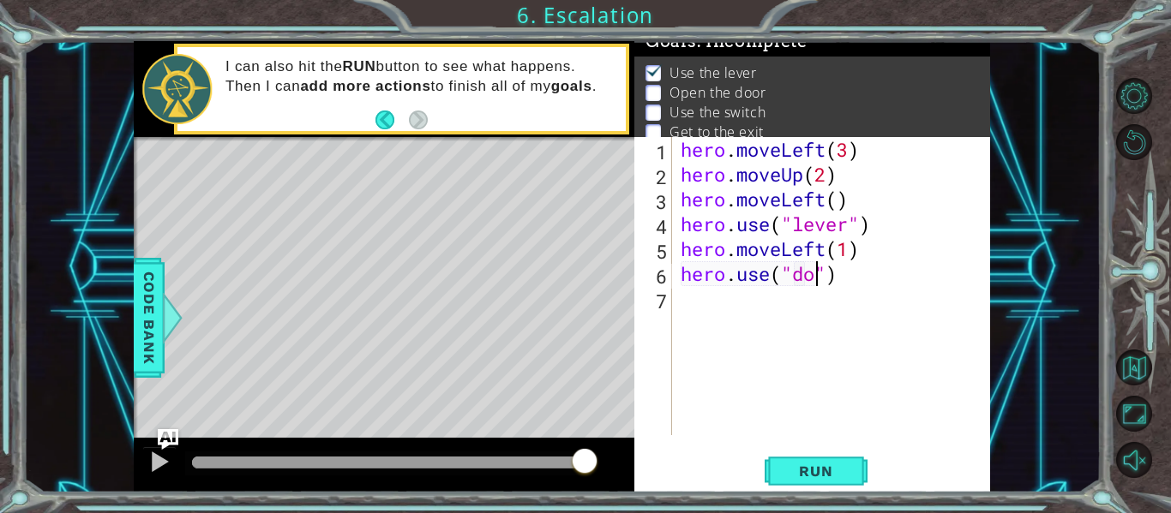
type textarea "hero.use("door")"
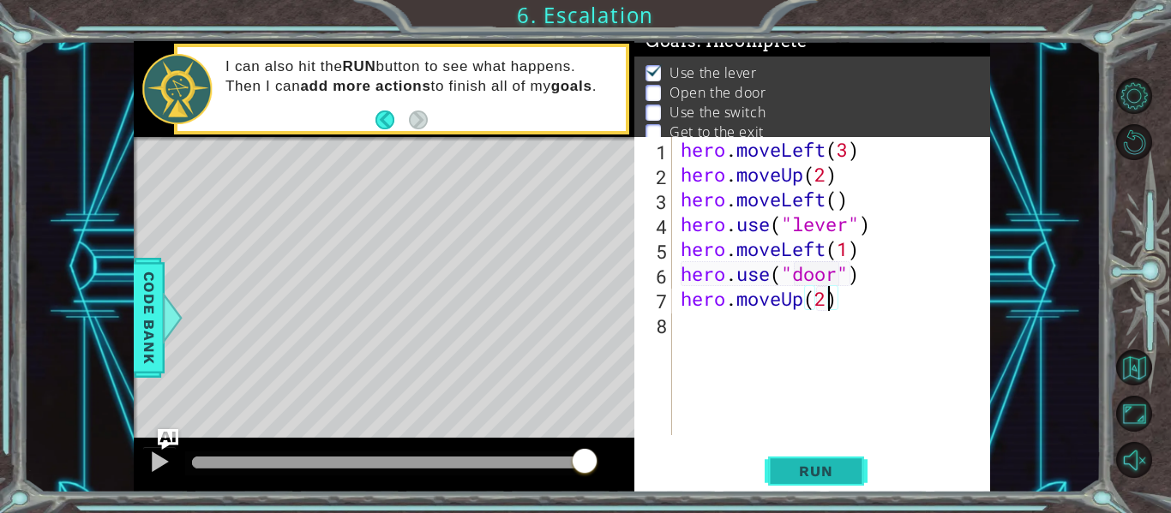
type textarea "hero.moveUp(2)"
click at [813, 476] on span "Run" at bounding box center [816, 471] width 68 height 17
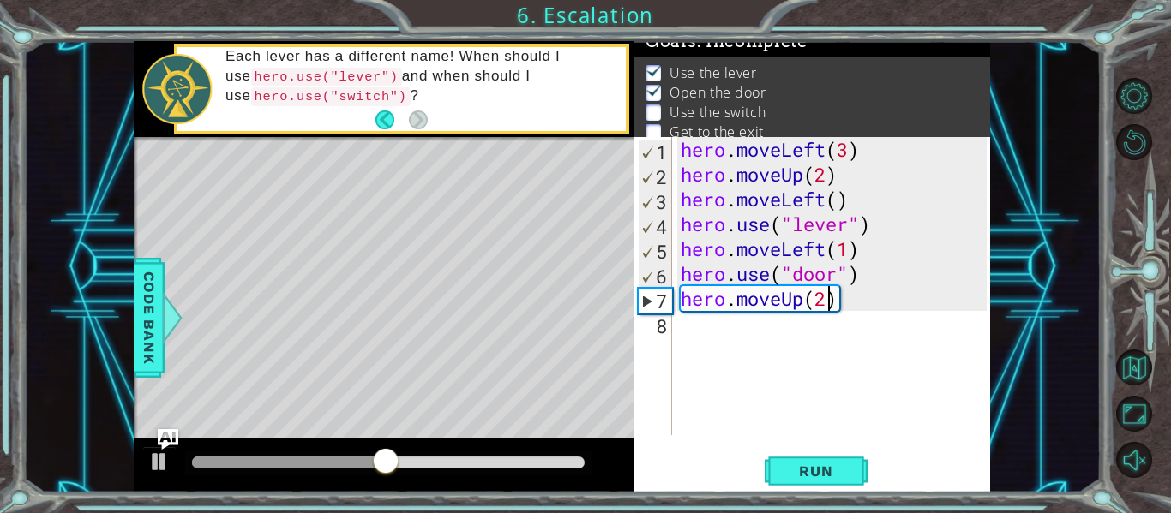
click at [690, 333] on div "hero . moveLeft ( 3 ) hero . moveUp ( 2 ) hero . moveLeft ( ) hero . use ( "lev…" at bounding box center [836, 311] width 318 height 348
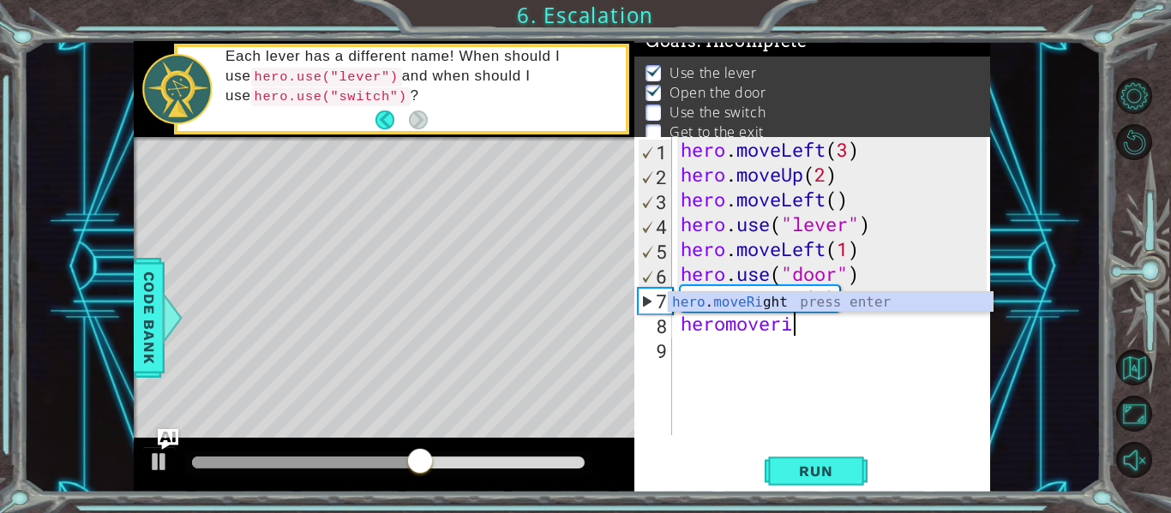
scroll to position [0, 4]
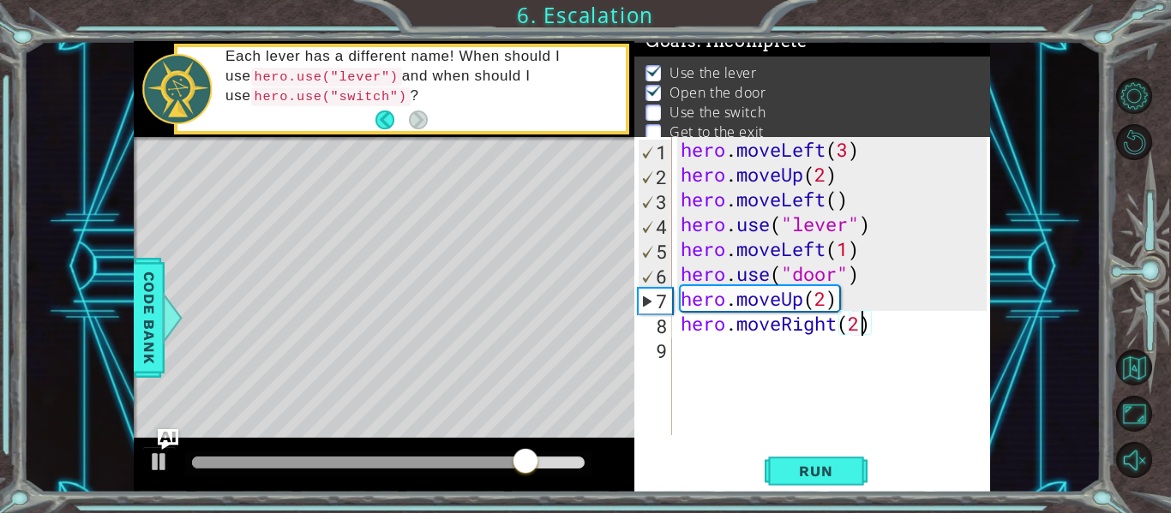
type textarea "hero.moveRight(2)"
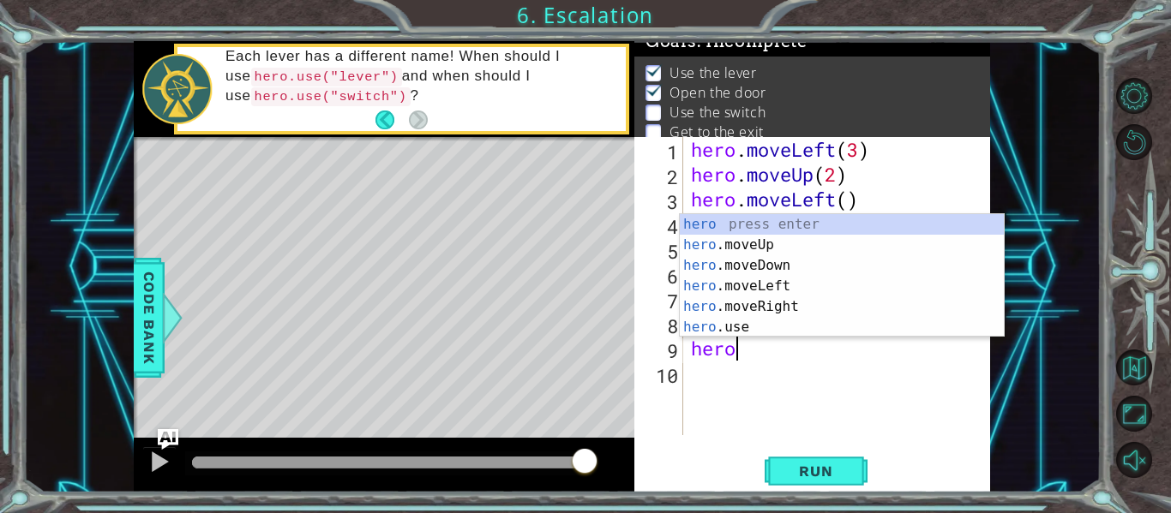
scroll to position [0, 3]
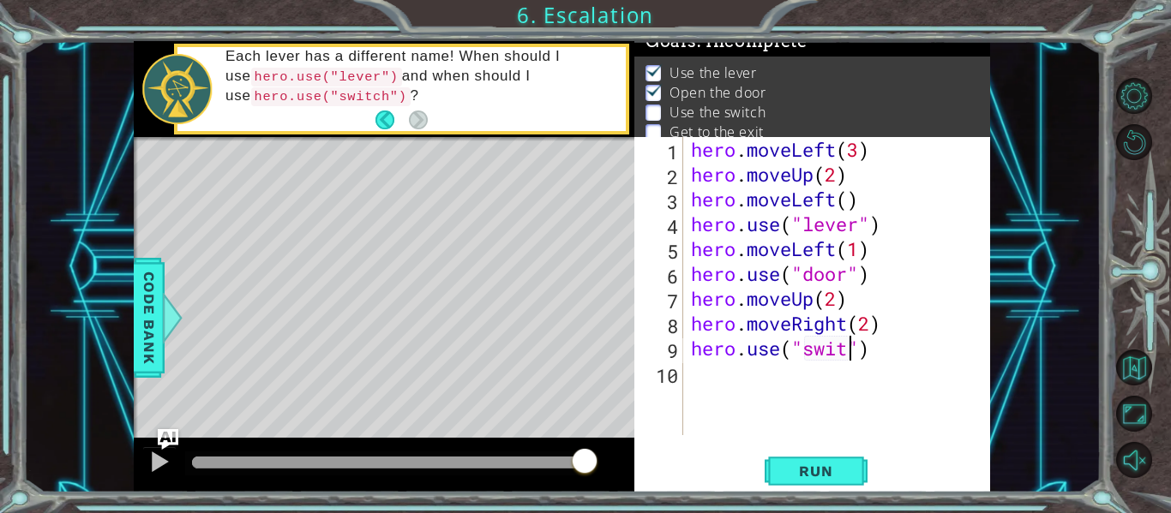
type textarea "hero.use("switch")"
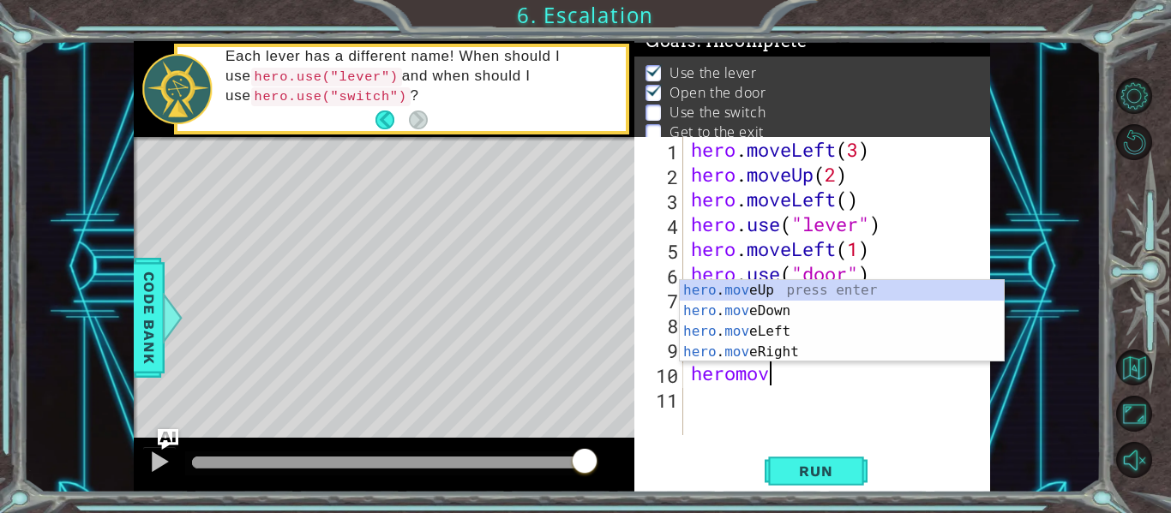
scroll to position [0, 3]
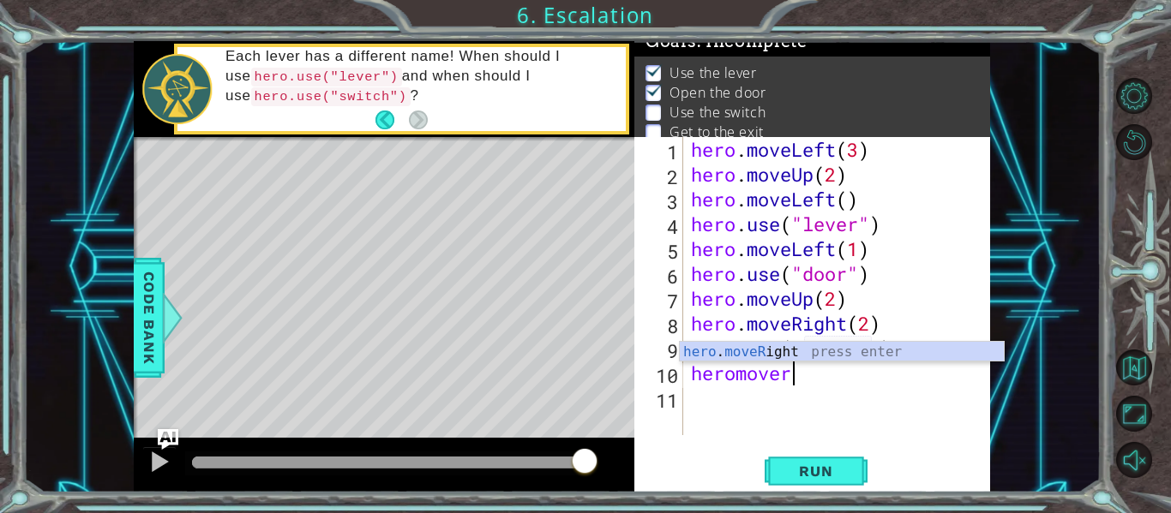
type textarea "hero.moveRight(1)"
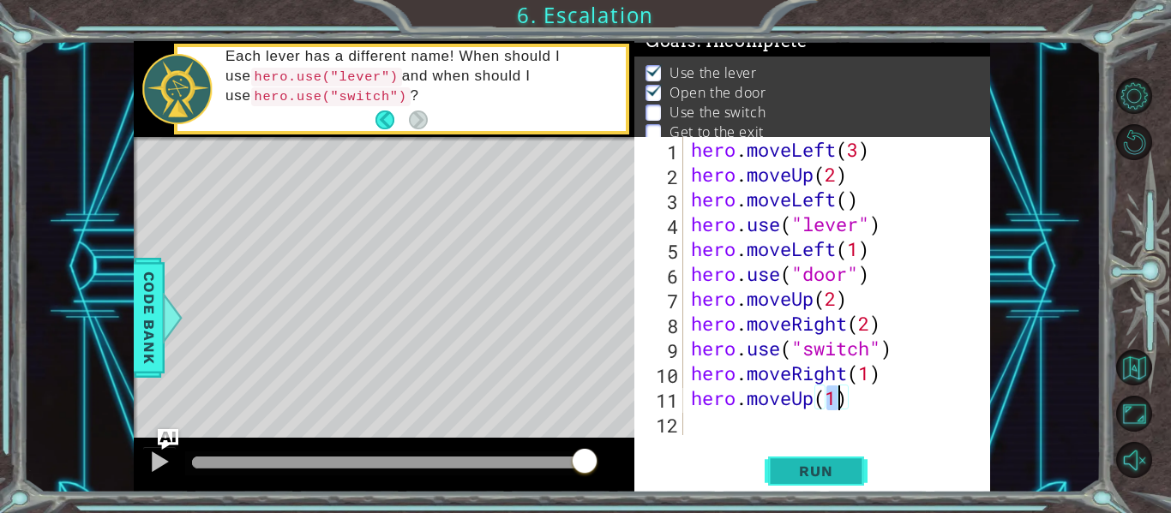
type textarea "hero.moveUp(1)"
click at [850, 465] on button "Run" at bounding box center [816, 471] width 103 height 35
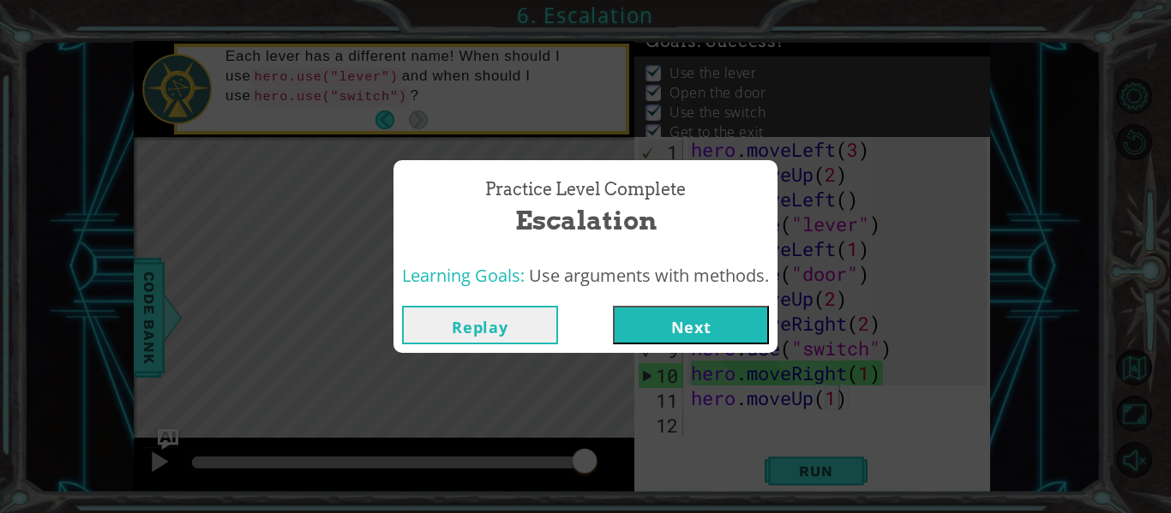
click at [675, 332] on button "Next" at bounding box center [691, 325] width 156 height 39
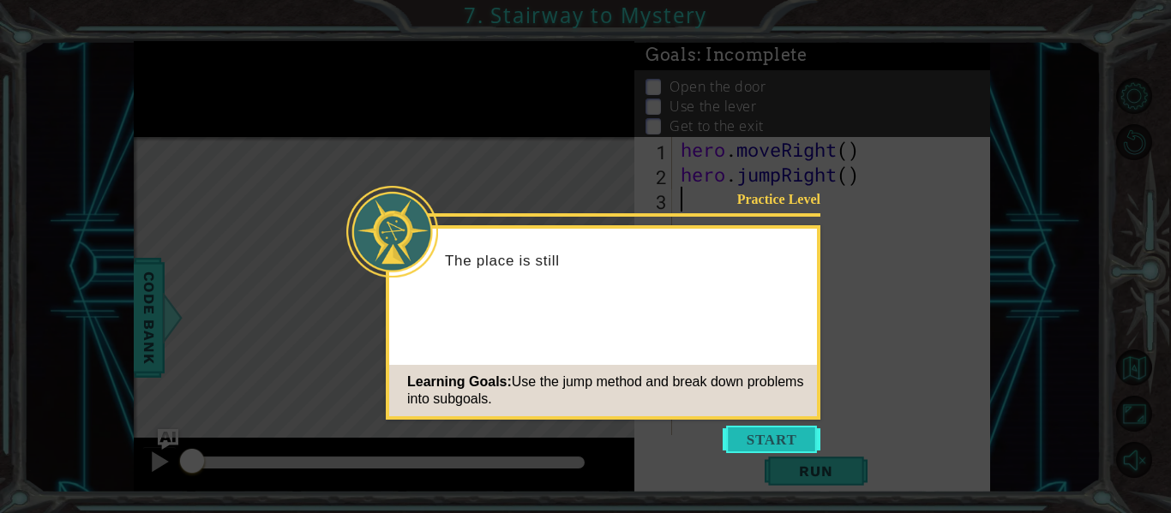
click at [790, 444] on button "Start" at bounding box center [772, 439] width 98 height 27
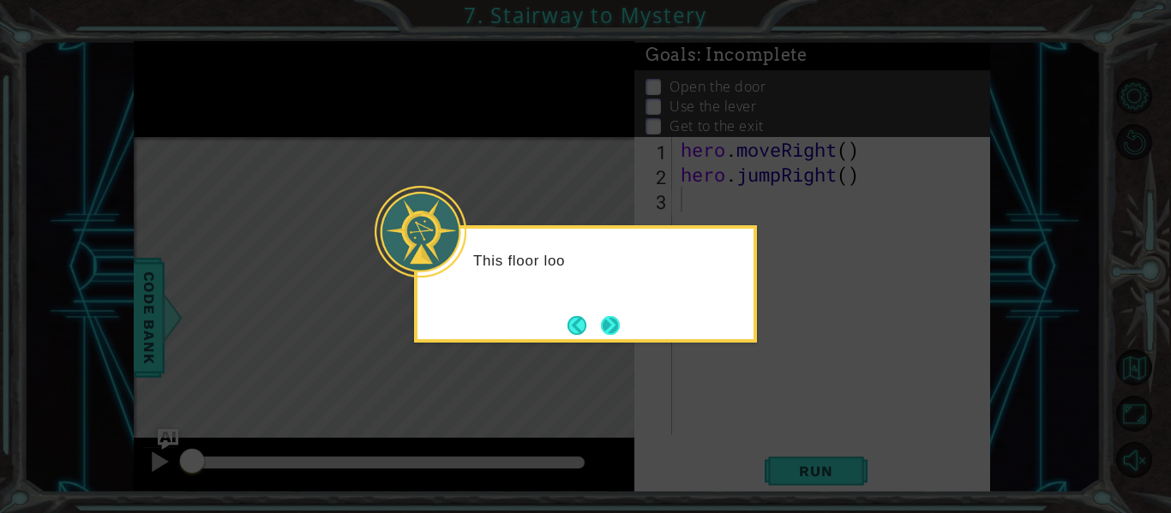
click at [609, 317] on button "Next" at bounding box center [610, 325] width 19 height 19
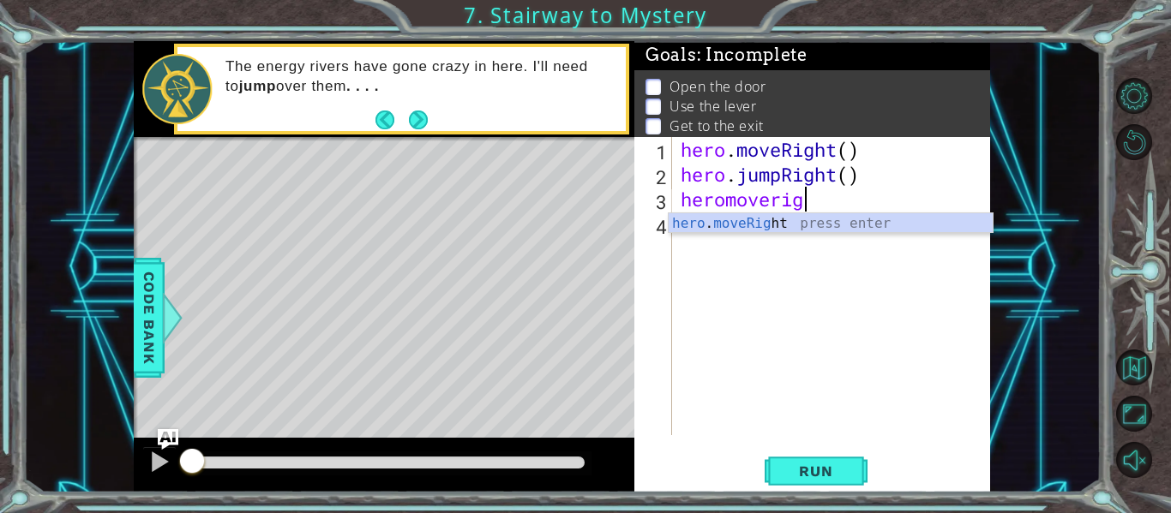
scroll to position [0, 6]
type textarea "hero.moveRight(1)"
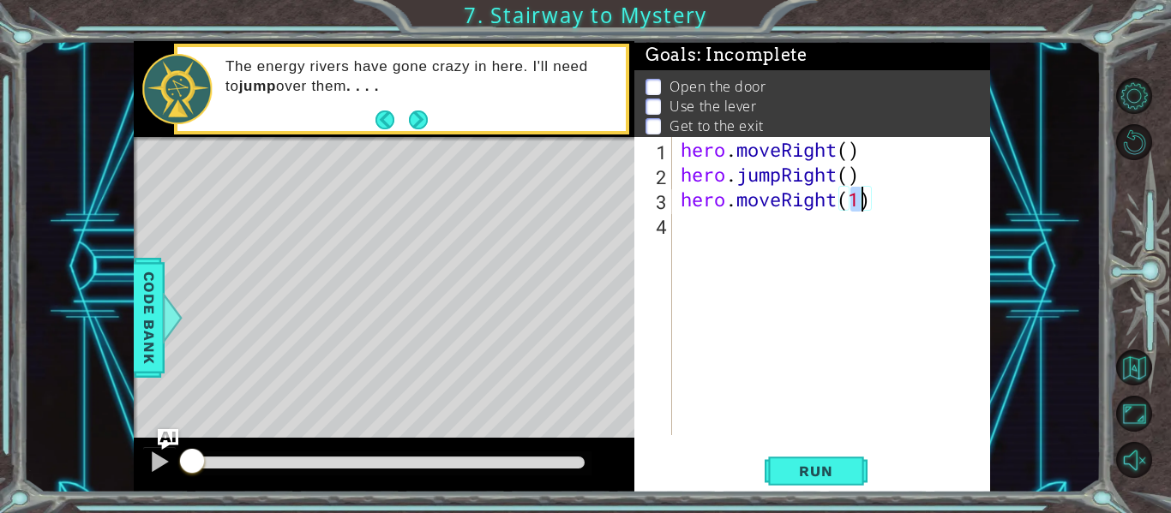
scroll to position [0, 0]
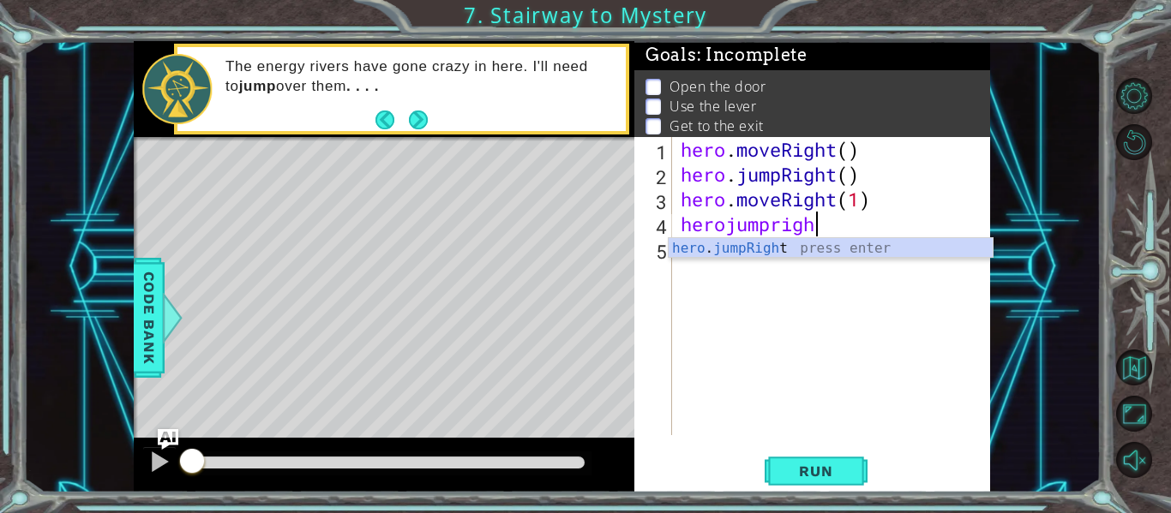
type textarea "herojumpright"
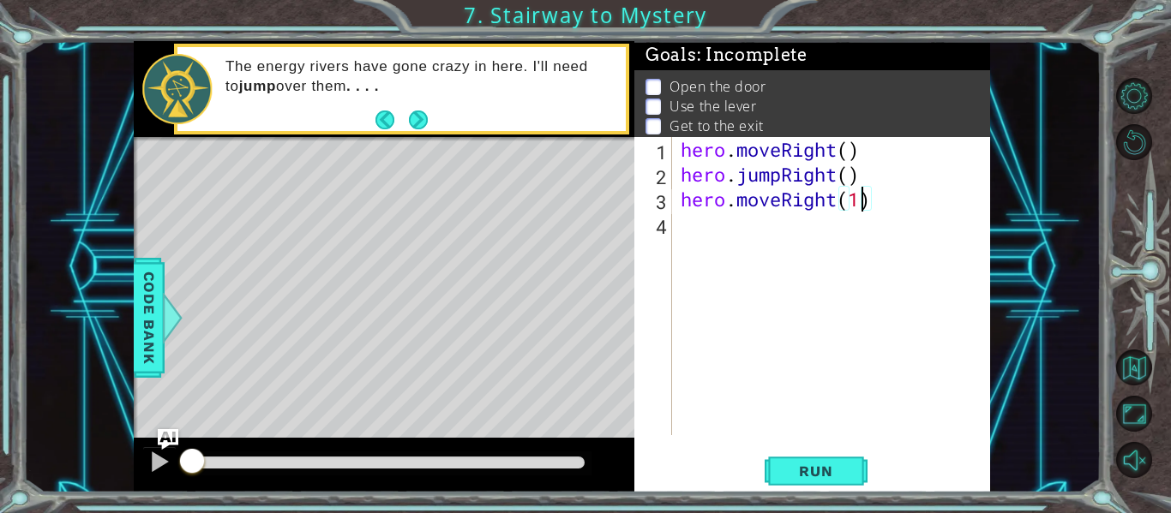
type textarea "hero.moveRight(2)"
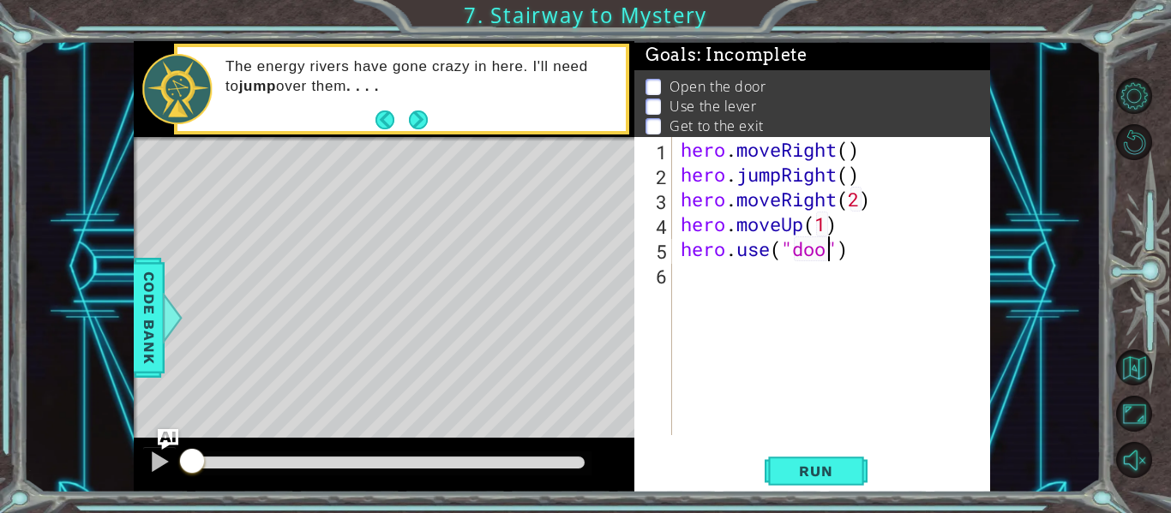
scroll to position [0, 8]
type textarea "hero.use("door")"
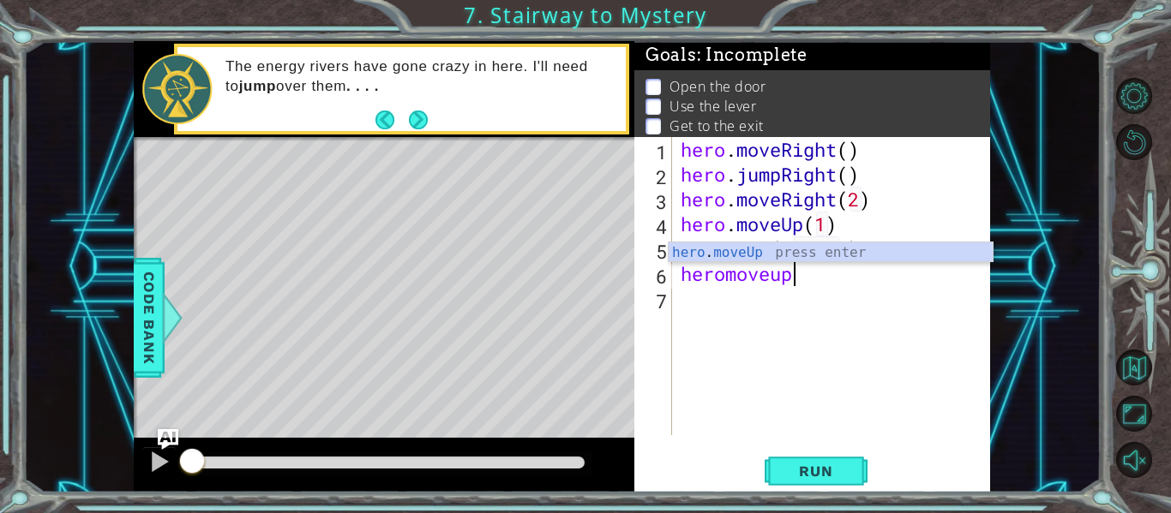
scroll to position [0, 4]
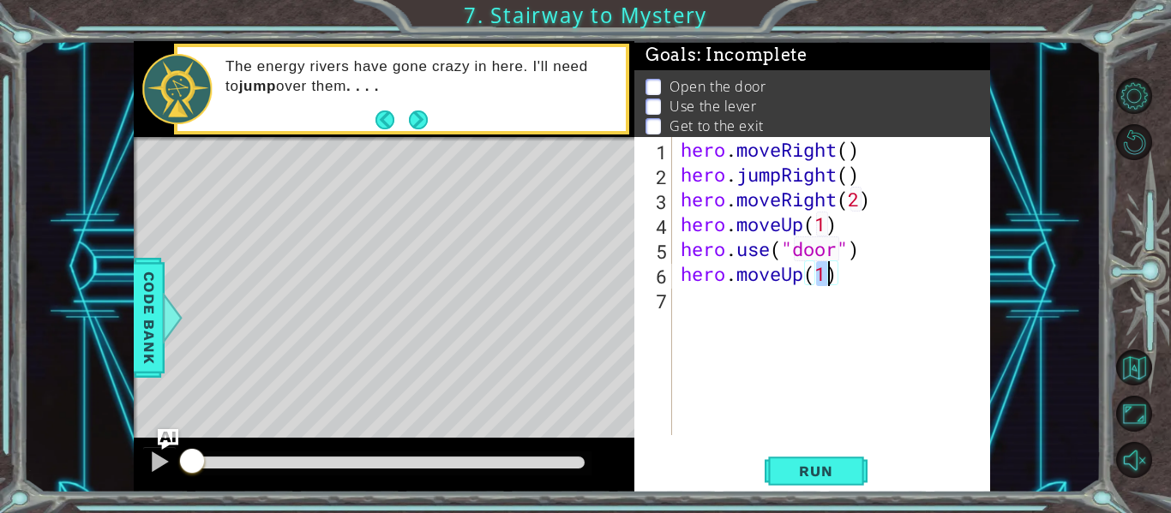
type textarea "hero.moveUp(2)"
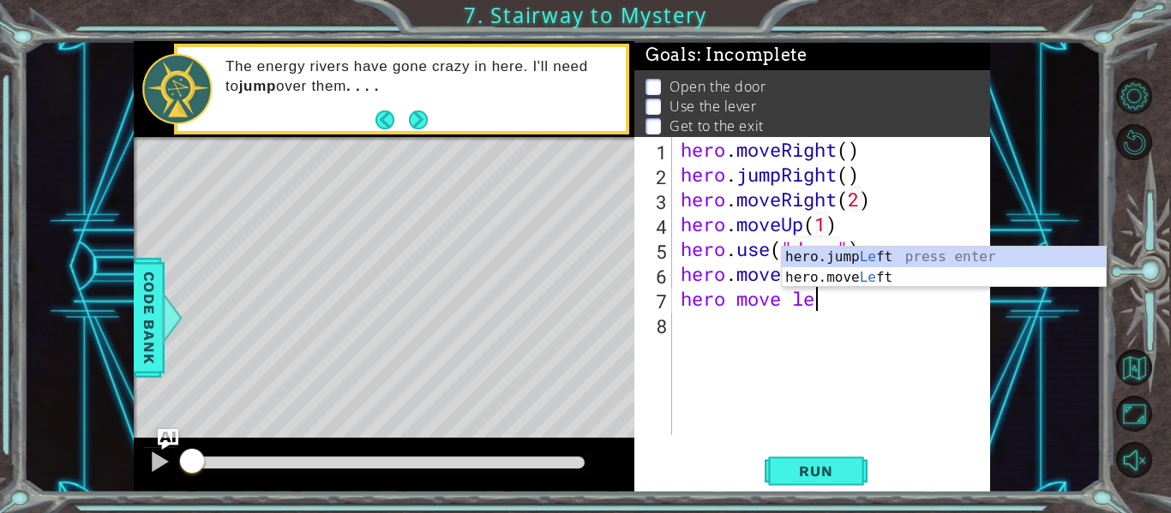
scroll to position [0, 6]
type textarea "hero move left"
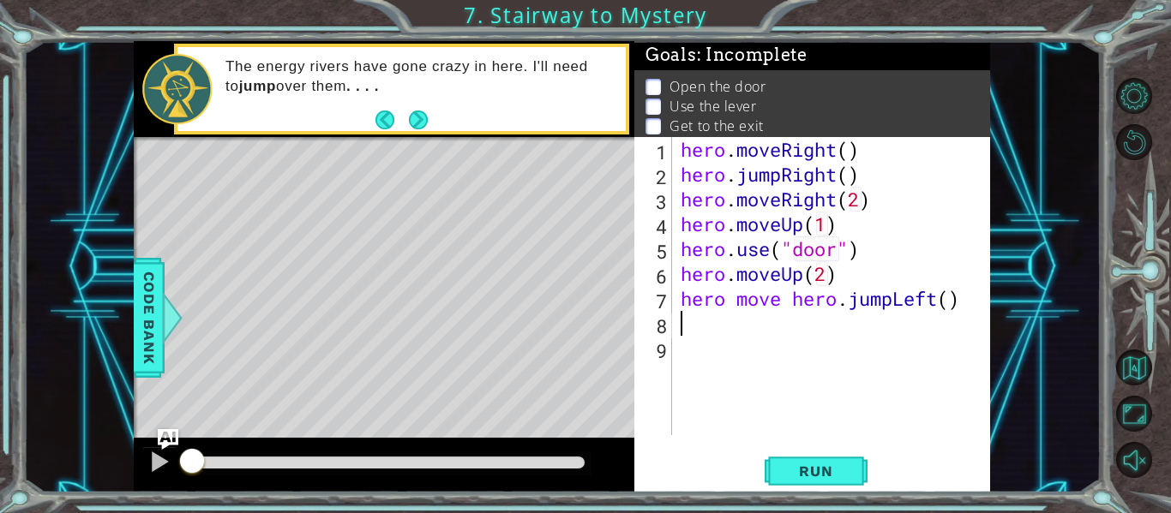
scroll to position [0, 0]
type textarea "hero move hero.jumpLeft()"
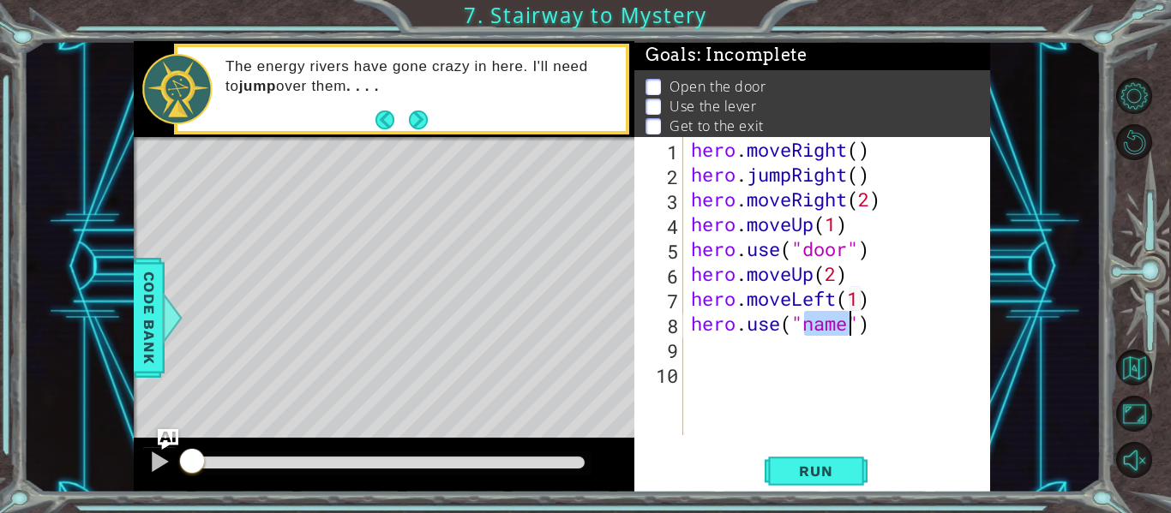
scroll to position [0, 8]
type textarea "hero.use("switch")"
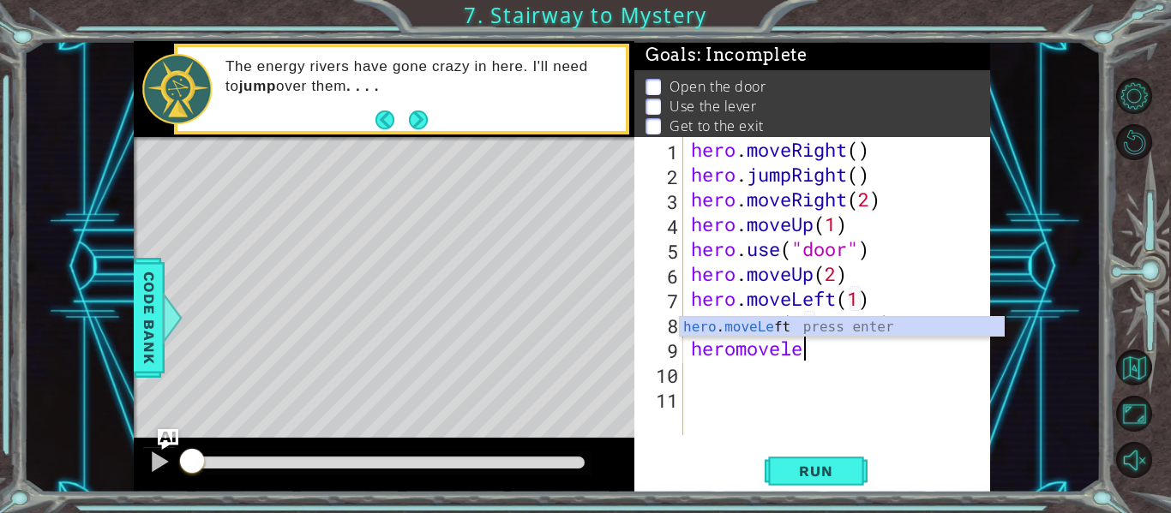
scroll to position [0, 5]
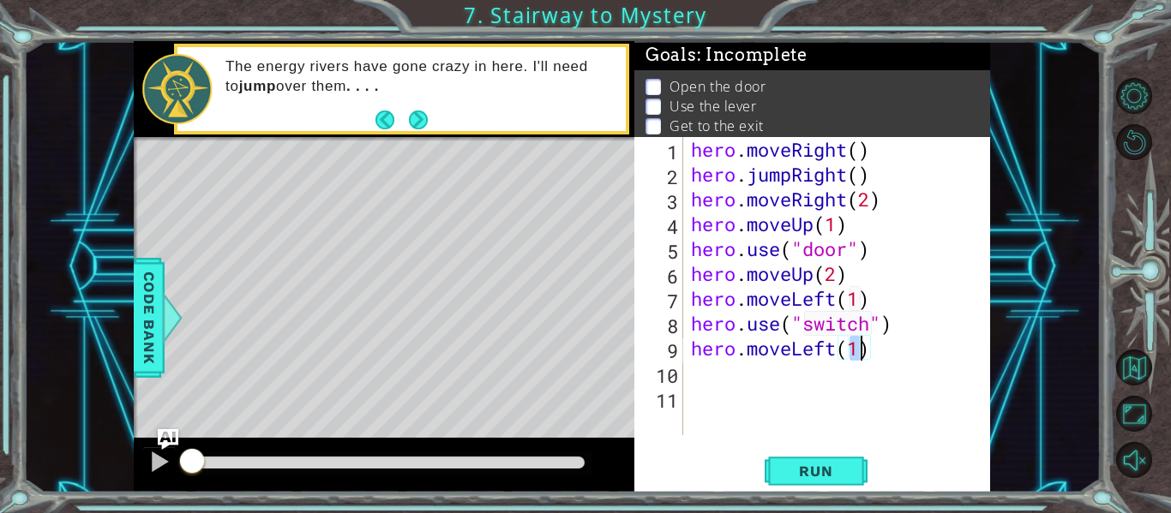
type textarea "hero.moveLeft(2)"
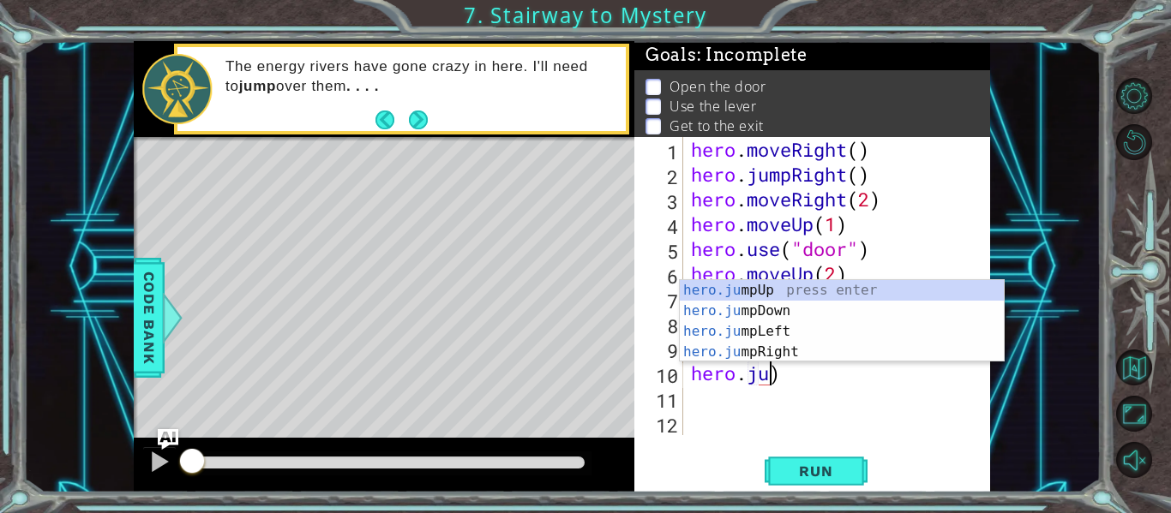
scroll to position [0, 3]
type textarea "hero.jumpUp()"
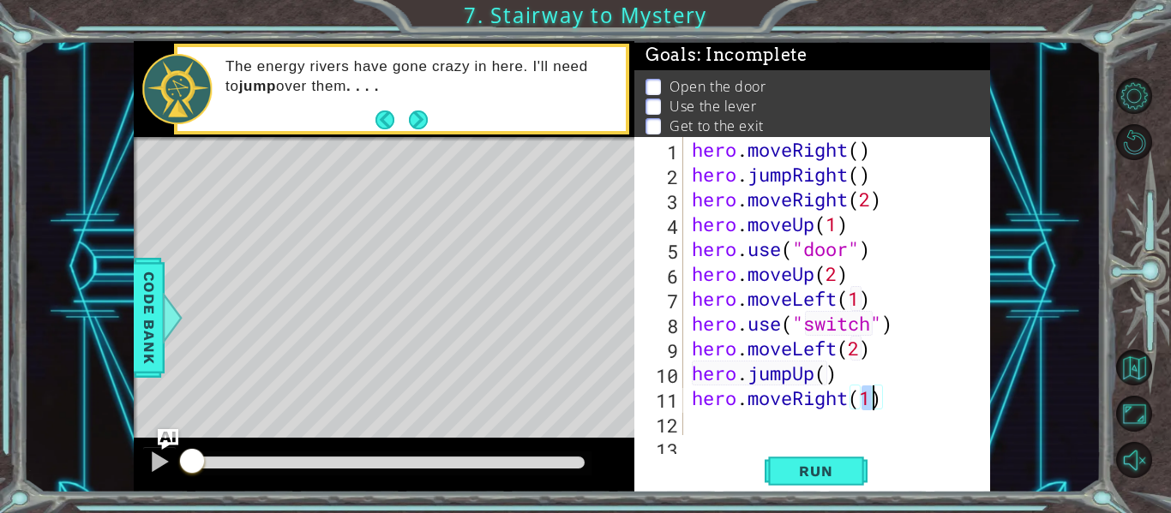
scroll to position [0, 8]
click at [843, 465] on span "Run" at bounding box center [816, 471] width 68 height 17
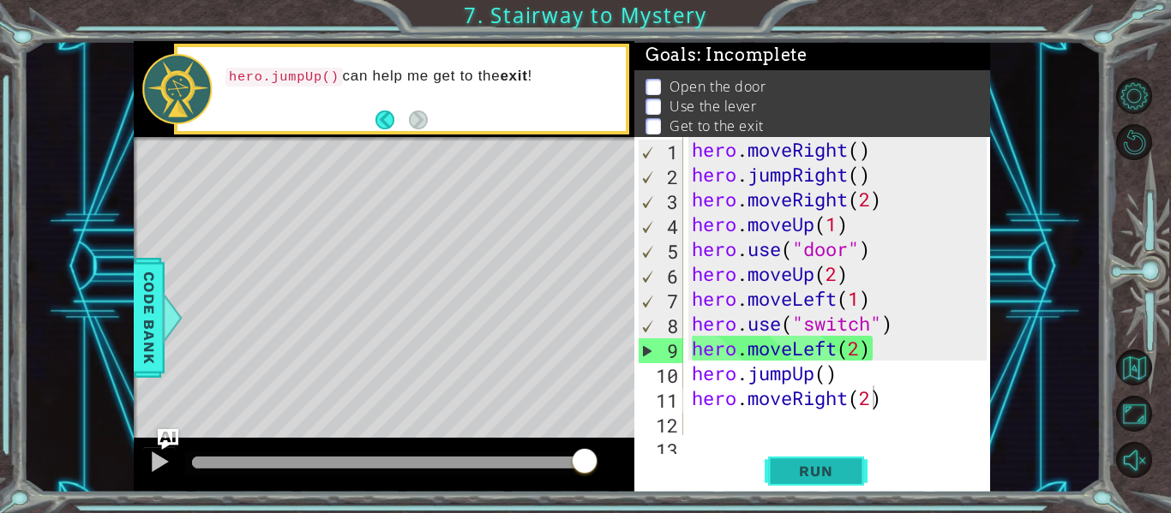
click at [843, 465] on span "Run" at bounding box center [816, 471] width 68 height 17
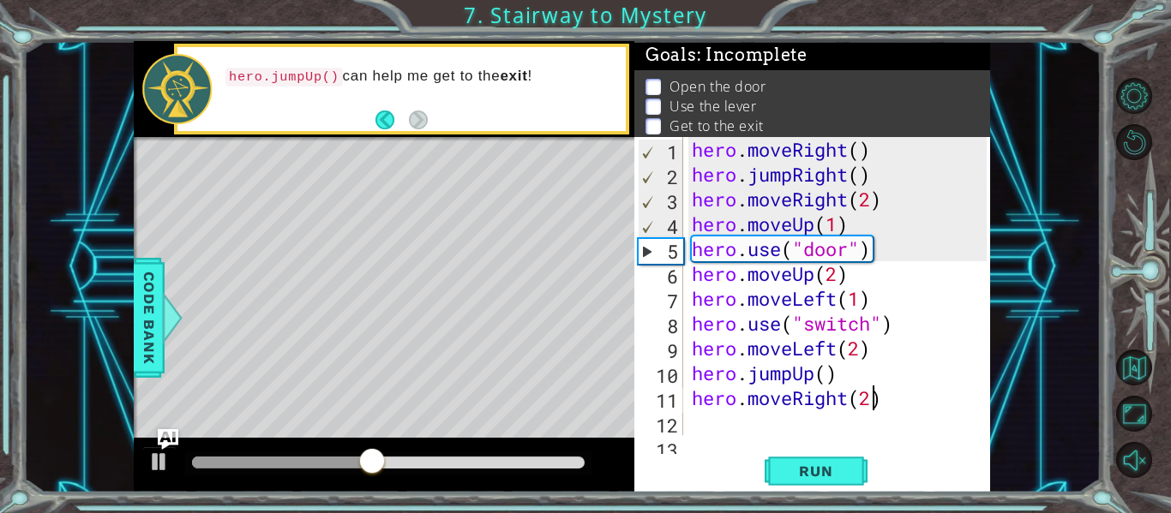
click at [872, 197] on div "hero . moveRight ( ) hero . jumpRight ( ) hero . moveRight ( 2 ) hero . moveUp …" at bounding box center [841, 311] width 307 height 348
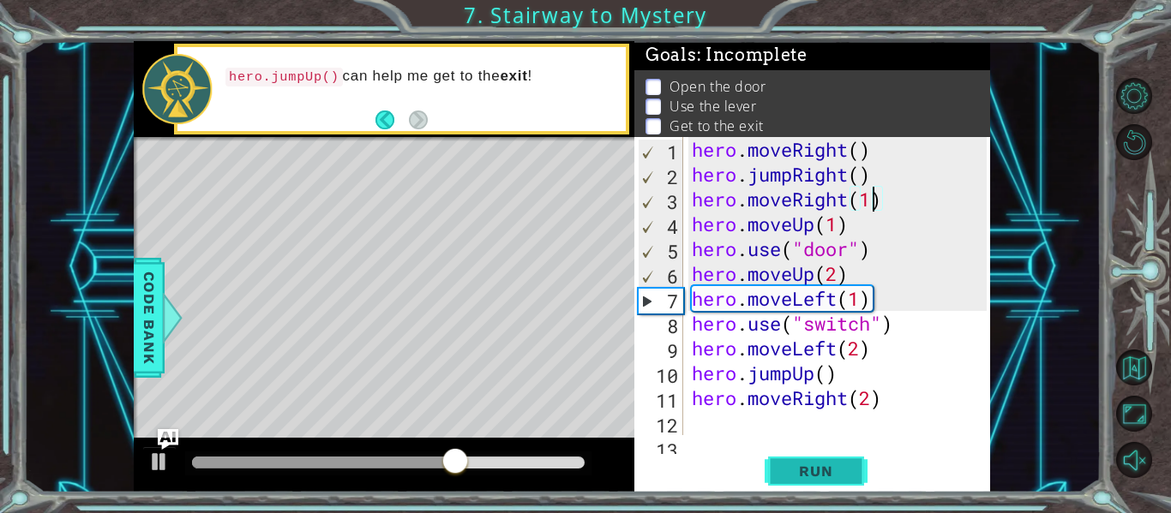
click at [855, 469] on button "Run" at bounding box center [816, 471] width 103 height 35
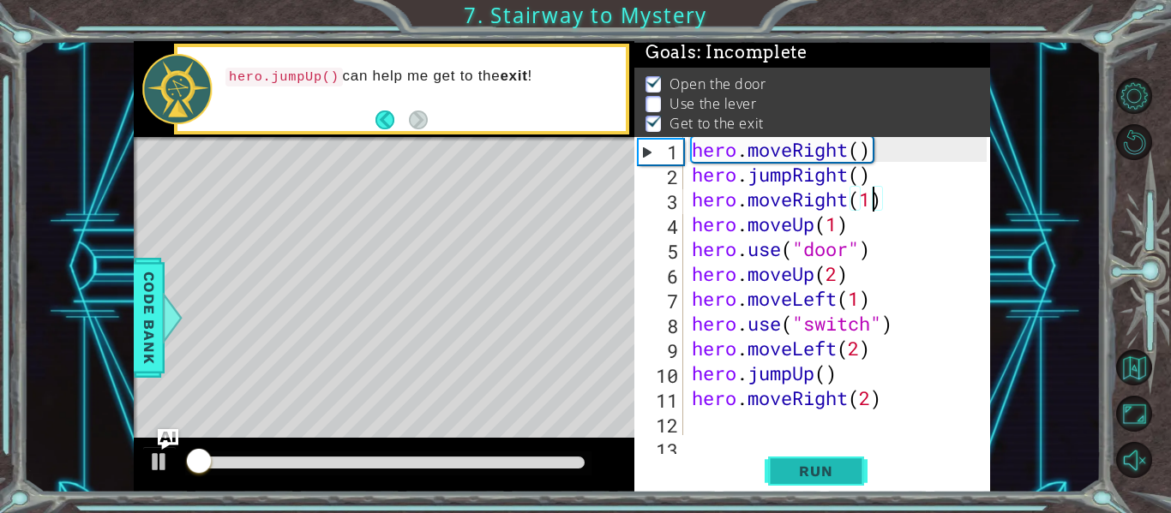
scroll to position [4, 0]
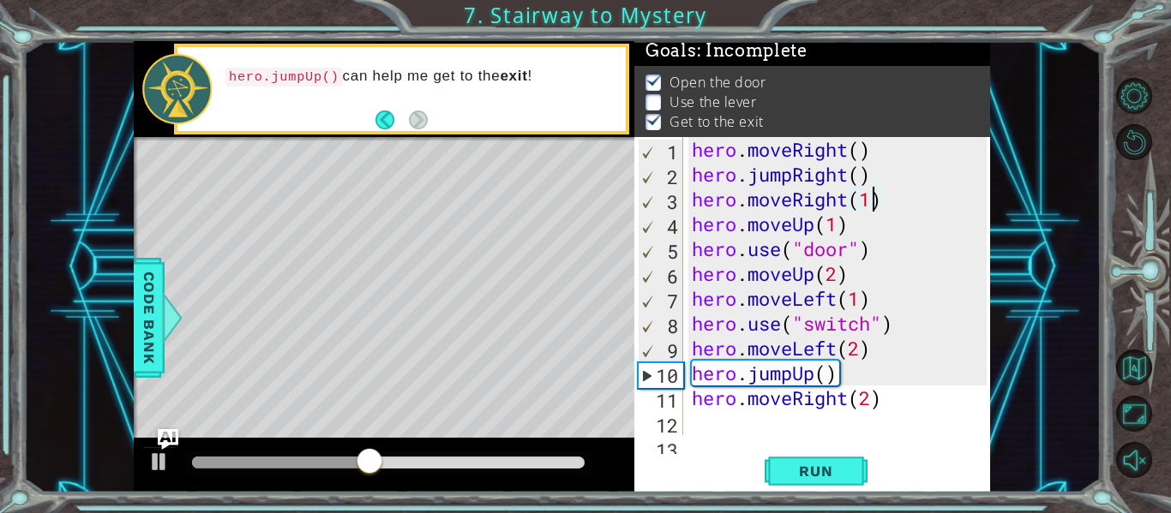
click at [841, 327] on div "hero . moveRight ( ) hero . jumpRight ( ) hero . moveRight ( 1 ) hero . moveUp …" at bounding box center [841, 311] width 307 height 348
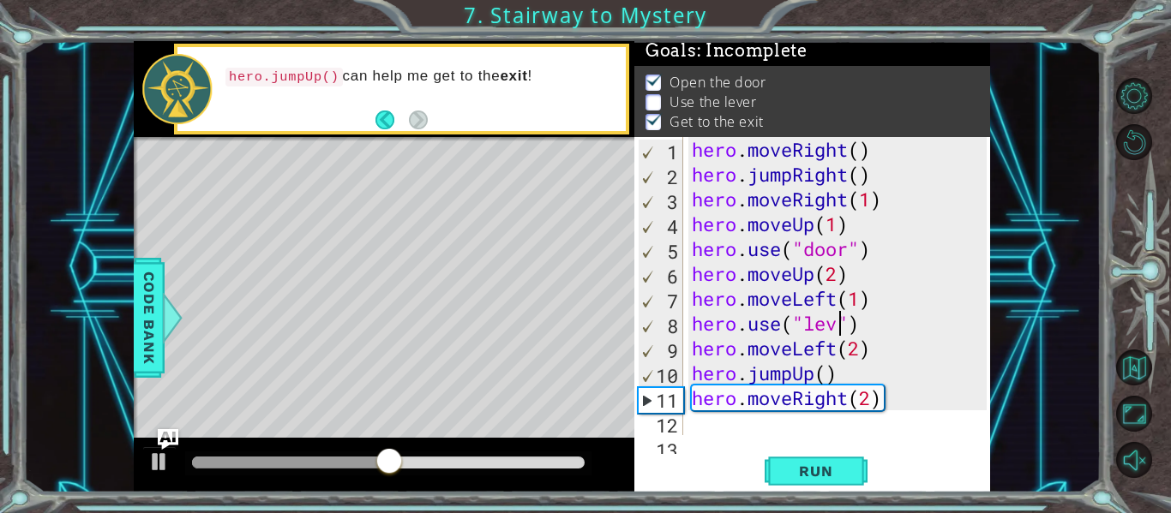
scroll to position [0, 8]
type textarea "hero.use("lever")"
click at [812, 465] on span "Run" at bounding box center [816, 471] width 68 height 17
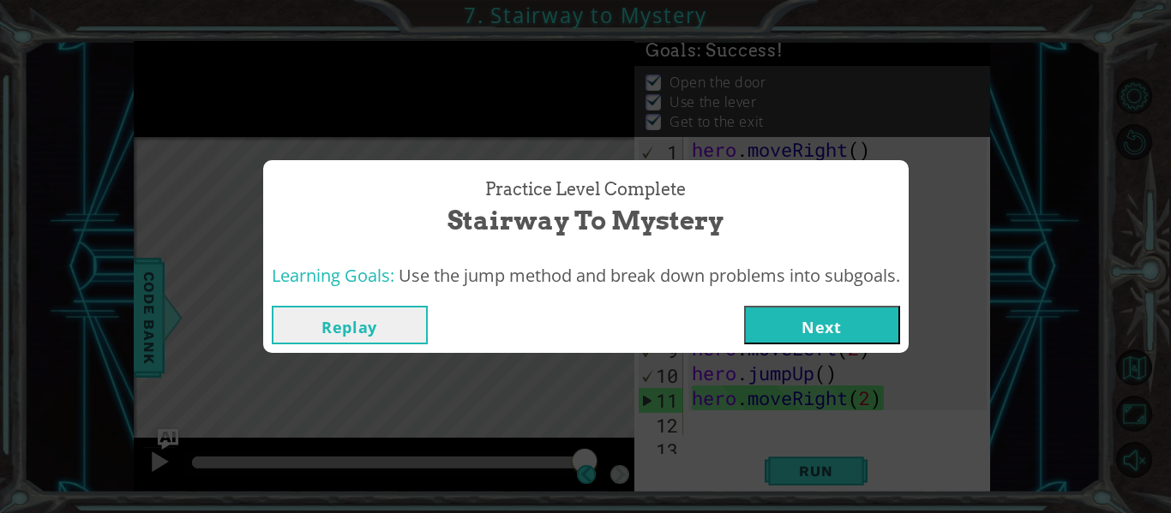
click at [813, 334] on button "Next" at bounding box center [822, 325] width 156 height 39
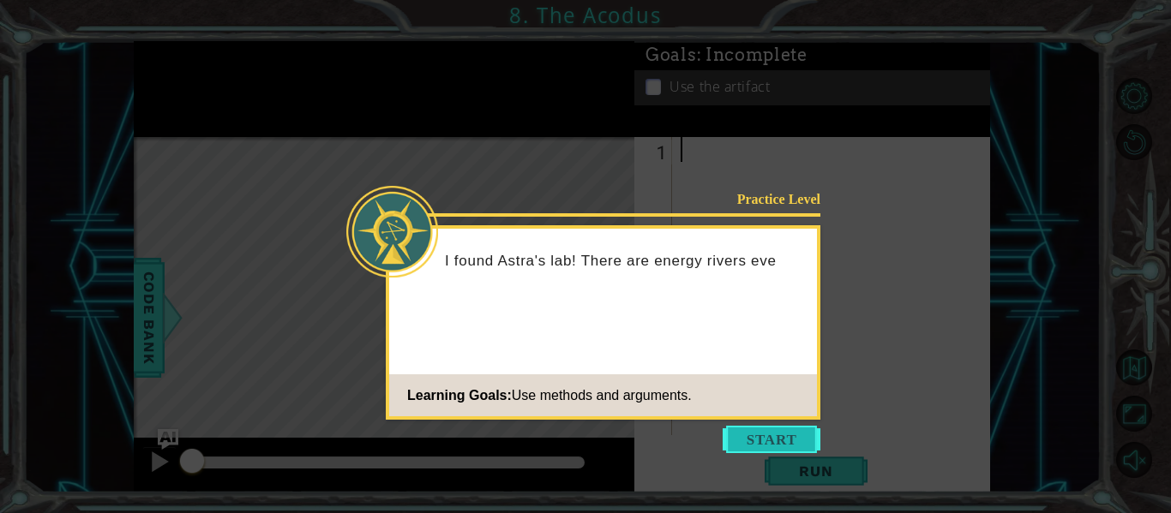
click at [783, 434] on button "Start" at bounding box center [772, 439] width 98 height 27
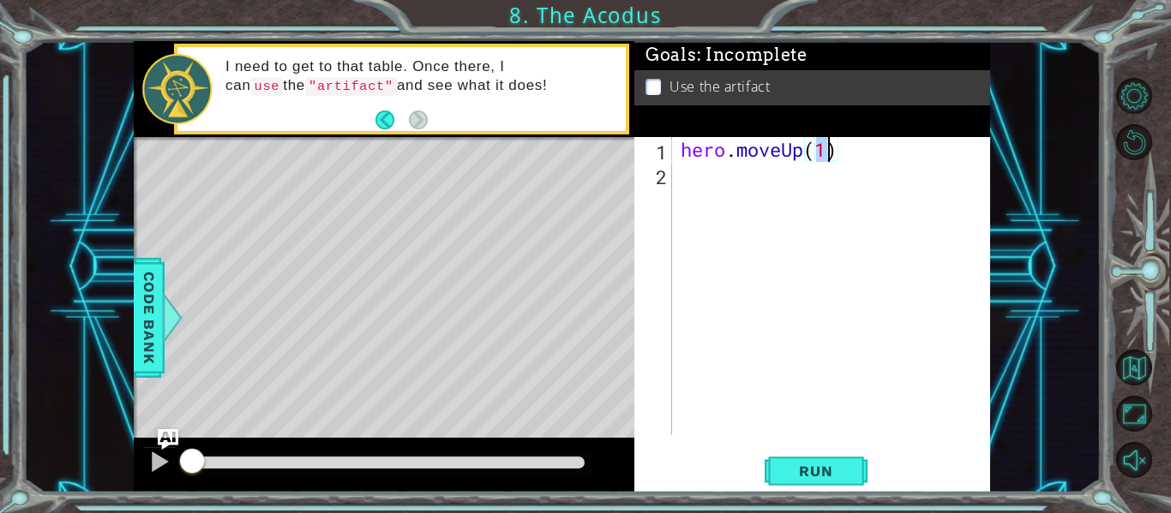
type textarea "hero.moveUp(2)"
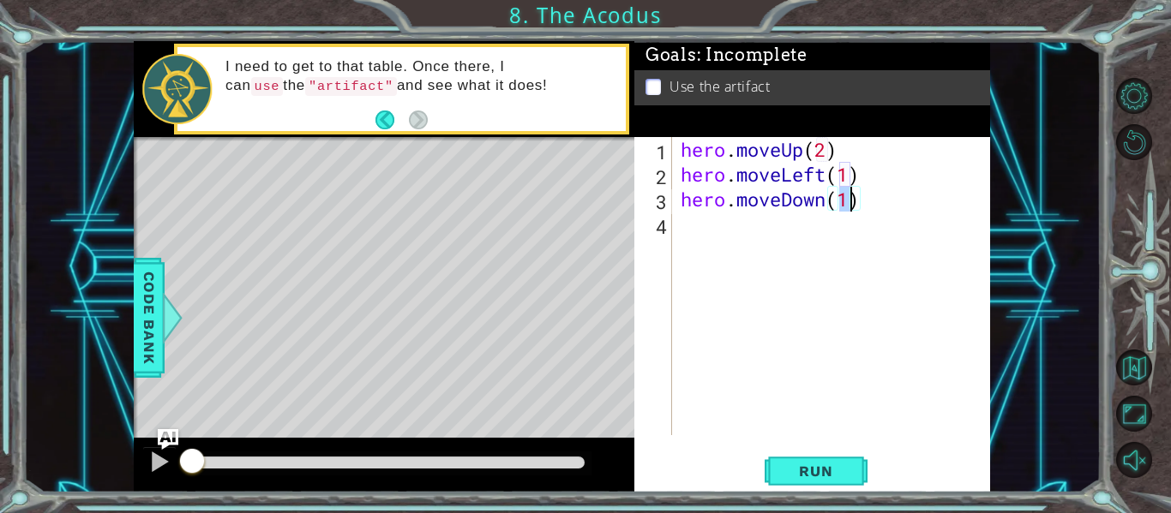
scroll to position [0, 8]
type textarea "hero.moveDown(2)"
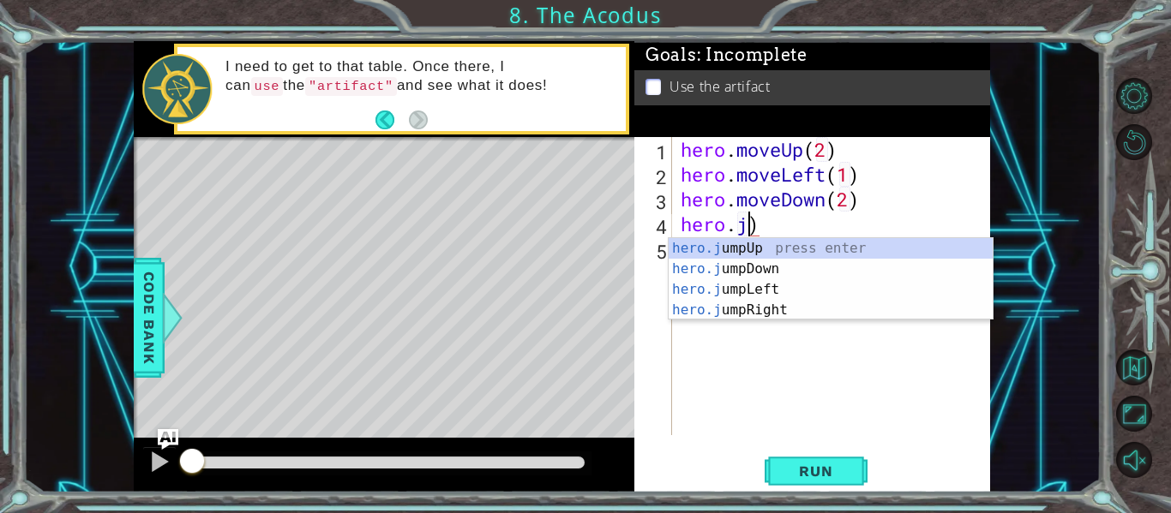
scroll to position [0, 3]
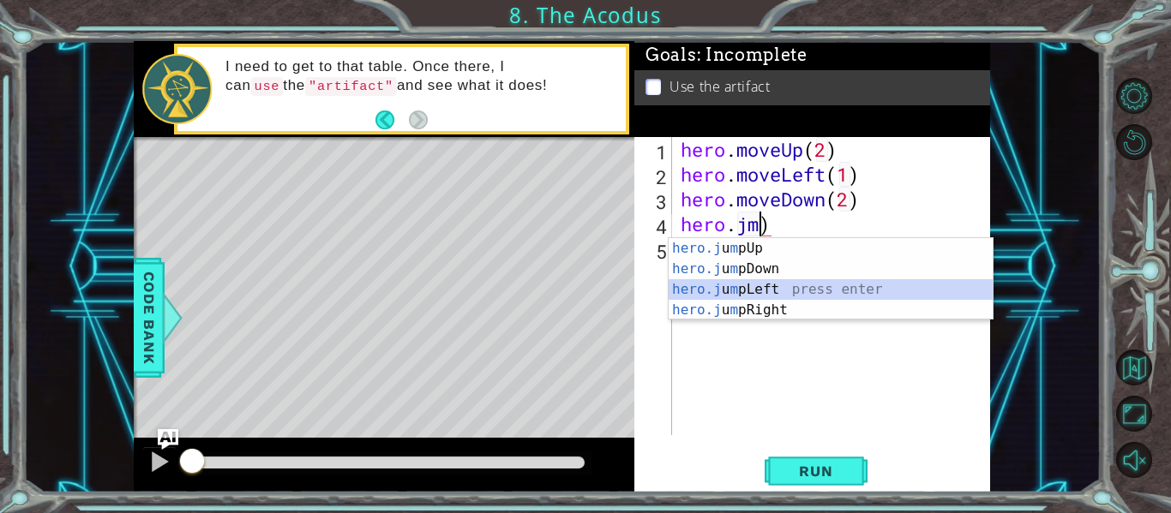
type textarea "hero.jumpLeft())"
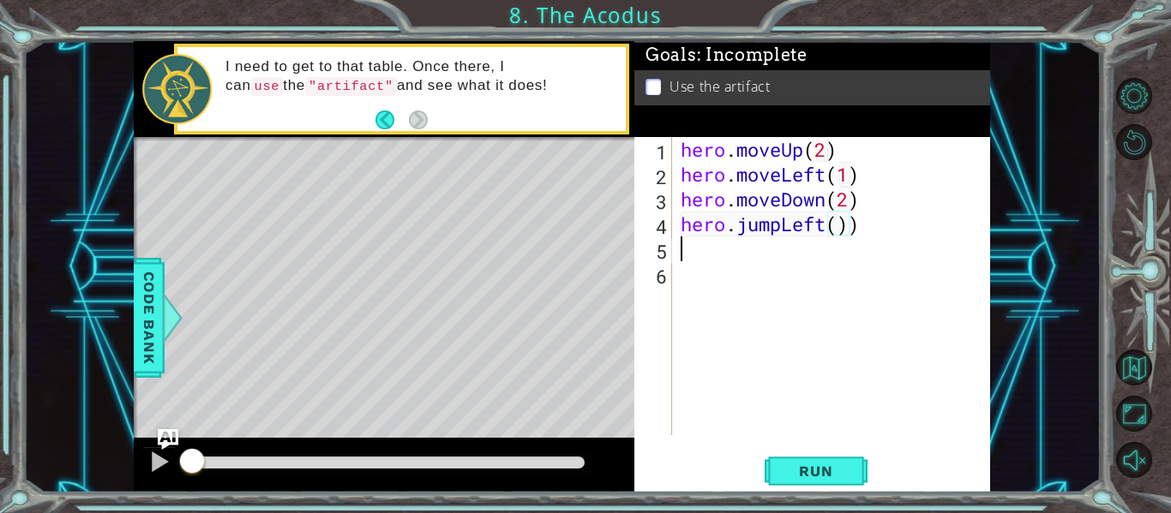
scroll to position [0, 0]
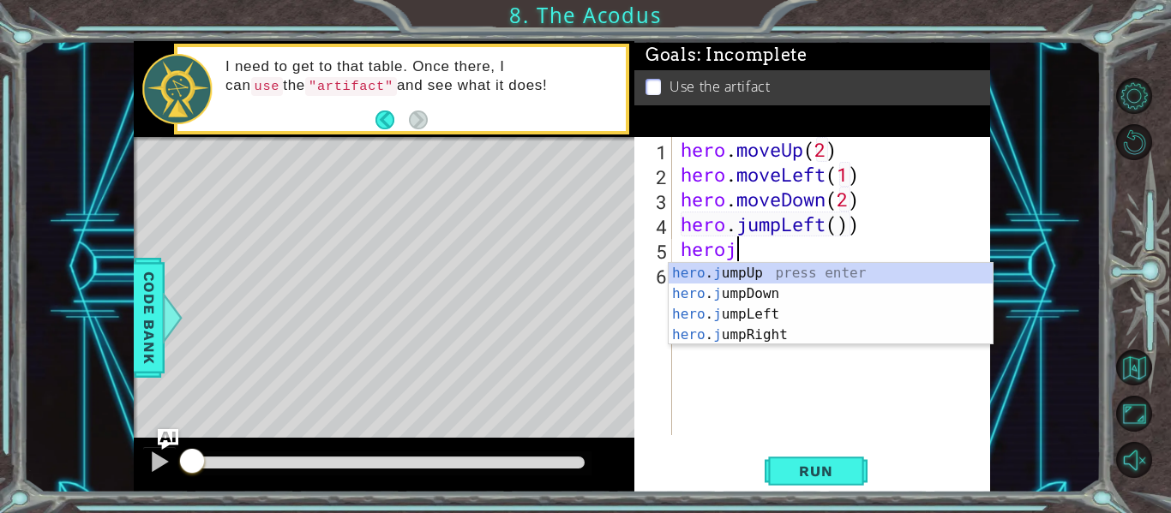
type textarea "herojum"
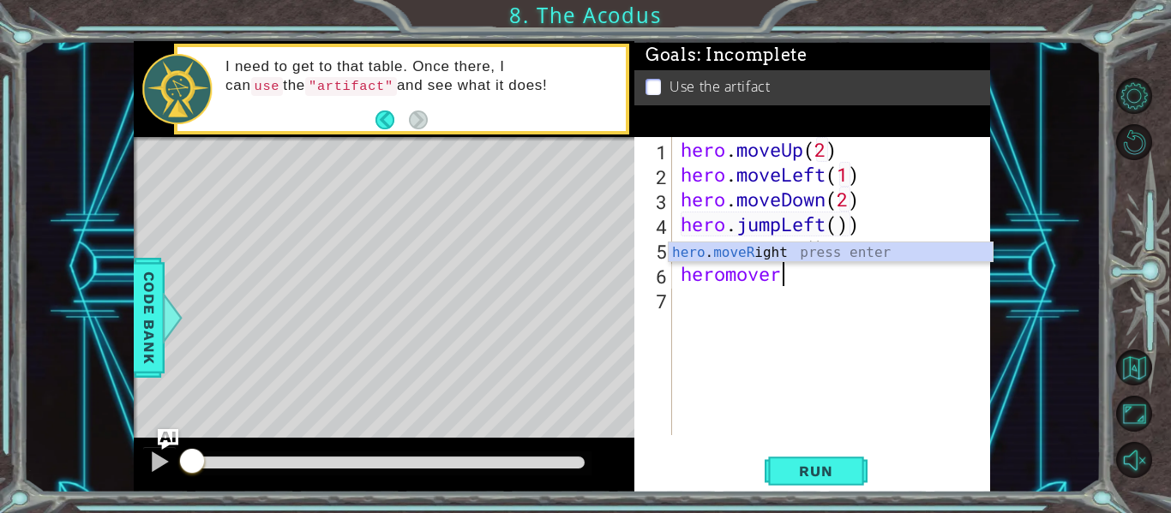
scroll to position [0, 4]
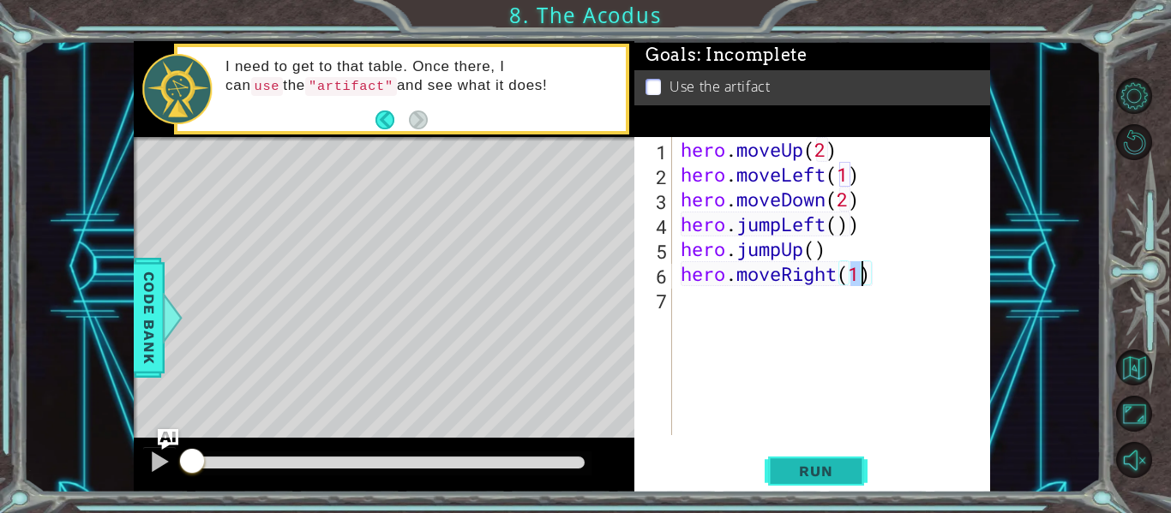
click at [826, 475] on span "Run" at bounding box center [816, 471] width 68 height 17
click at [827, 472] on span "Run" at bounding box center [816, 471] width 68 height 17
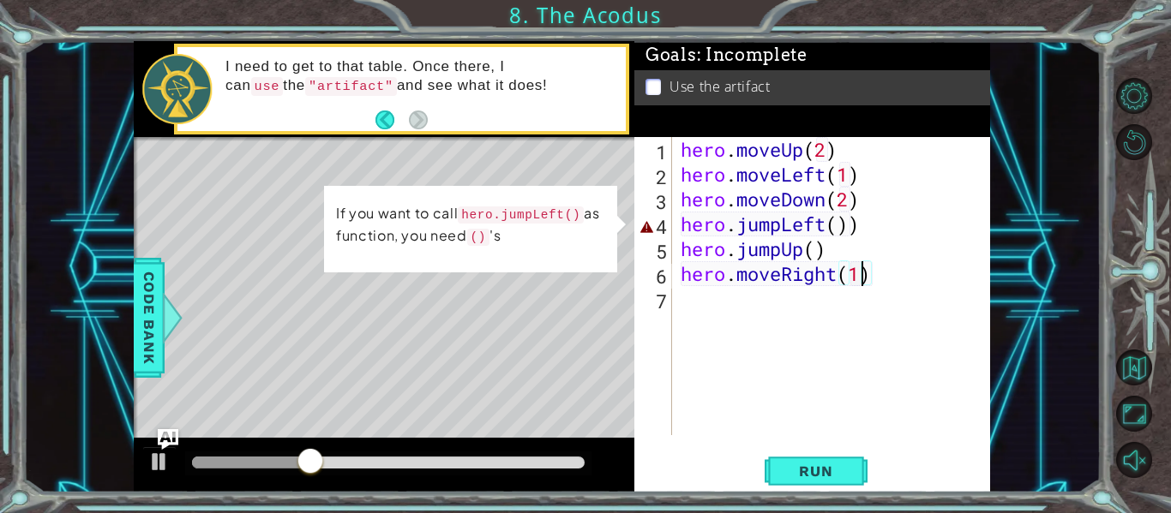
click at [868, 229] on div "hero . moveUp ( 2 ) hero . moveLeft ( 1 ) hero . moveDown ( 2 ) hero . jumpLeft…" at bounding box center [836, 311] width 318 height 348
type textarea "hero.jumpLeft()"
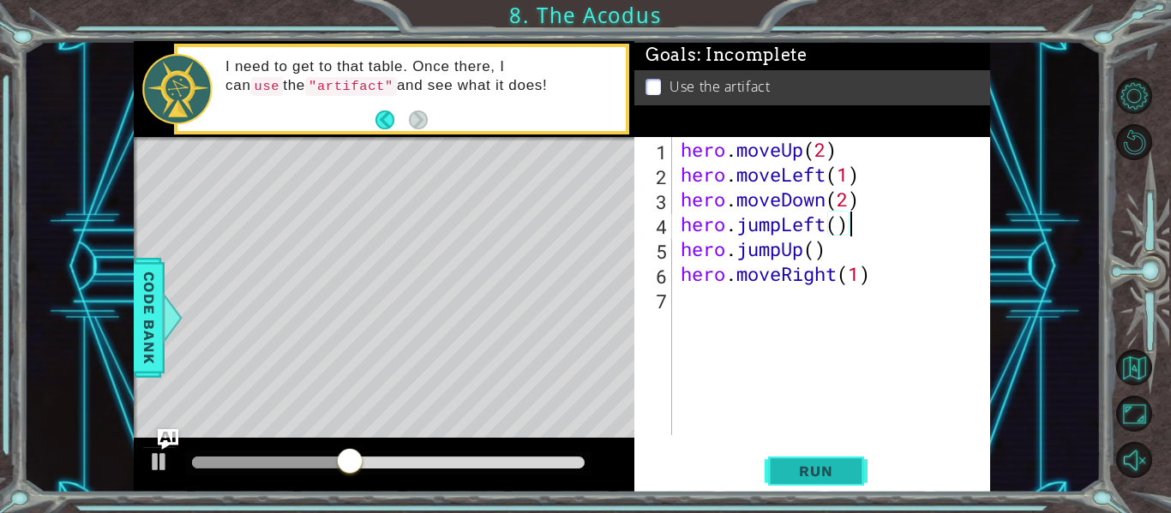
click at [849, 475] on span "Run" at bounding box center [816, 471] width 68 height 17
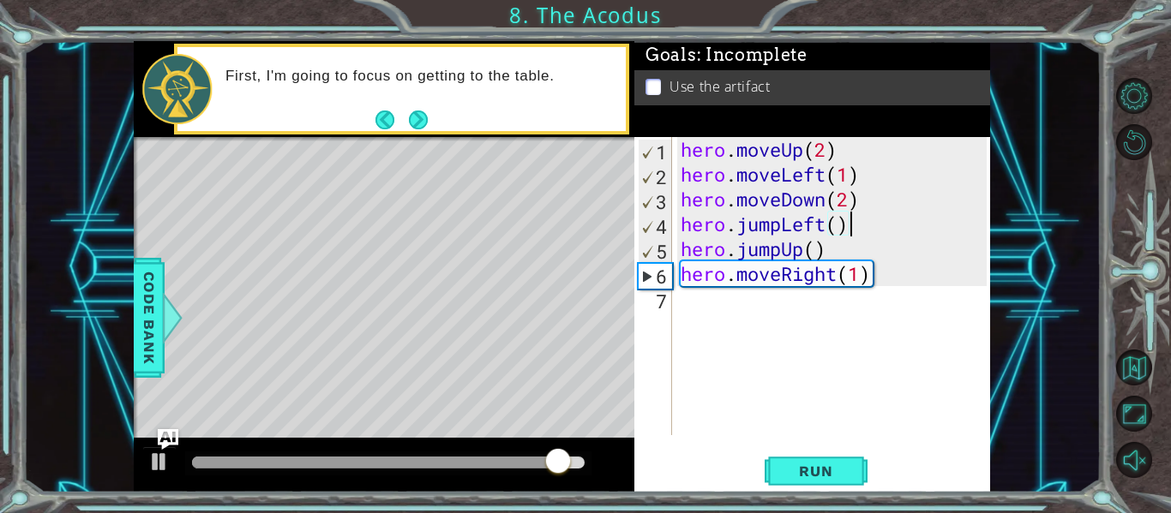
click at [838, 333] on div "hero . moveUp ( 2 ) hero . moveLeft ( 1 ) hero . moveDown ( 2 ) hero . jumpLeft…" at bounding box center [836, 311] width 318 height 348
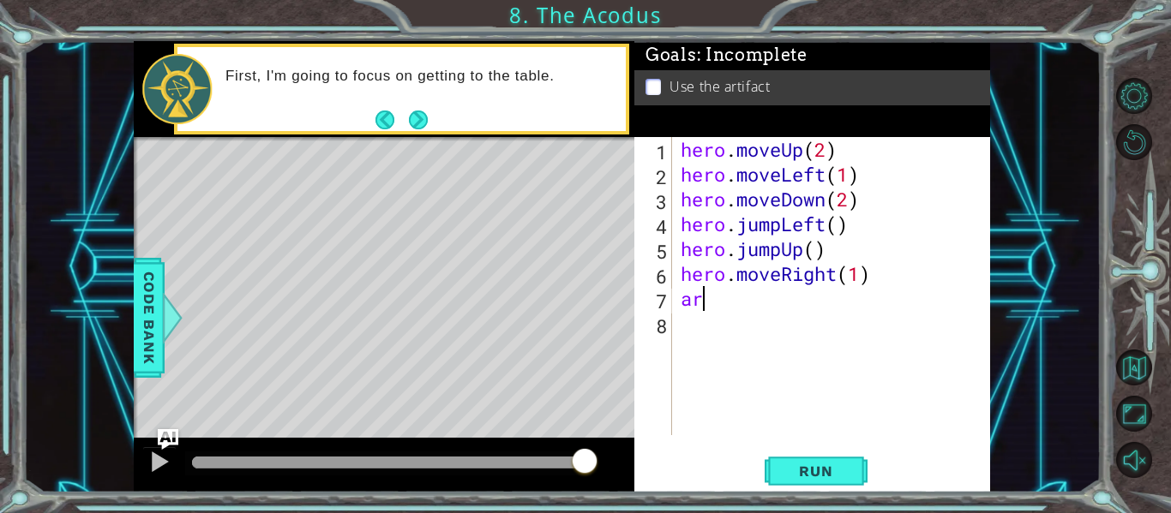
scroll to position [0, 0]
type textarea "a"
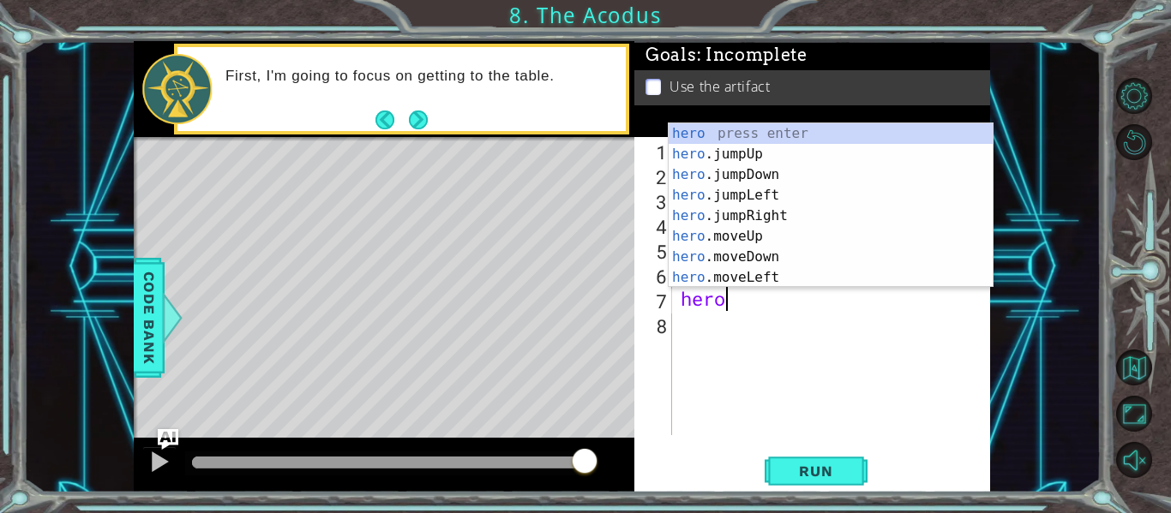
scroll to position [0, 1]
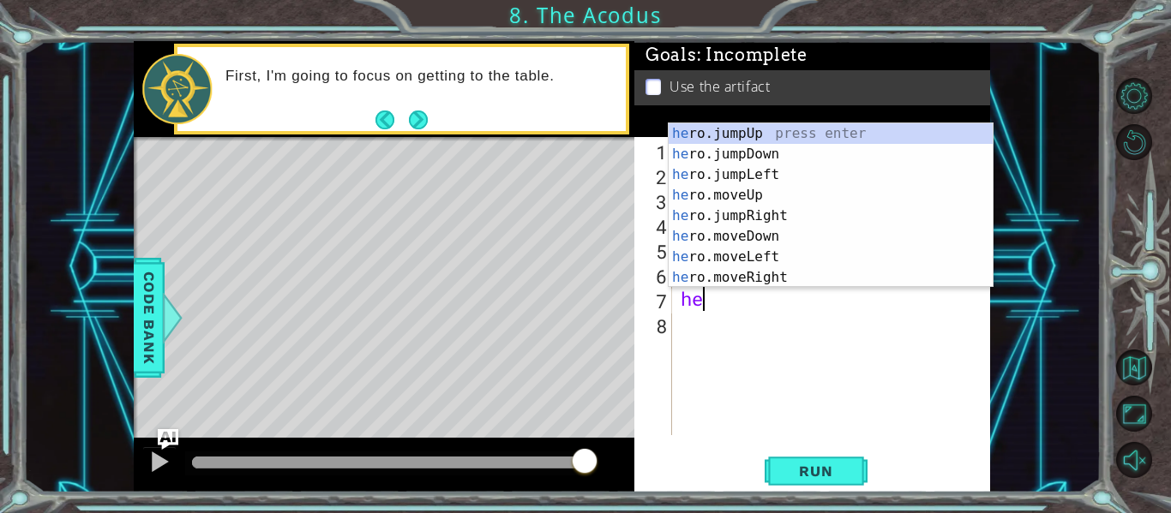
type textarea "h"
type textarea "hero.moveRight(1)"
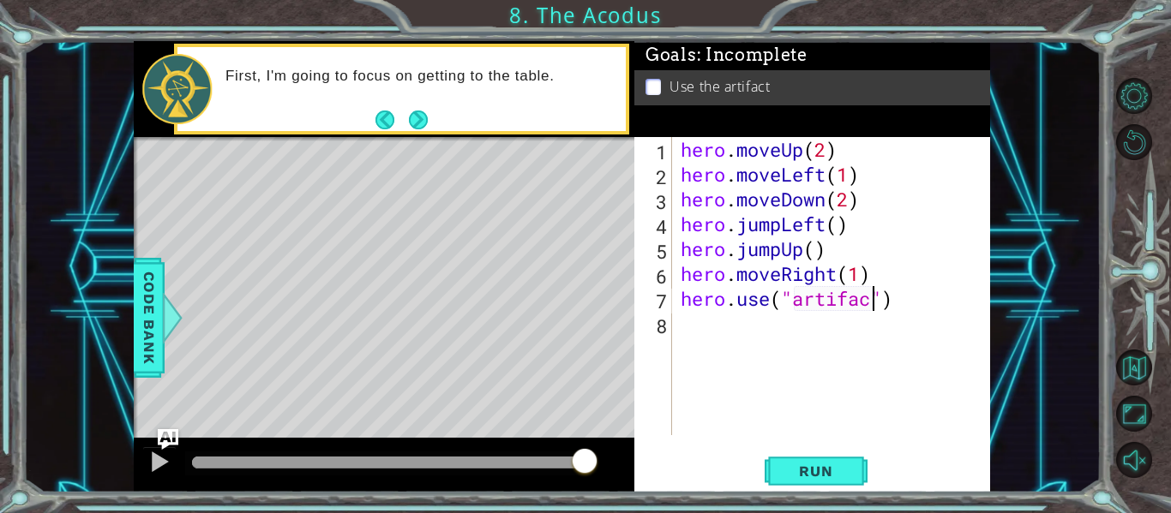
scroll to position [0, 9]
type textarea "hero.use("artifact")"
click at [845, 466] on span "Run" at bounding box center [816, 471] width 68 height 17
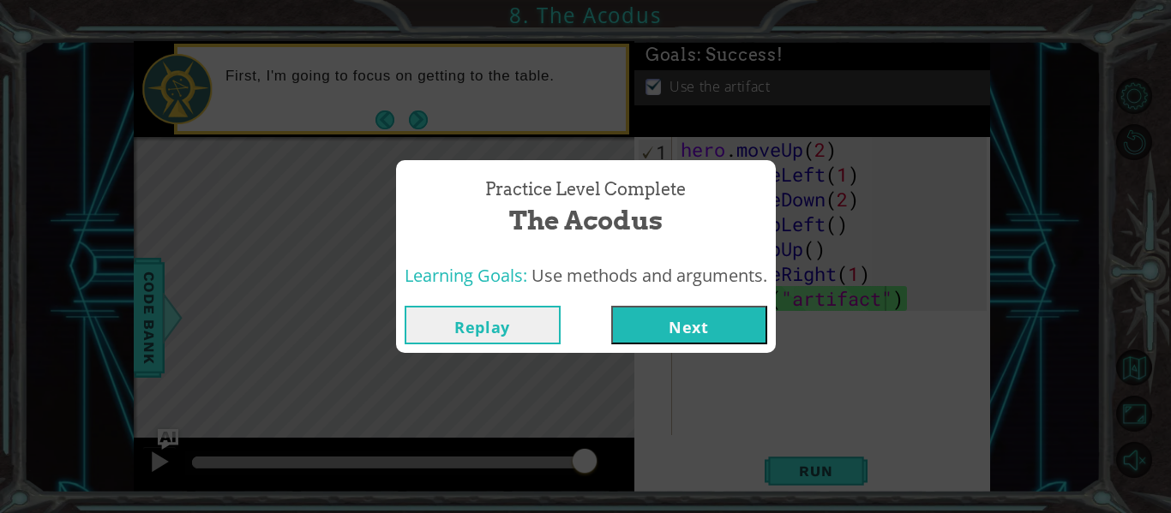
click at [713, 287] on span "Use methods and arguments." at bounding box center [649, 275] width 236 height 23
click at [705, 315] on button "Next" at bounding box center [689, 325] width 156 height 39
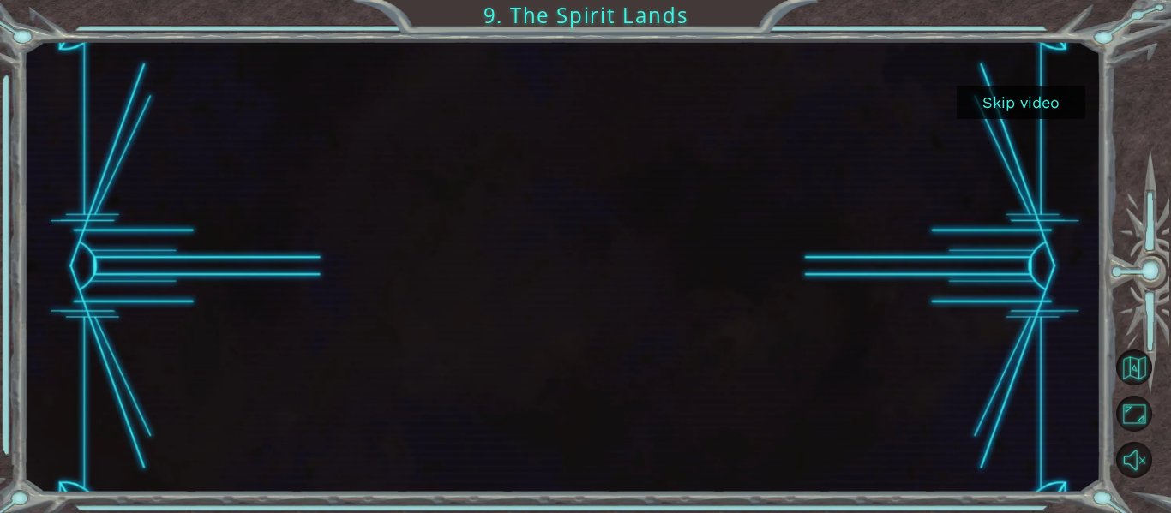
click at [1042, 99] on button "Skip video" at bounding box center [1021, 102] width 129 height 33
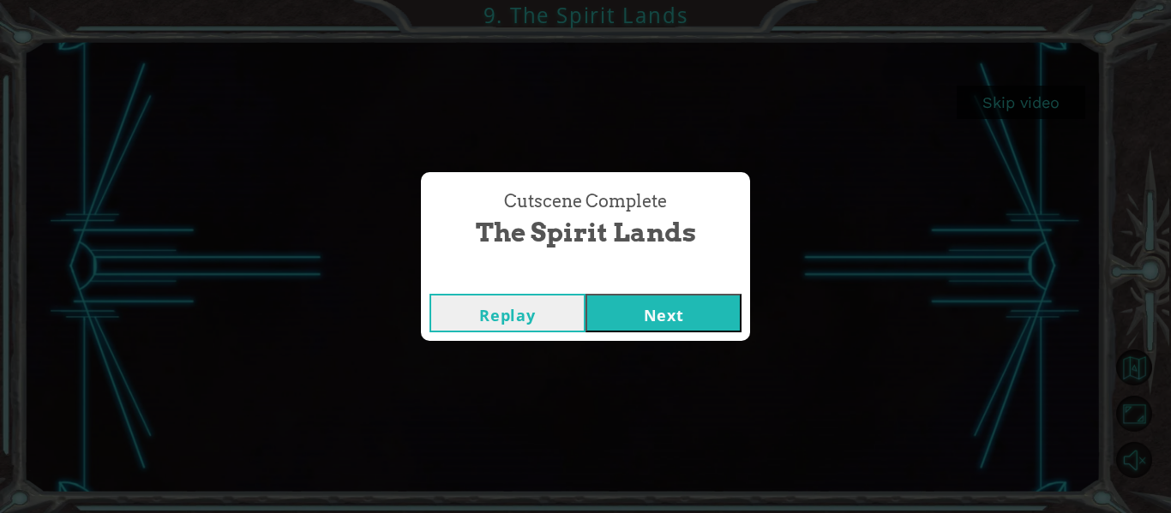
click at [670, 303] on button "Next" at bounding box center [663, 313] width 156 height 39
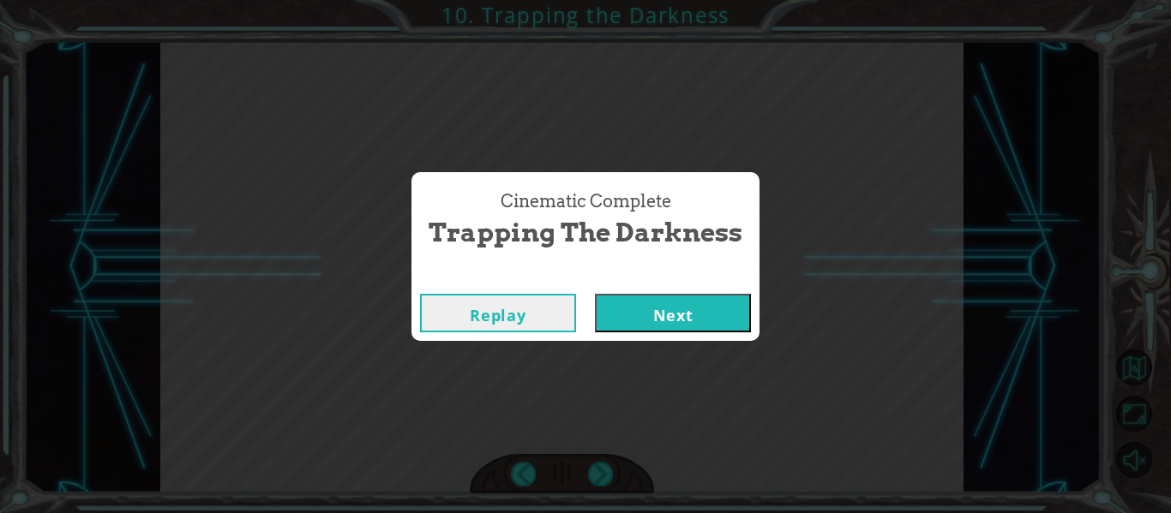
click at [652, 327] on button "Next" at bounding box center [673, 313] width 156 height 39
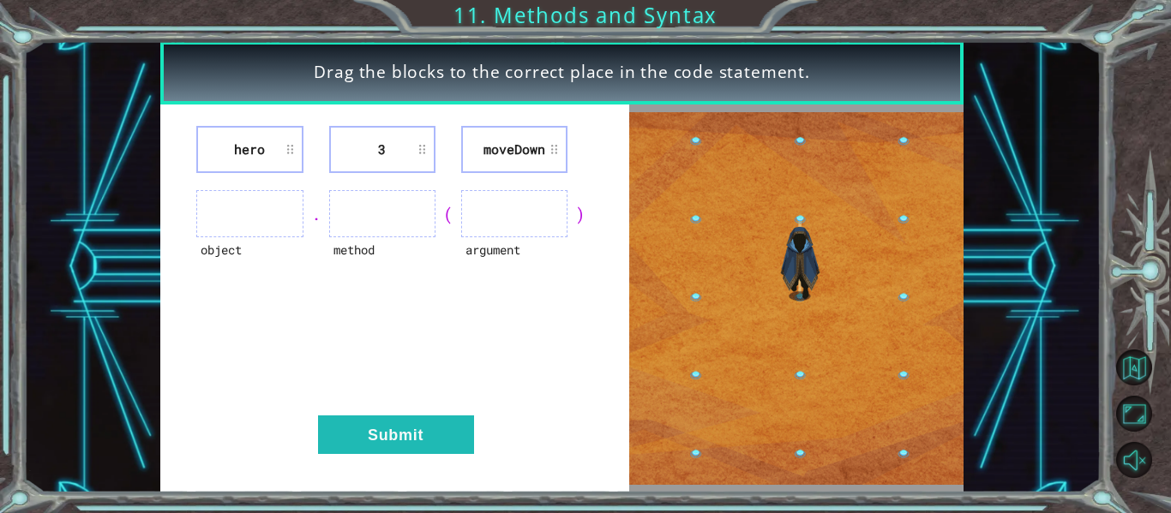
click at [392, 153] on li "3" at bounding box center [382, 149] width 106 height 47
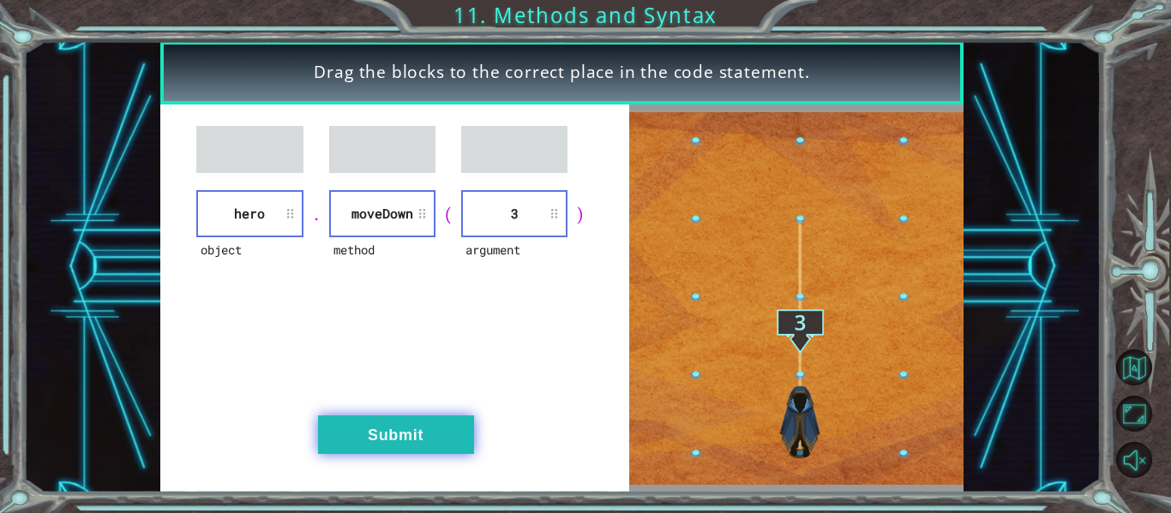
click at [456, 447] on button "Submit" at bounding box center [396, 435] width 156 height 39
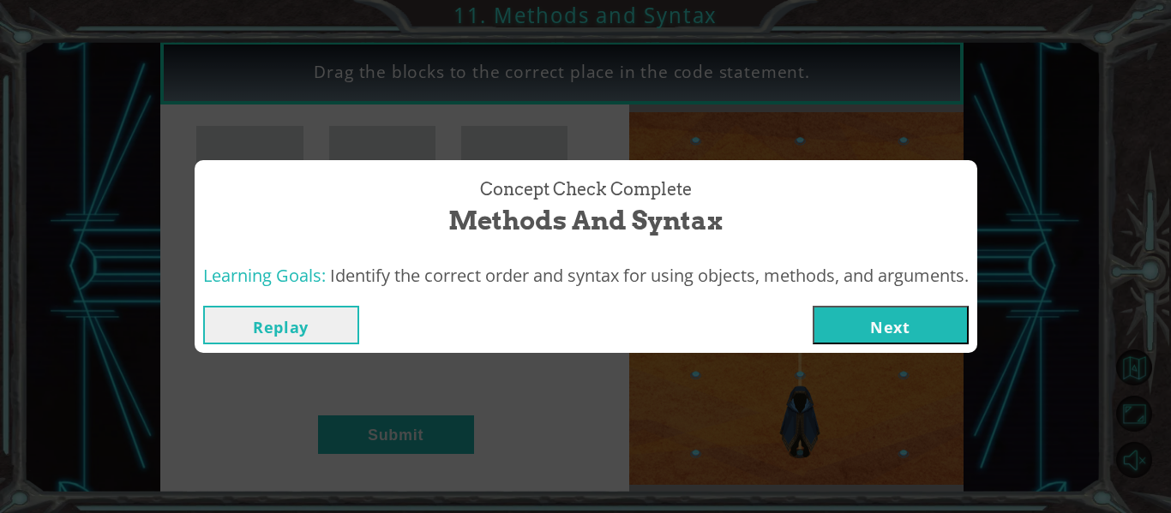
click at [919, 312] on button "Next" at bounding box center [891, 325] width 156 height 39
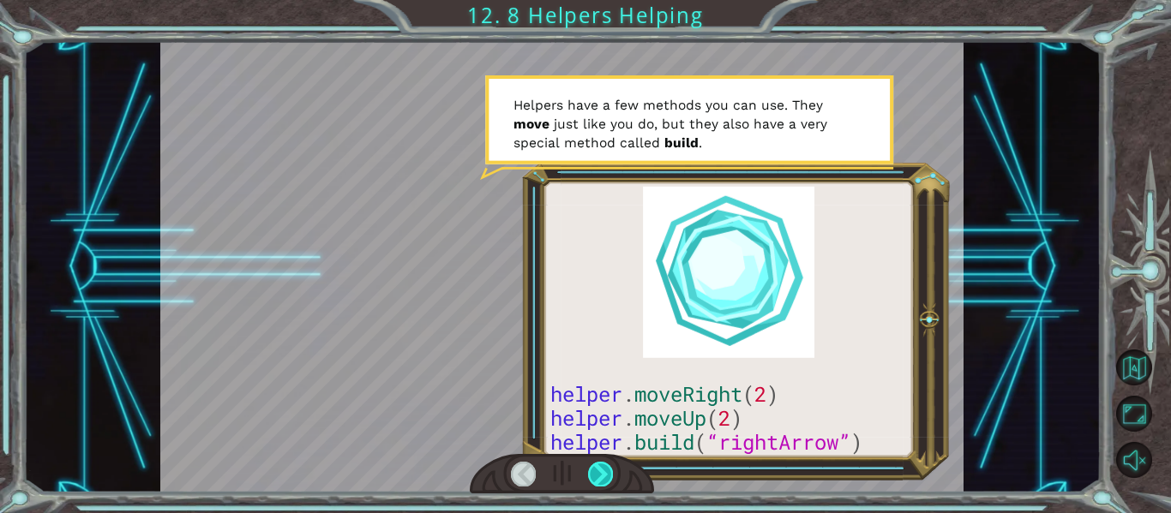
click at [605, 465] on div at bounding box center [600, 474] width 25 height 24
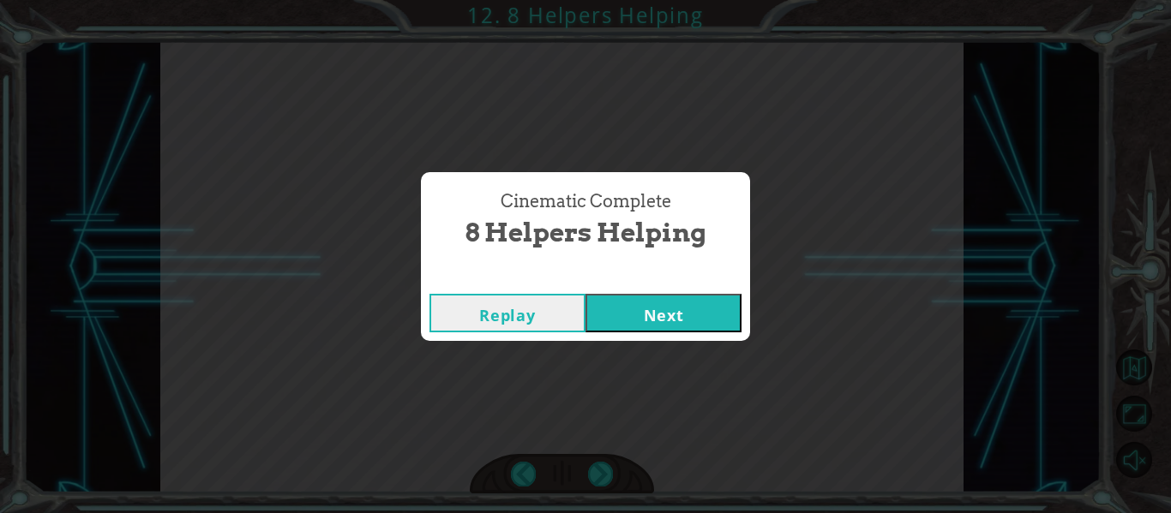
click at [673, 327] on button "Next" at bounding box center [663, 313] width 156 height 39
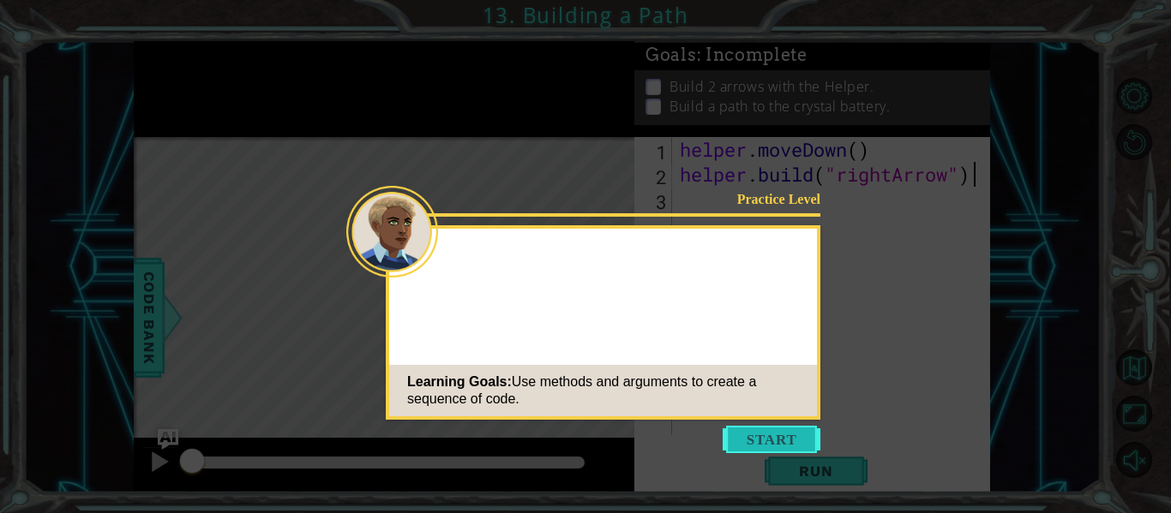
click at [790, 429] on button "Start" at bounding box center [772, 439] width 98 height 27
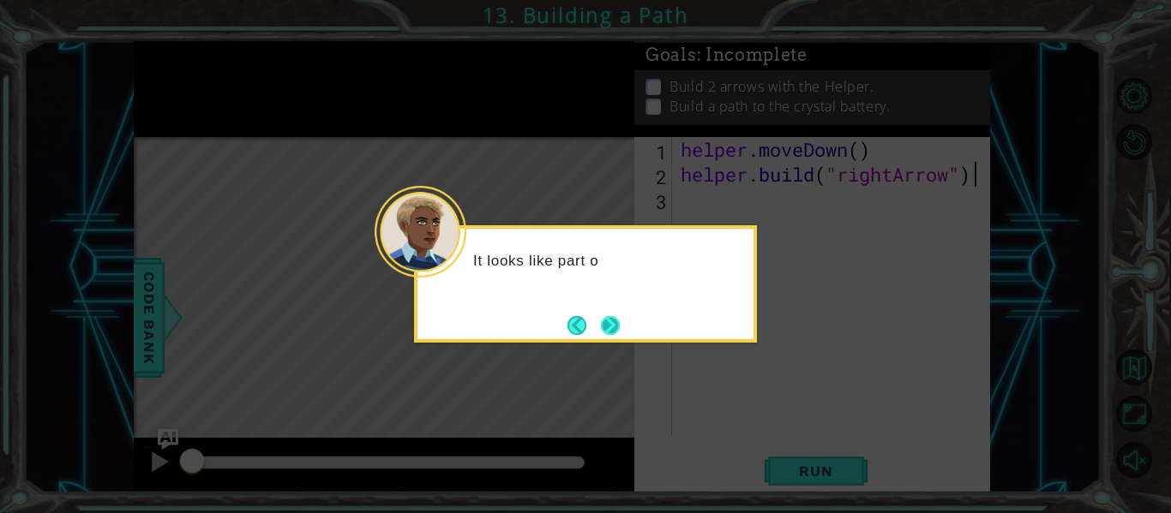
click at [603, 333] on button "Next" at bounding box center [610, 325] width 19 height 19
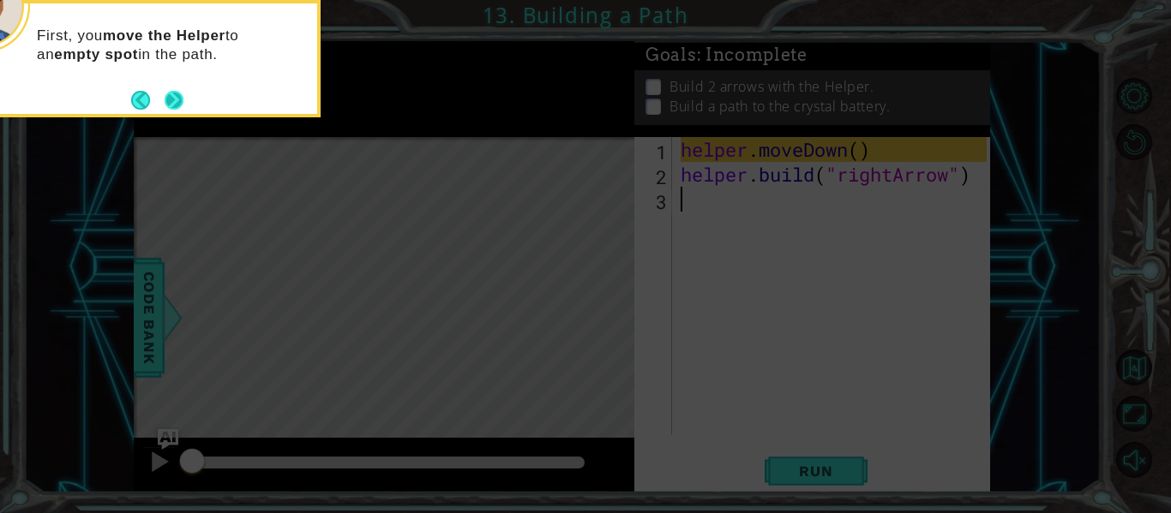
click at [174, 110] on button "Next" at bounding box center [174, 100] width 19 height 19
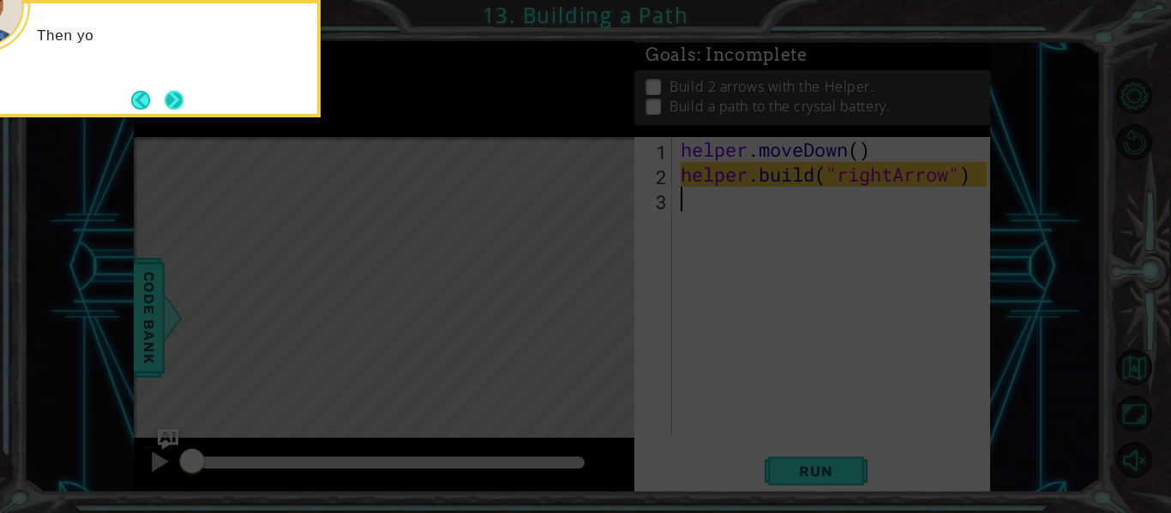
click at [179, 97] on button "Next" at bounding box center [174, 100] width 19 height 19
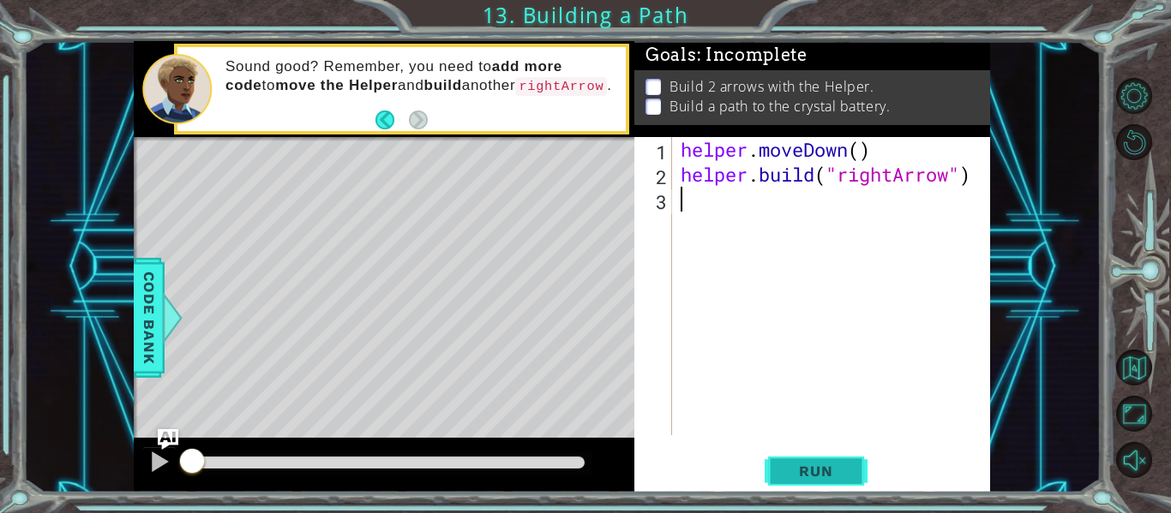
click at [843, 476] on span "Run" at bounding box center [816, 471] width 68 height 17
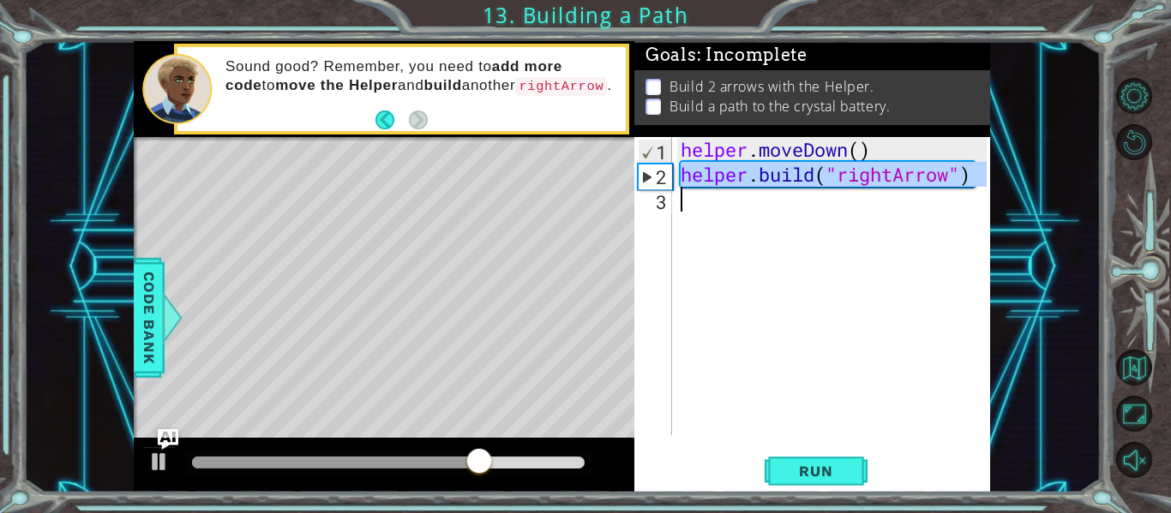
drag, startPoint x: 658, startPoint y: 175, endPoint x: 658, endPoint y: 208, distance: 33.4
type textarea "[DOMAIN_NAME]("rightArrow")"
drag, startPoint x: 647, startPoint y: 177, endPoint x: 645, endPoint y: 208, distance: 31.8
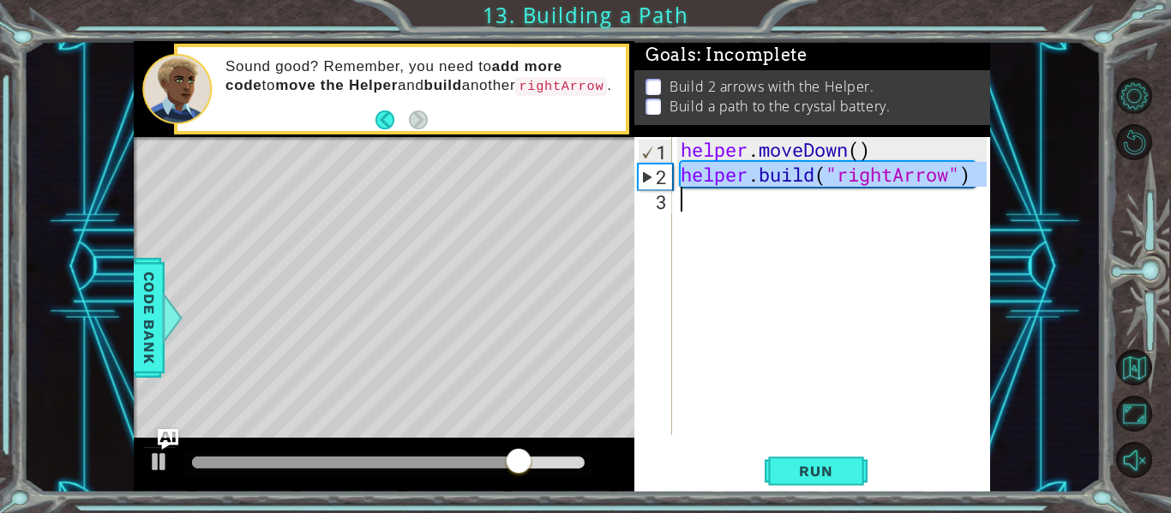
type textarea "[DOMAIN_NAME]("rightArrow")"
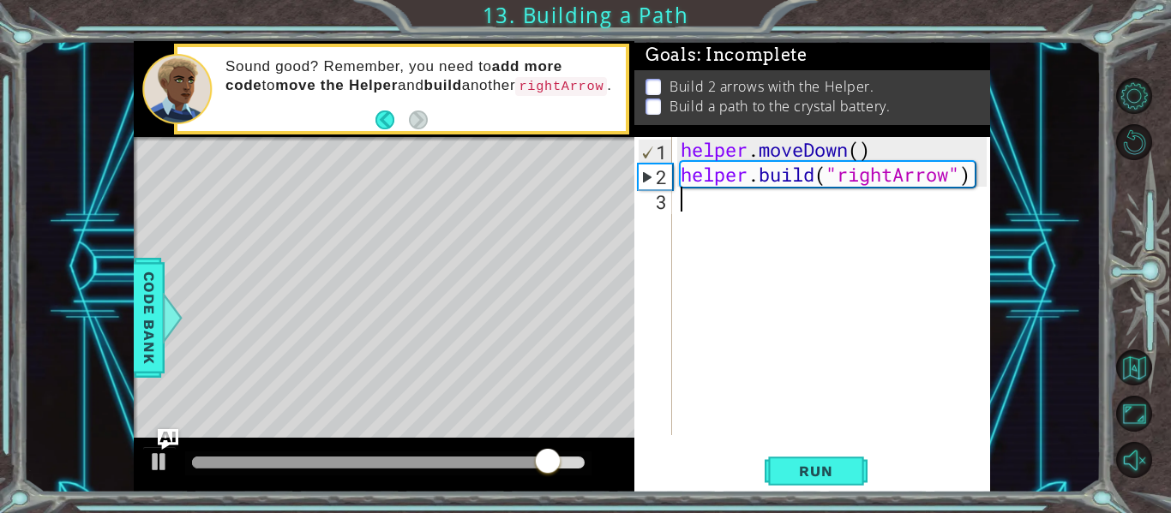
click at [653, 179] on div "2" at bounding box center [655, 177] width 33 height 25
click at [647, 179] on div "2" at bounding box center [655, 177] width 33 height 25
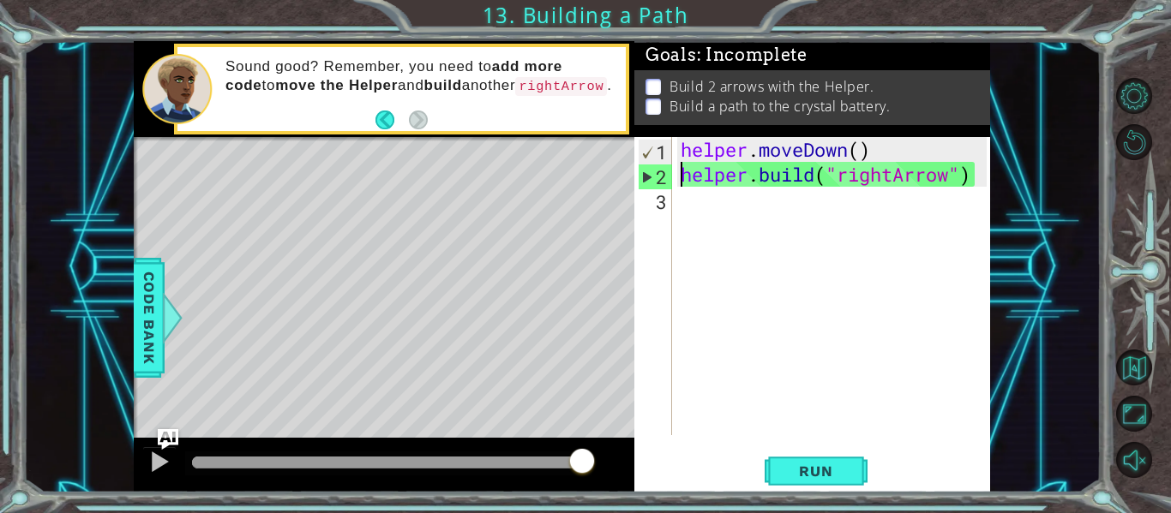
click at [678, 163] on div "helper . moveDown ( ) helper . build ( "rightArrow" )" at bounding box center [836, 311] width 318 height 348
click at [671, 153] on div "1" at bounding box center [655, 152] width 33 height 25
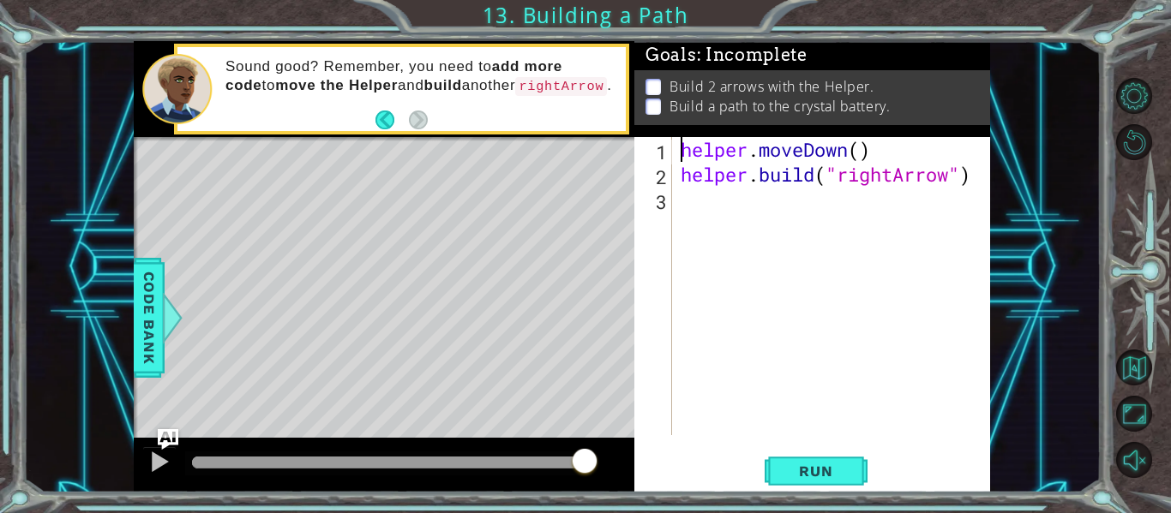
type textarea "[DOMAIN_NAME]("rightArrow")"
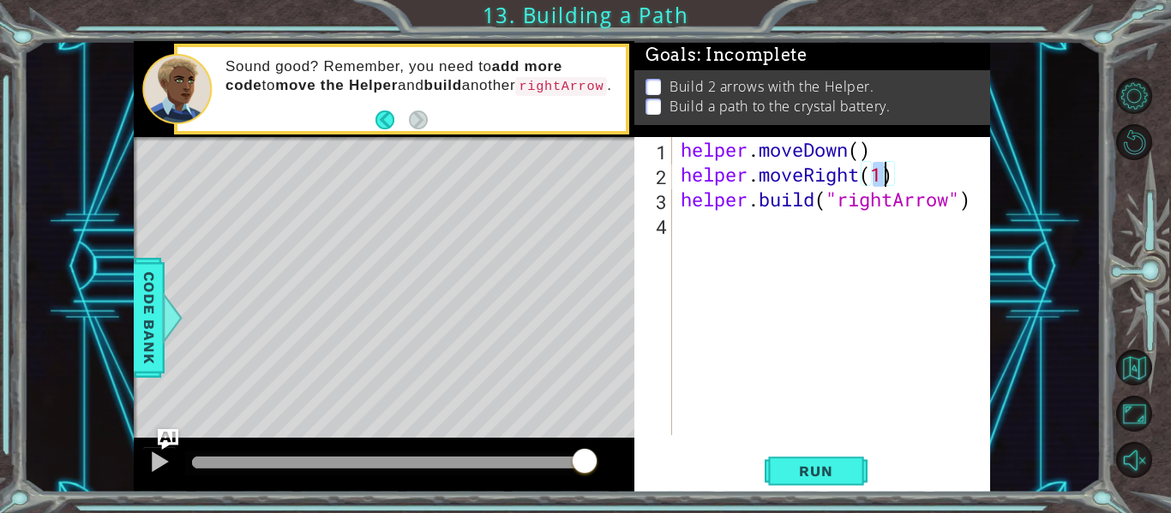
scroll to position [0, 9]
type textarea "[DOMAIN_NAME]("rightArrow")"
click at [853, 468] on button "Run" at bounding box center [816, 471] width 103 height 35
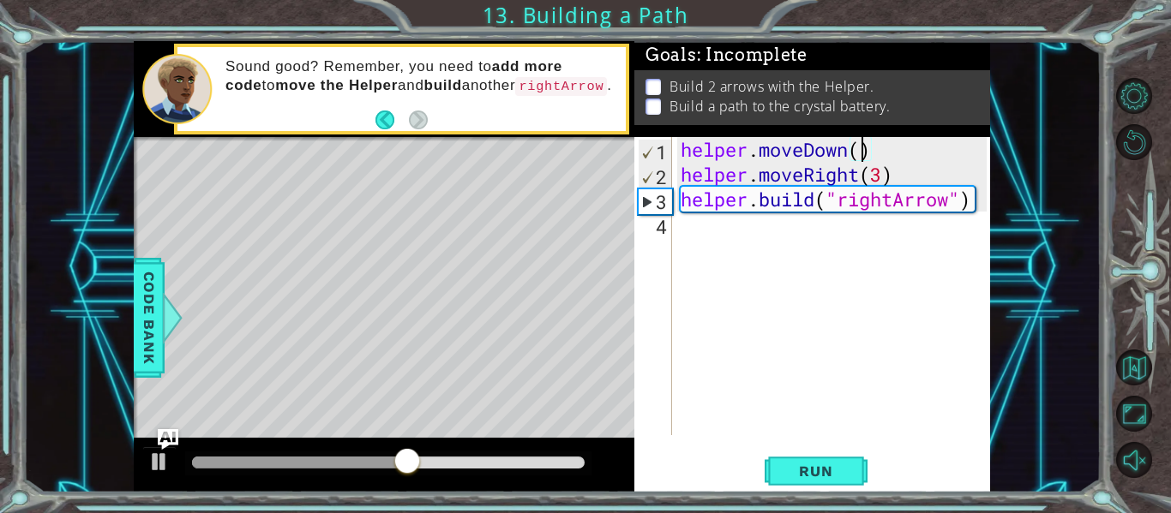
click at [680, 176] on div "helper . moveDown ( ) helper . moveRight ( 3 ) helper . build ( "rightArrow" )" at bounding box center [836, 311] width 318 height 348
type textarea "helper.moveRight(3)"
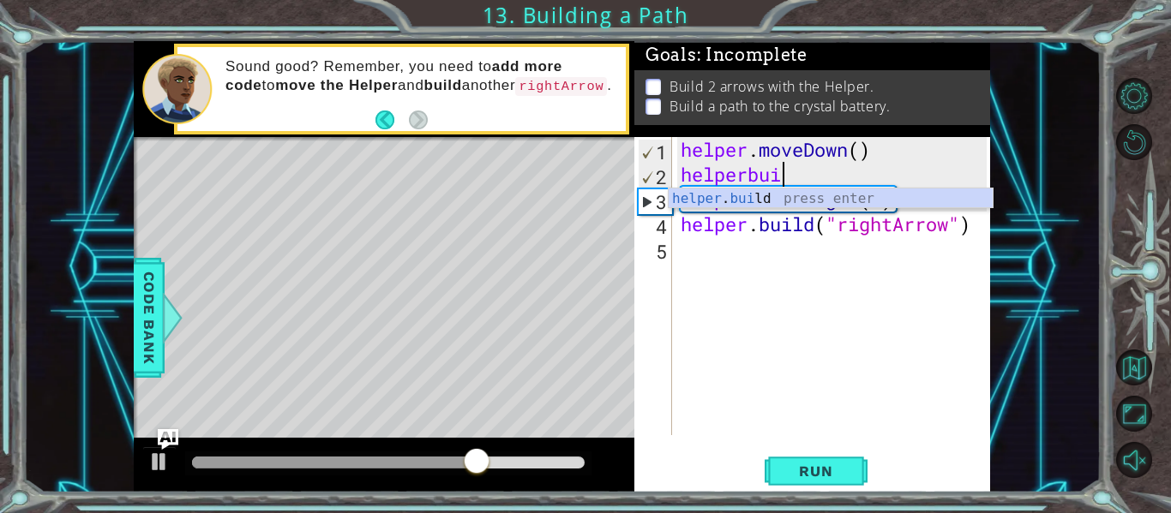
scroll to position [0, 5]
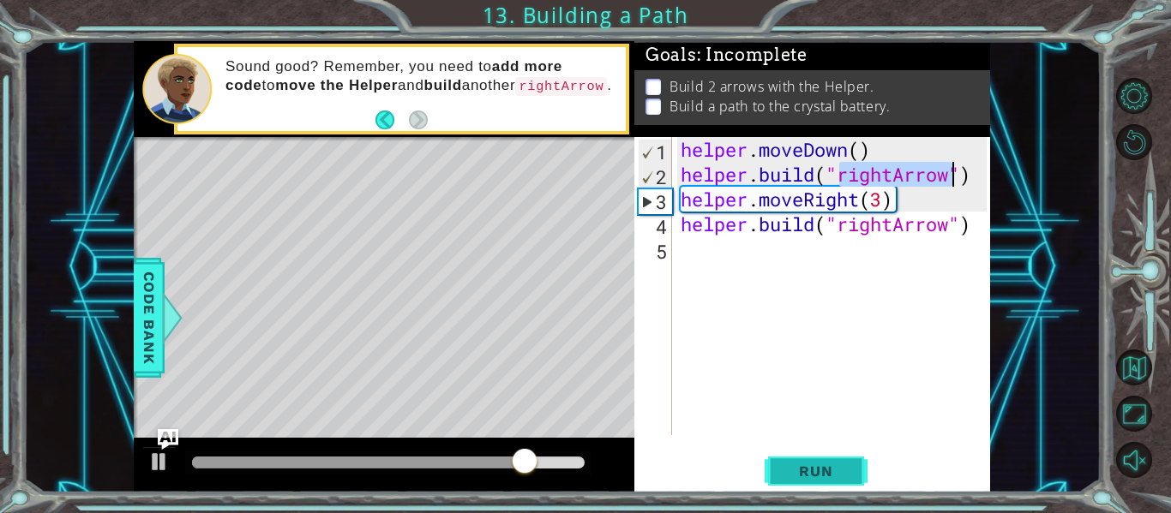
type textarea "[DOMAIN_NAME]("rightArrow")"
click at [826, 488] on button "Run" at bounding box center [816, 471] width 103 height 35
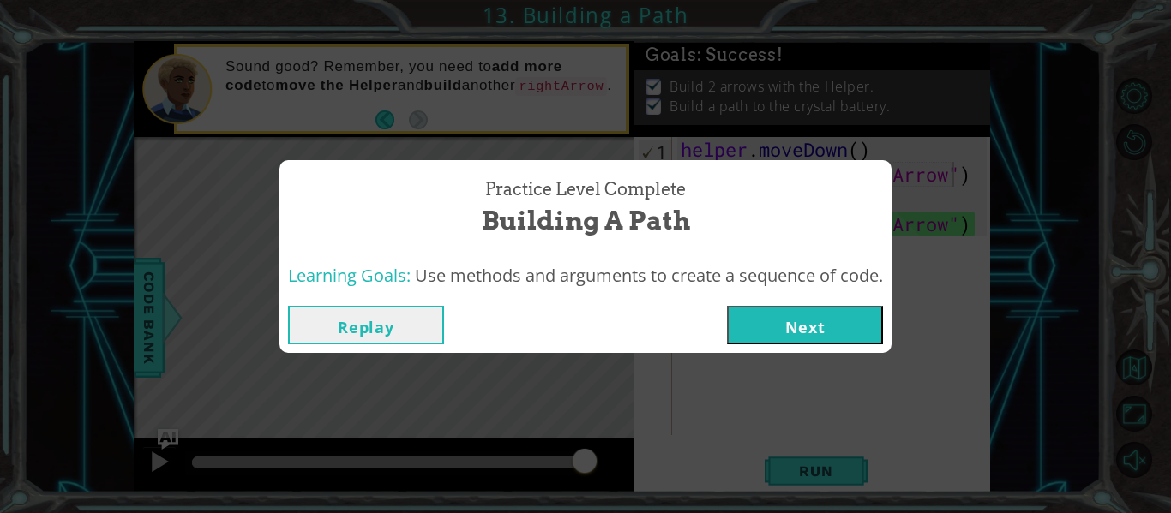
click at [830, 333] on button "Next" at bounding box center [805, 325] width 156 height 39
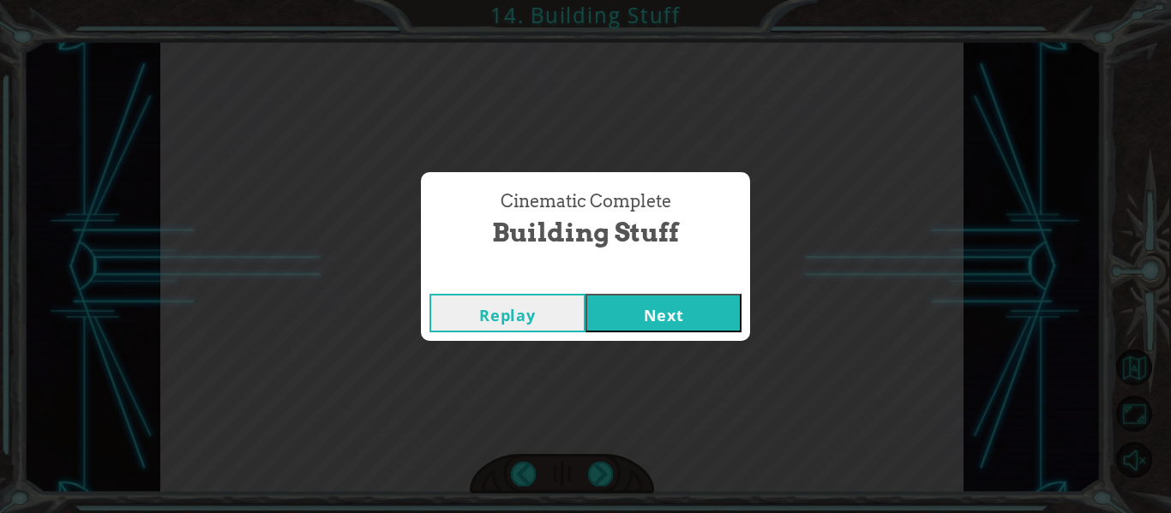
click at [671, 318] on button "Next" at bounding box center [663, 313] width 156 height 39
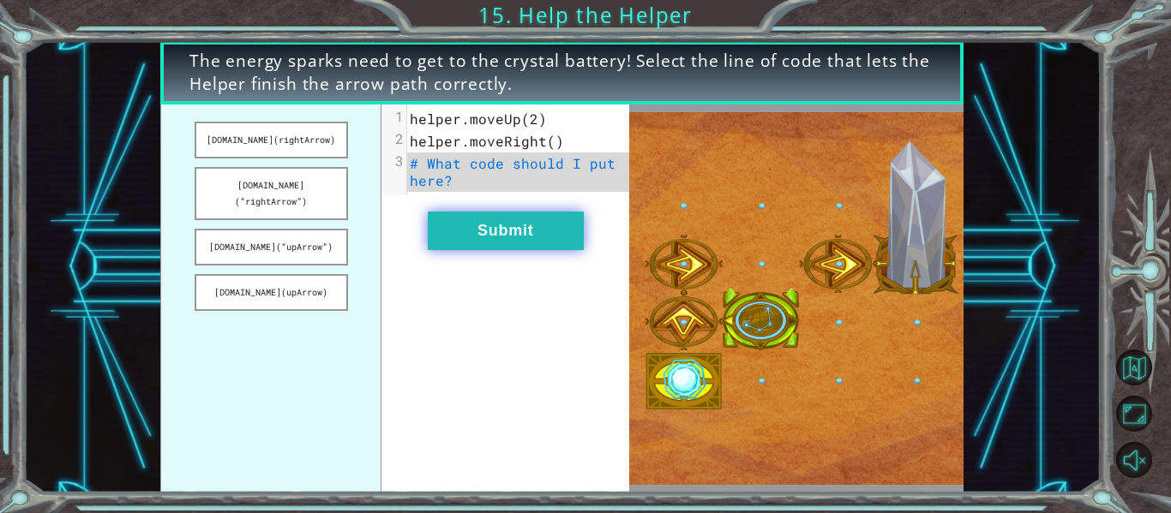
click at [561, 228] on button "Submit" at bounding box center [506, 231] width 156 height 39
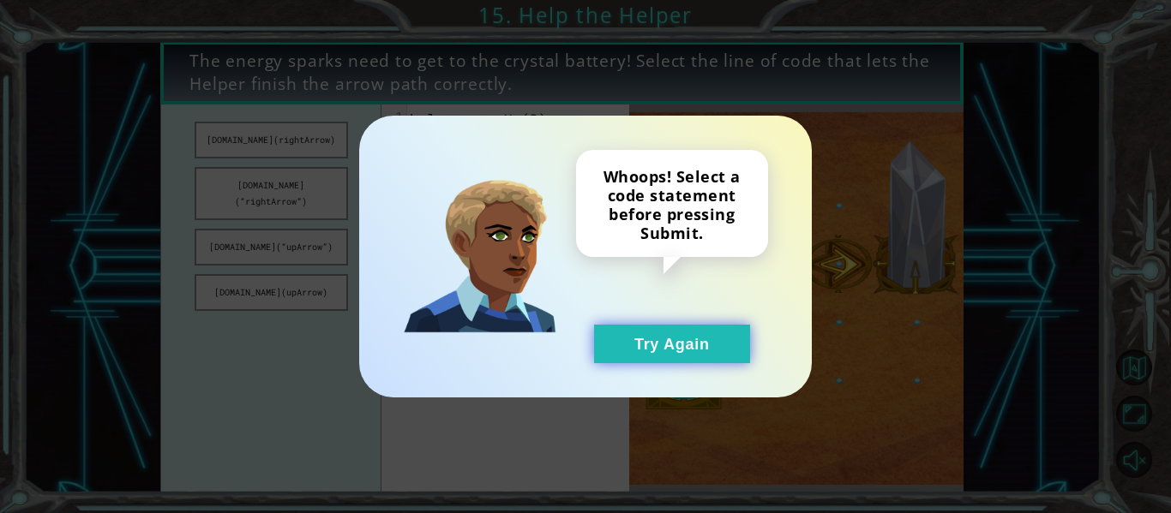
click at [690, 354] on button "Try Again" at bounding box center [672, 344] width 156 height 39
